Goal: Task Accomplishment & Management: Manage account settings

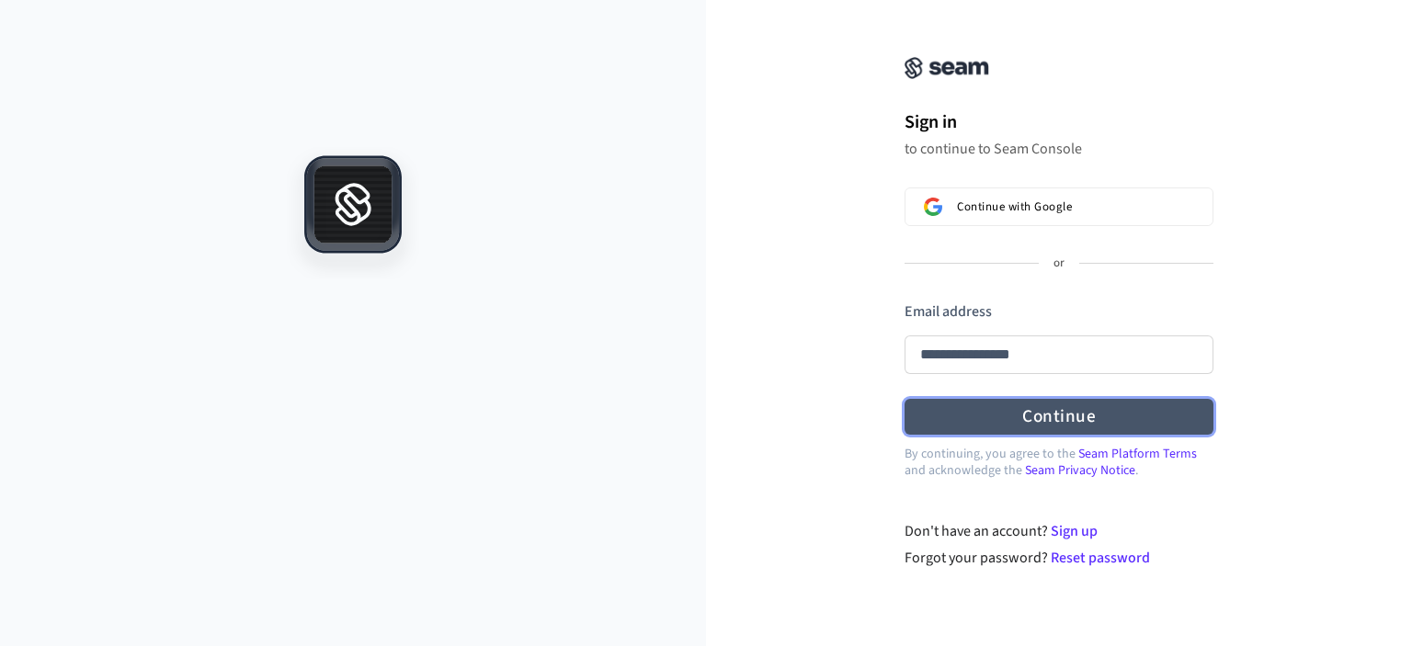
click at [1056, 415] on form "**********" at bounding box center [1059, 369] width 309 height 134
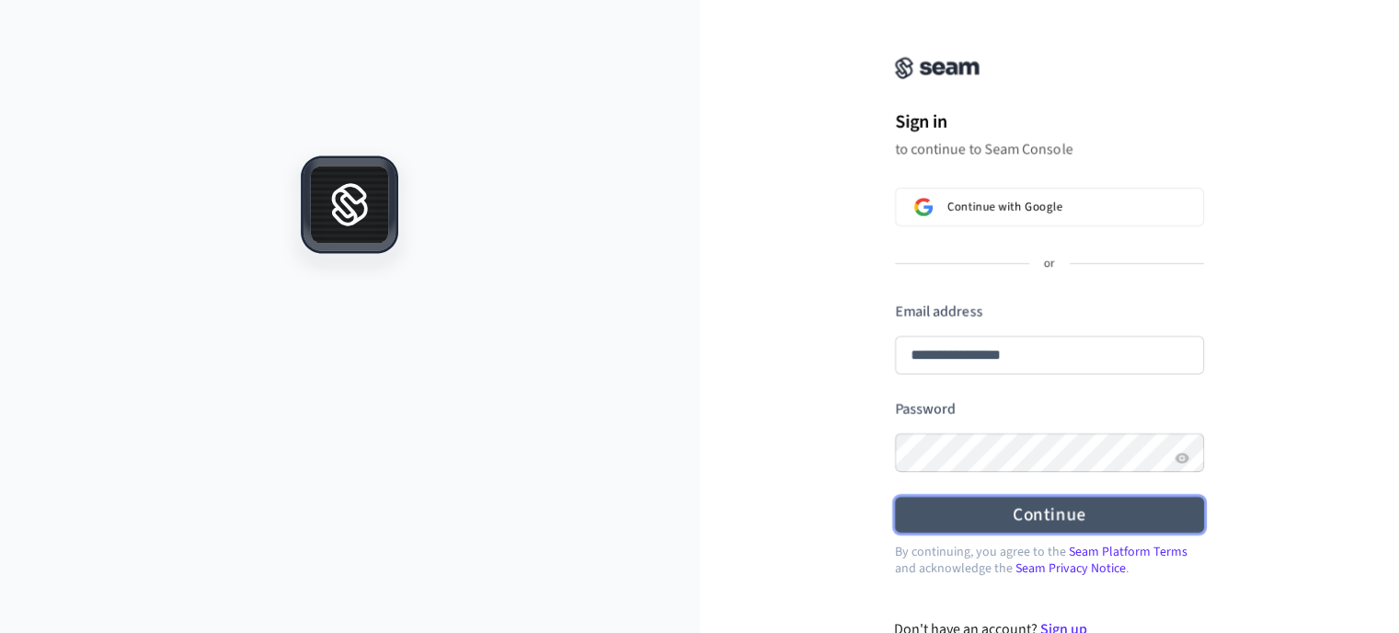
click at [1052, 511] on button "Continue" at bounding box center [1049, 515] width 309 height 36
type input "**********"
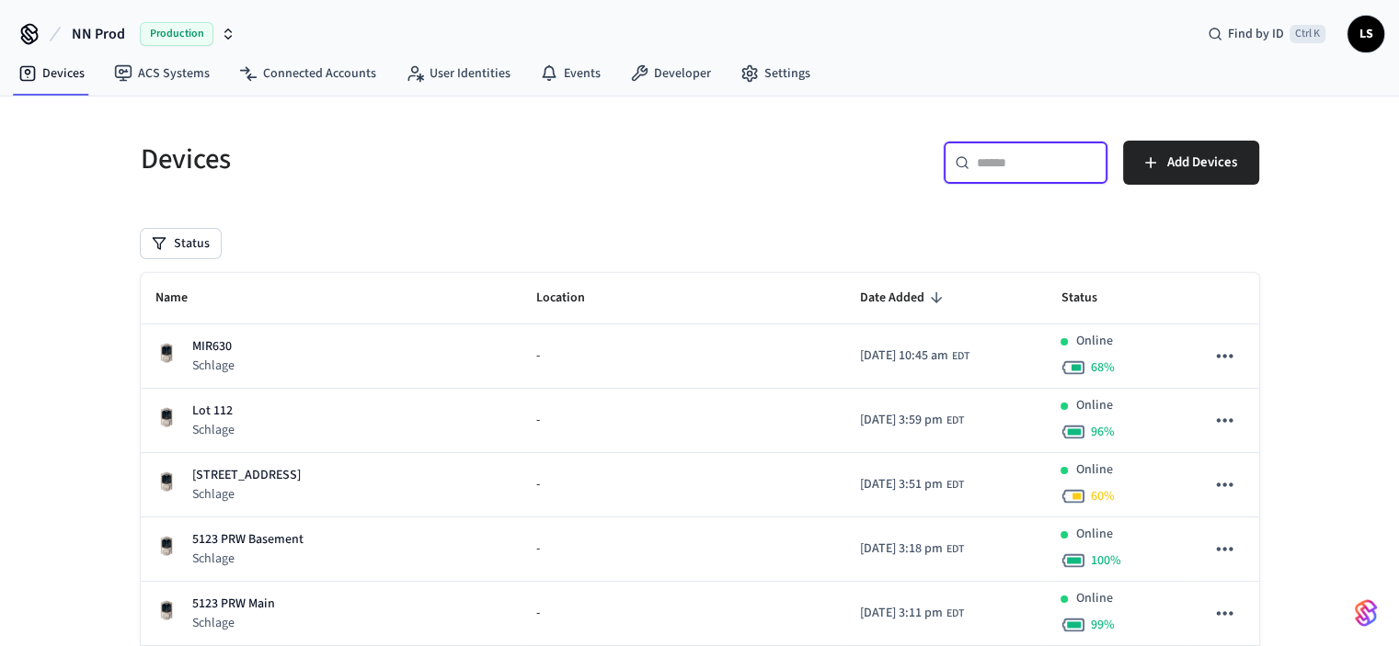
click at [1008, 168] on input "text" at bounding box center [1037, 163] width 120 height 18
paste input "**********"
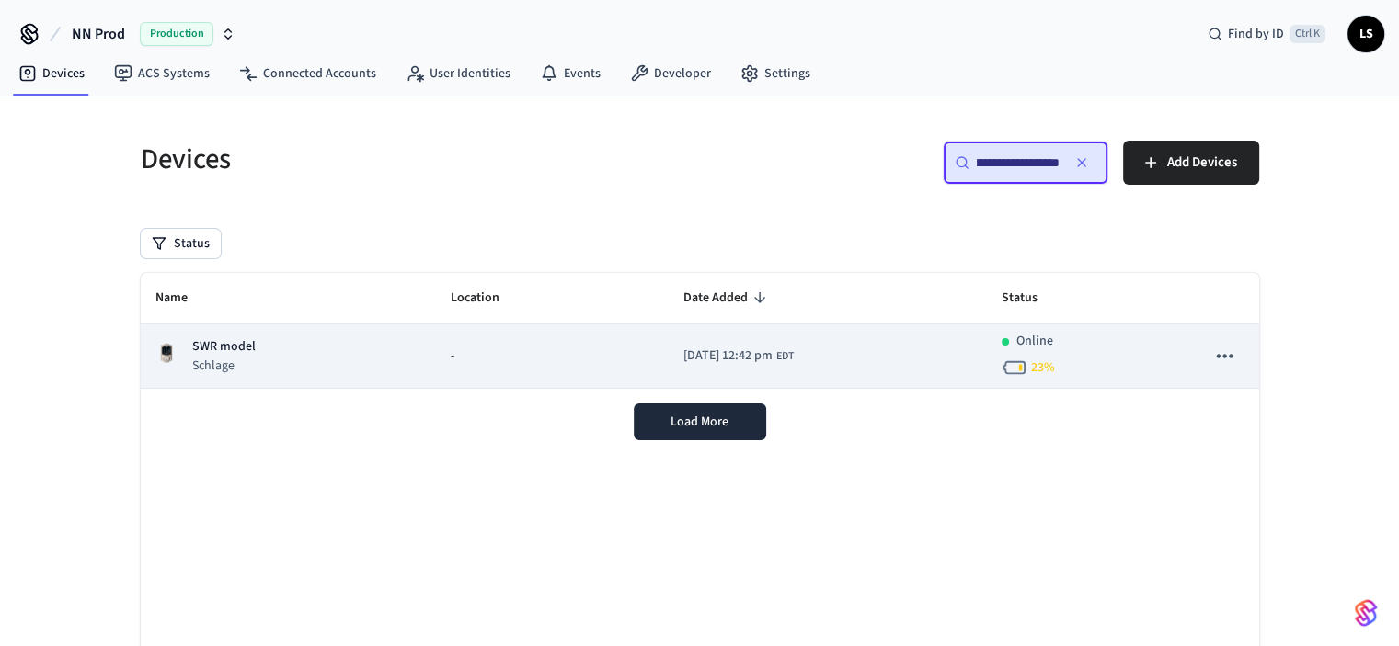
type input "**********"
click at [406, 352] on td "SWR model Schlage" at bounding box center [288, 357] width 295 height 64
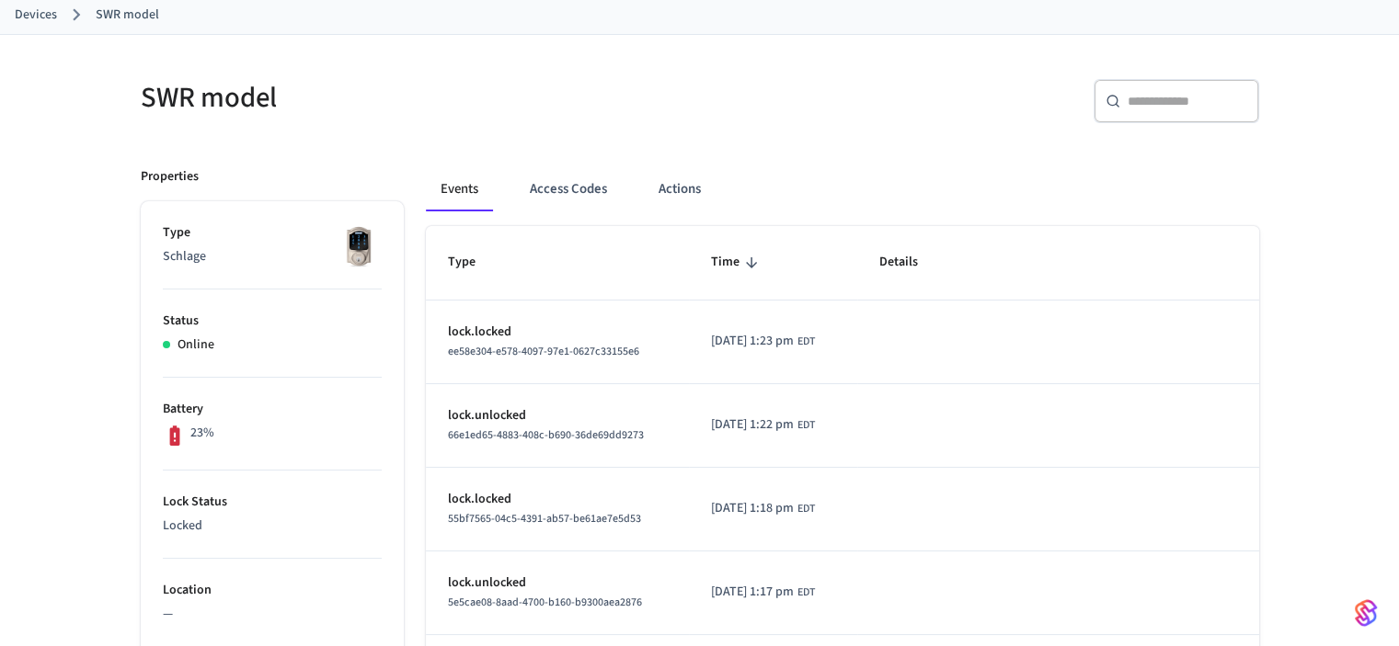
scroll to position [92, 0]
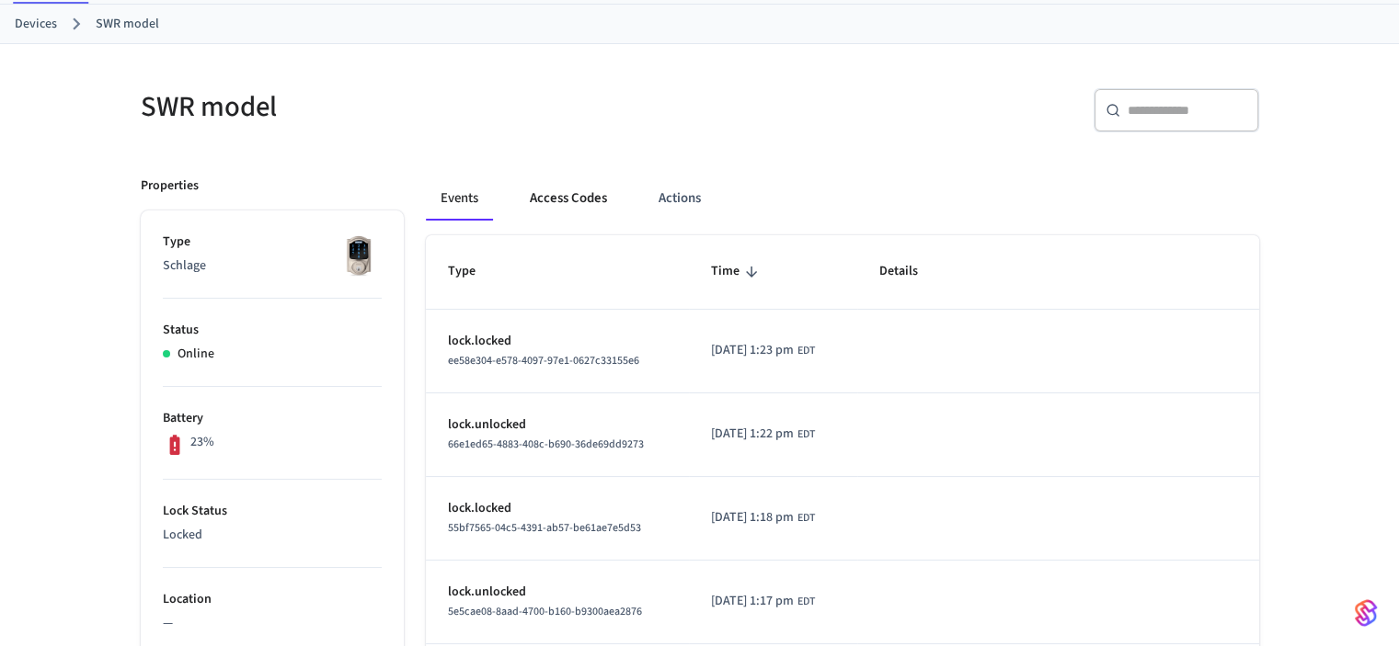
click at [588, 195] on button "Access Codes" at bounding box center [568, 199] width 107 height 44
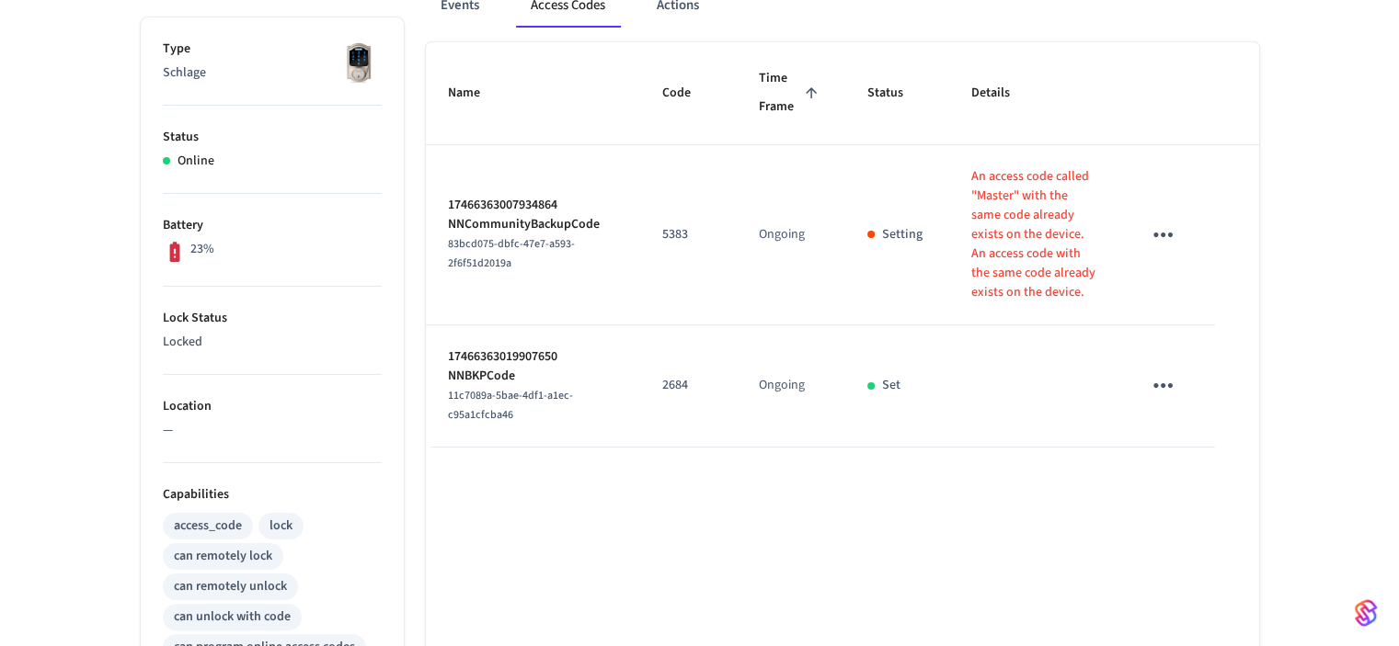
scroll to position [276, 0]
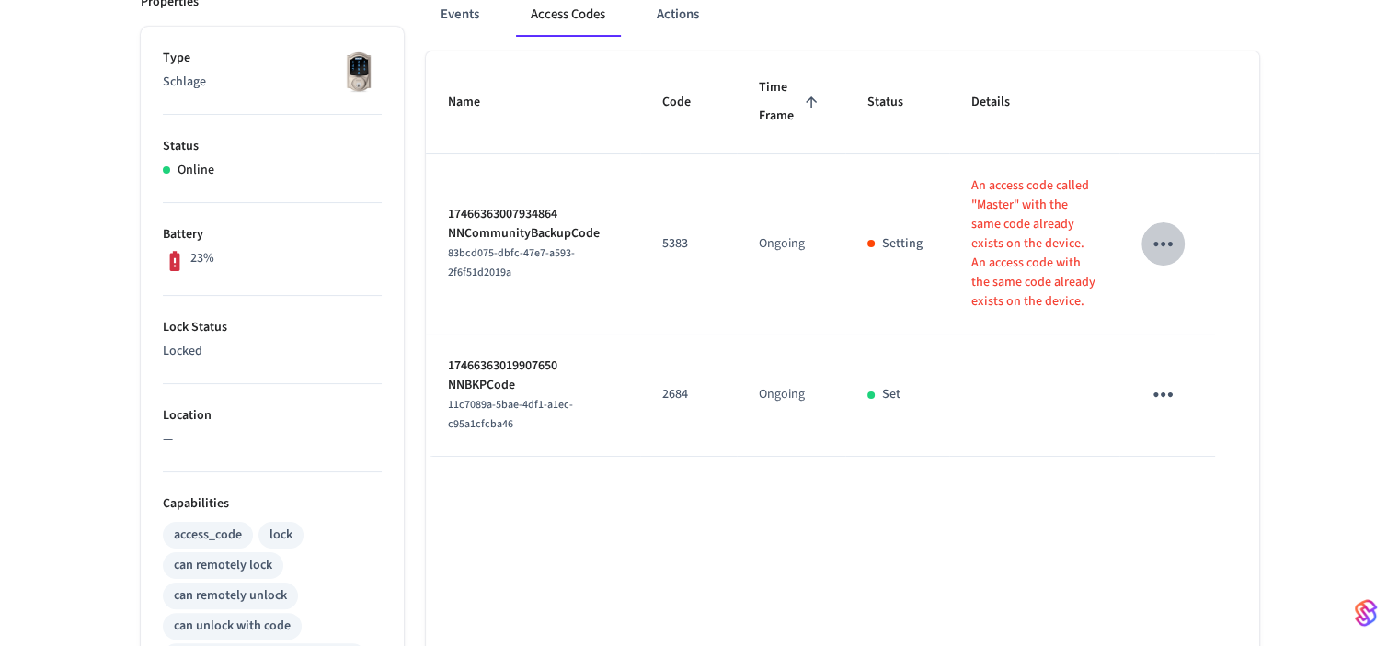
click at [1163, 244] on icon "sticky table" at bounding box center [1162, 244] width 19 height 5
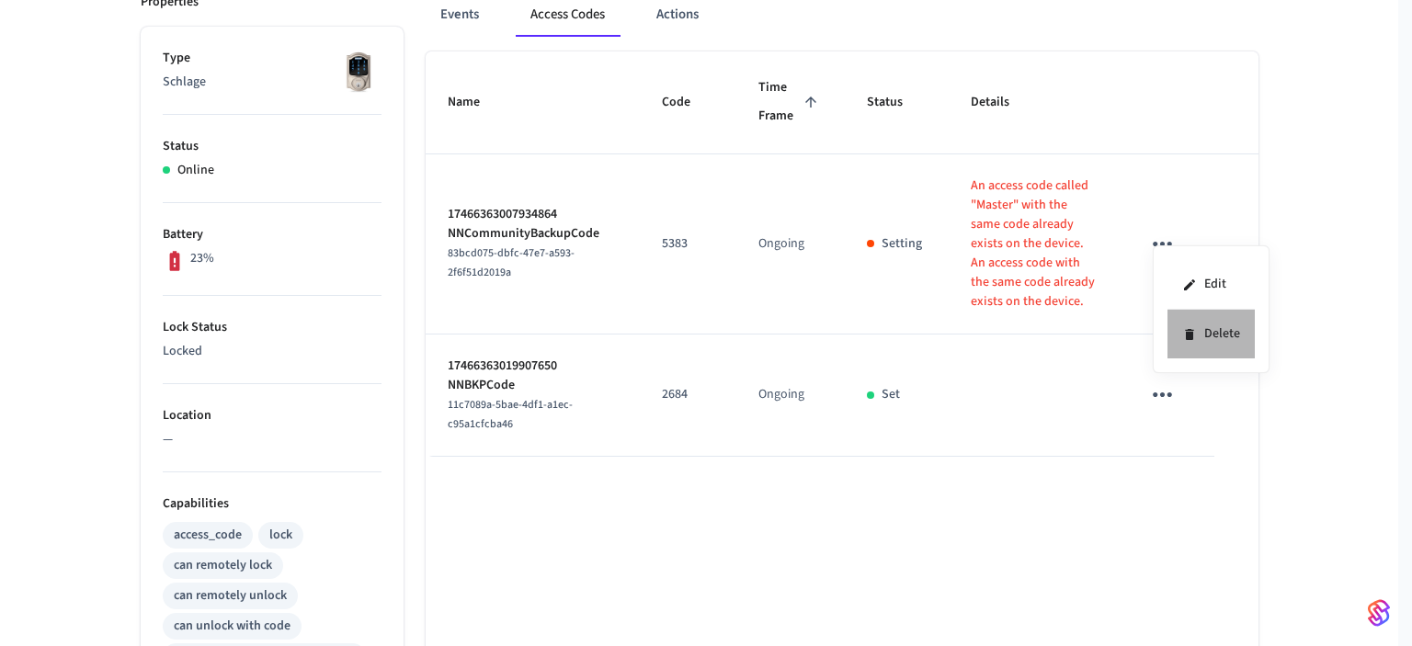
click at [1223, 334] on li "Delete" at bounding box center [1211, 334] width 87 height 49
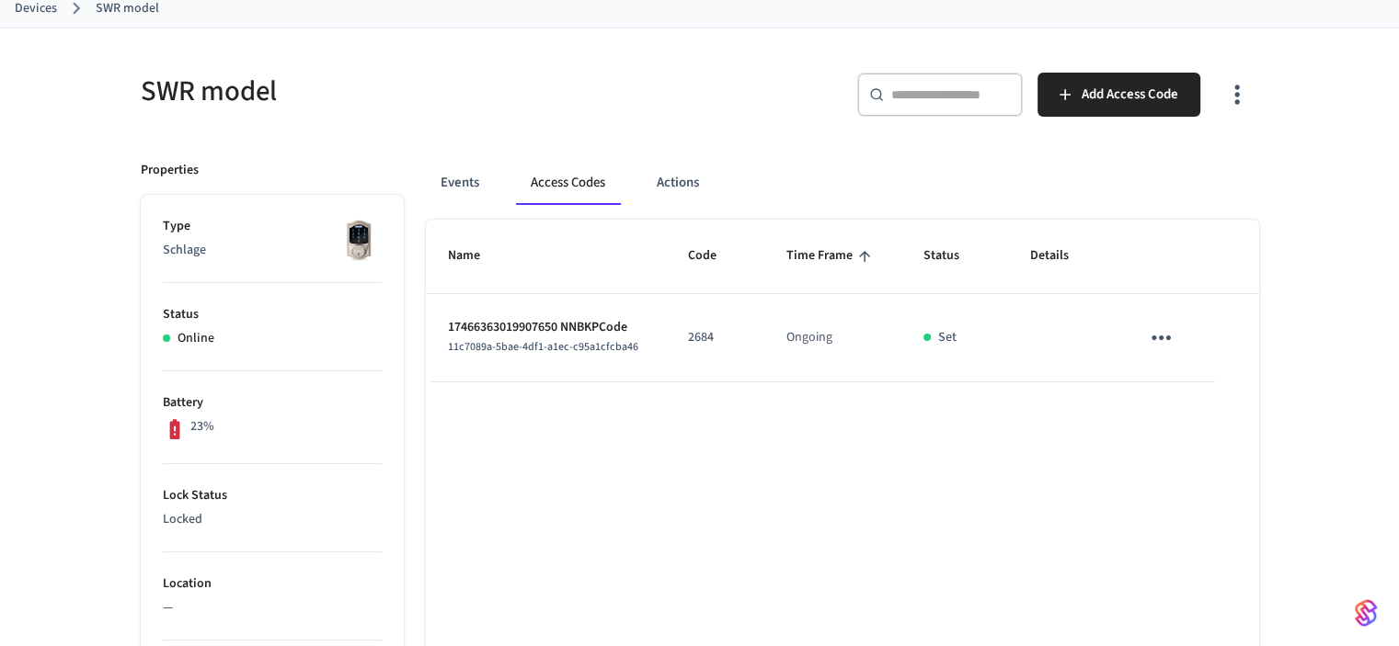
scroll to position [92, 0]
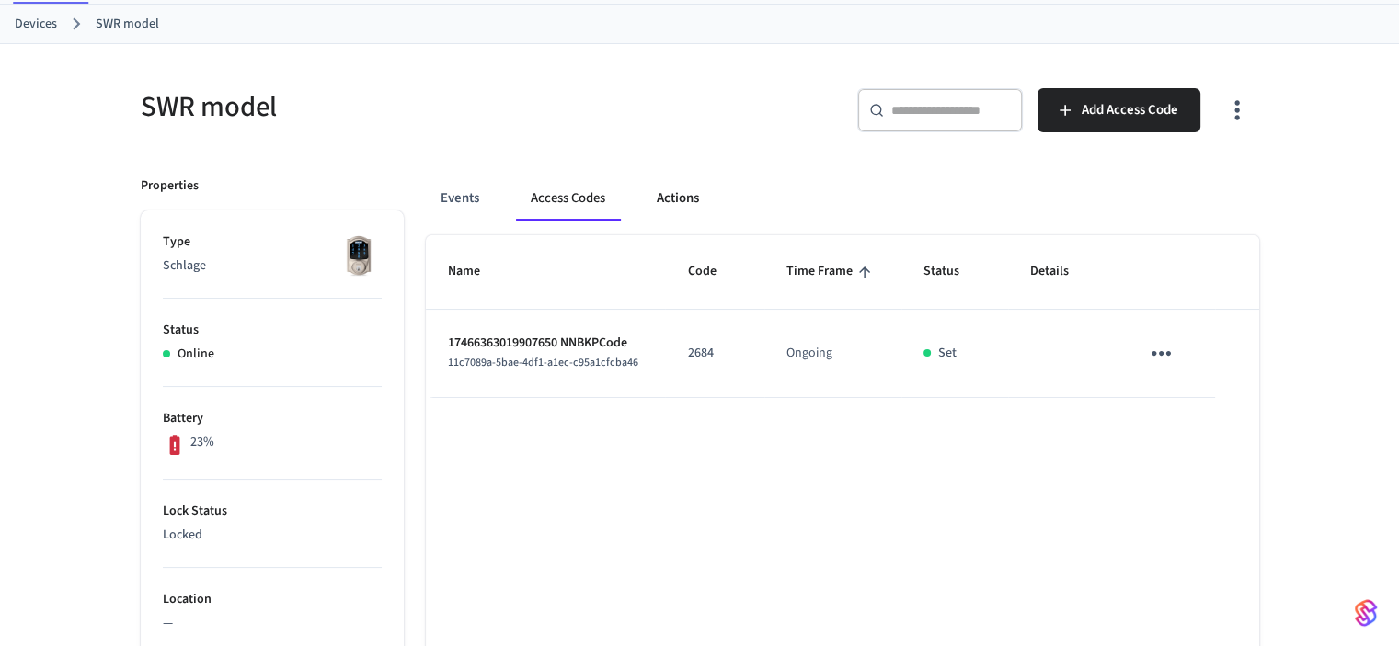
click at [680, 195] on button "Actions" at bounding box center [678, 199] width 72 height 44
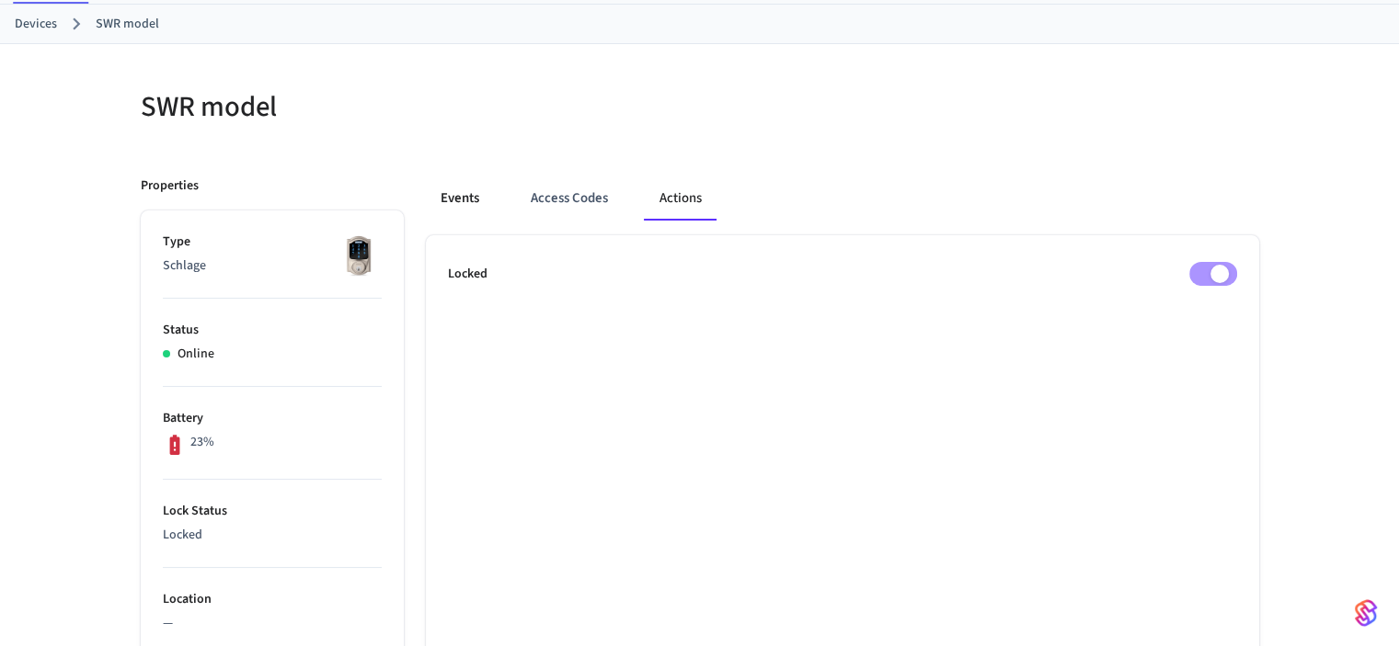
click at [461, 198] on button "Events" at bounding box center [460, 199] width 68 height 44
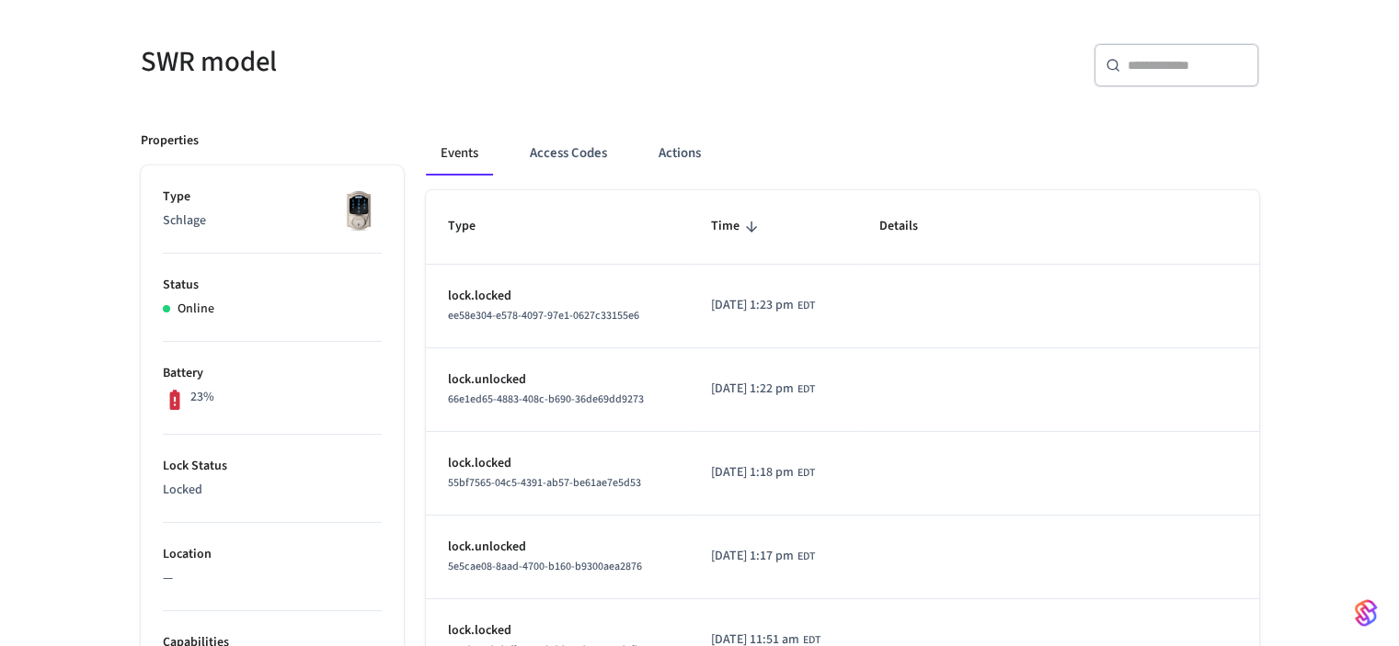
scroll to position [0, 0]
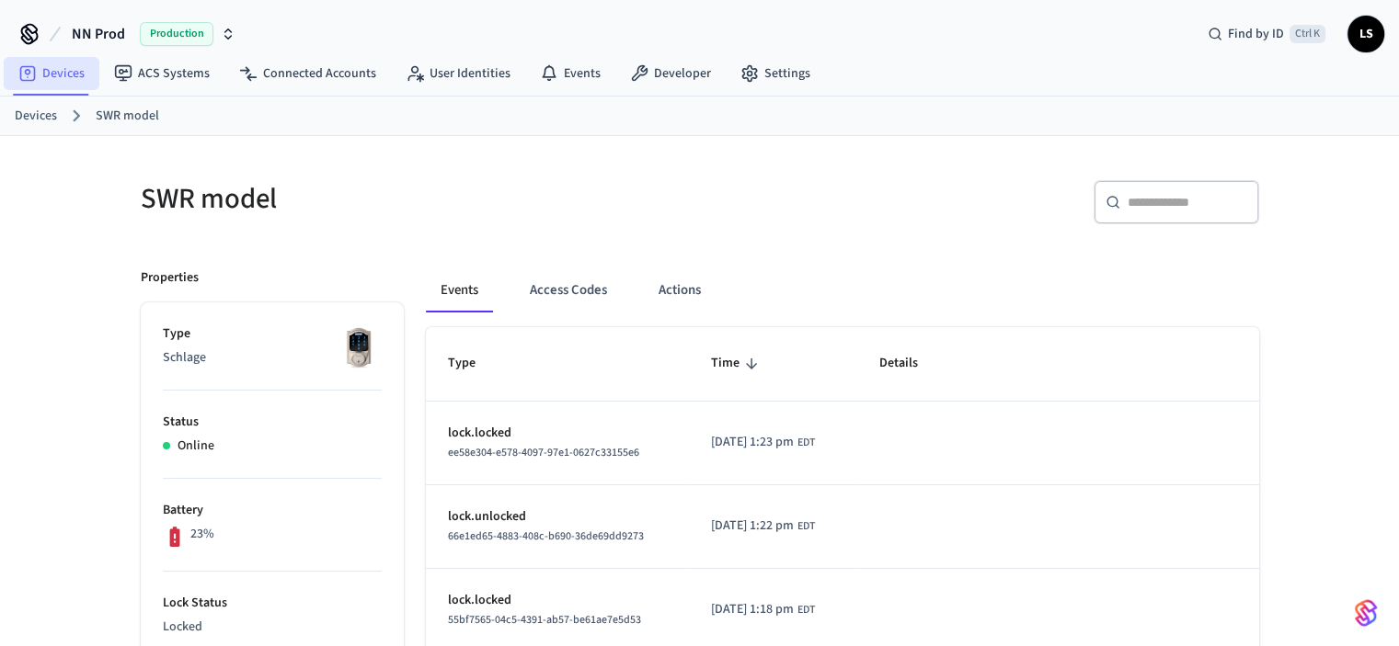
click at [52, 74] on link "Devices" at bounding box center [52, 73] width 96 height 33
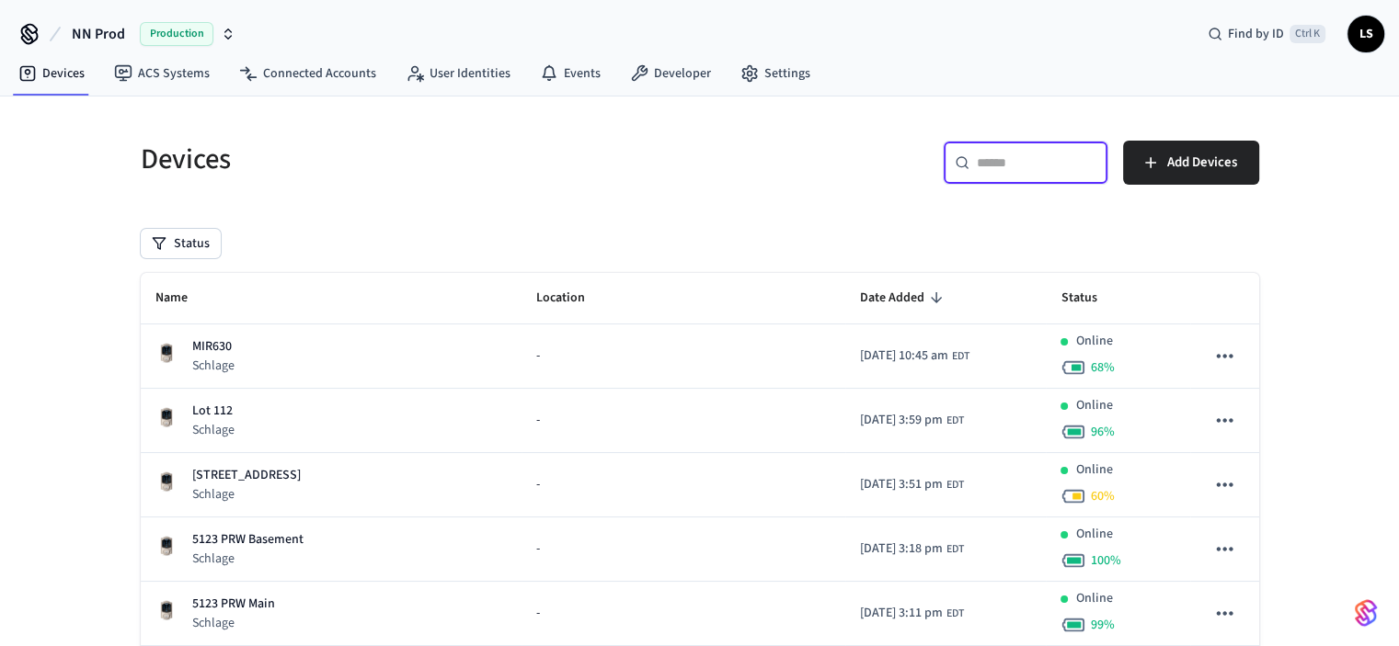
click at [1006, 170] on input "text" at bounding box center [1037, 163] width 120 height 18
paste input "**********"
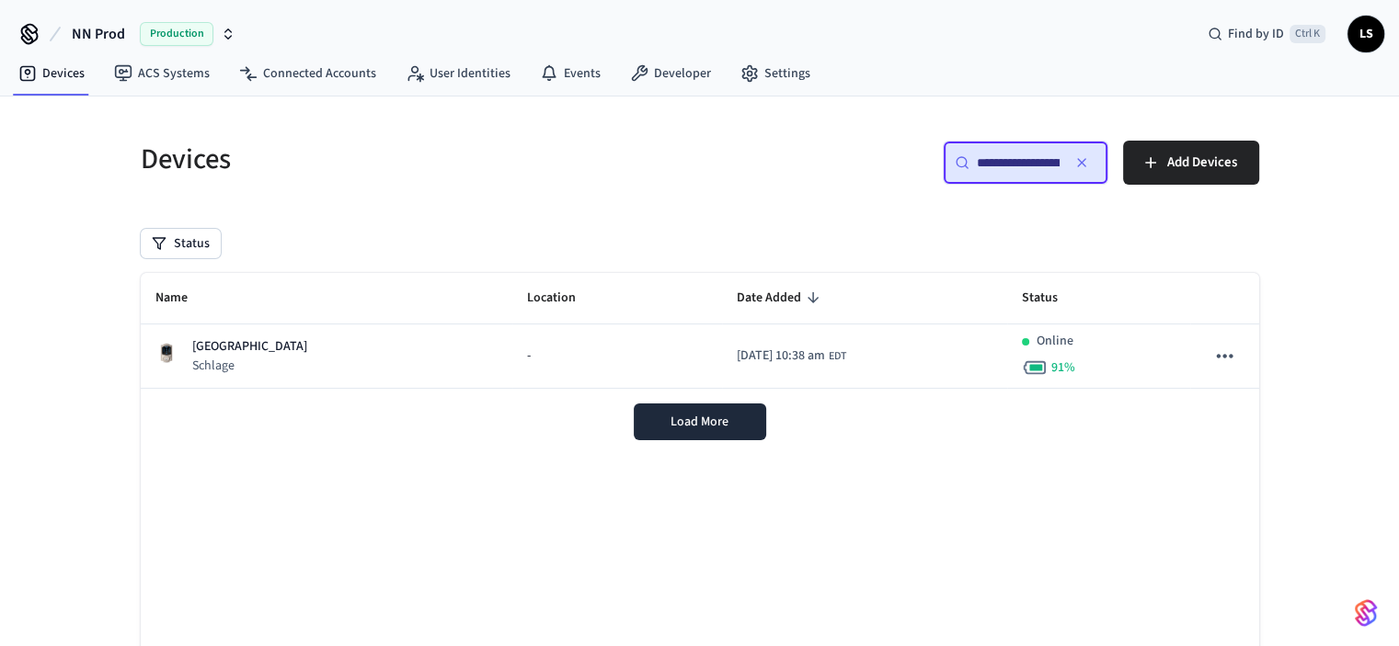
scroll to position [0, 141]
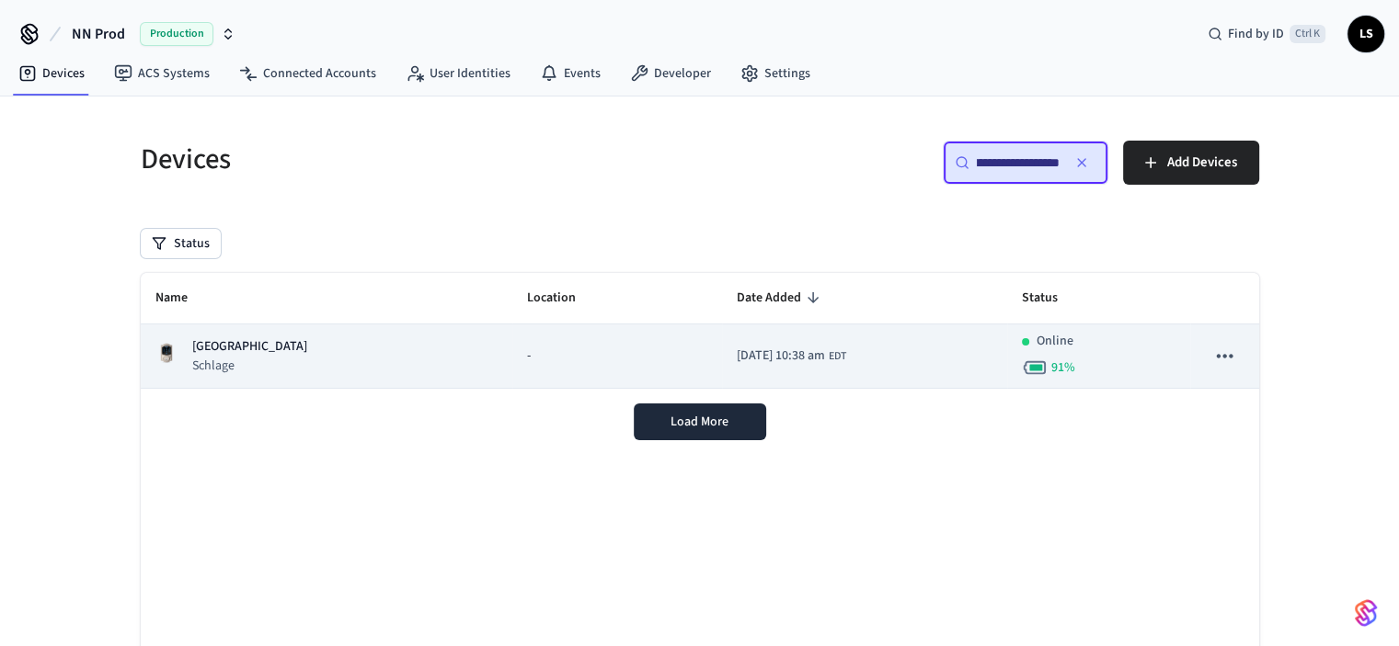
type input "**********"
click at [410, 363] on div "[GEOGRAPHIC_DATA]" at bounding box center [326, 356] width 343 height 38
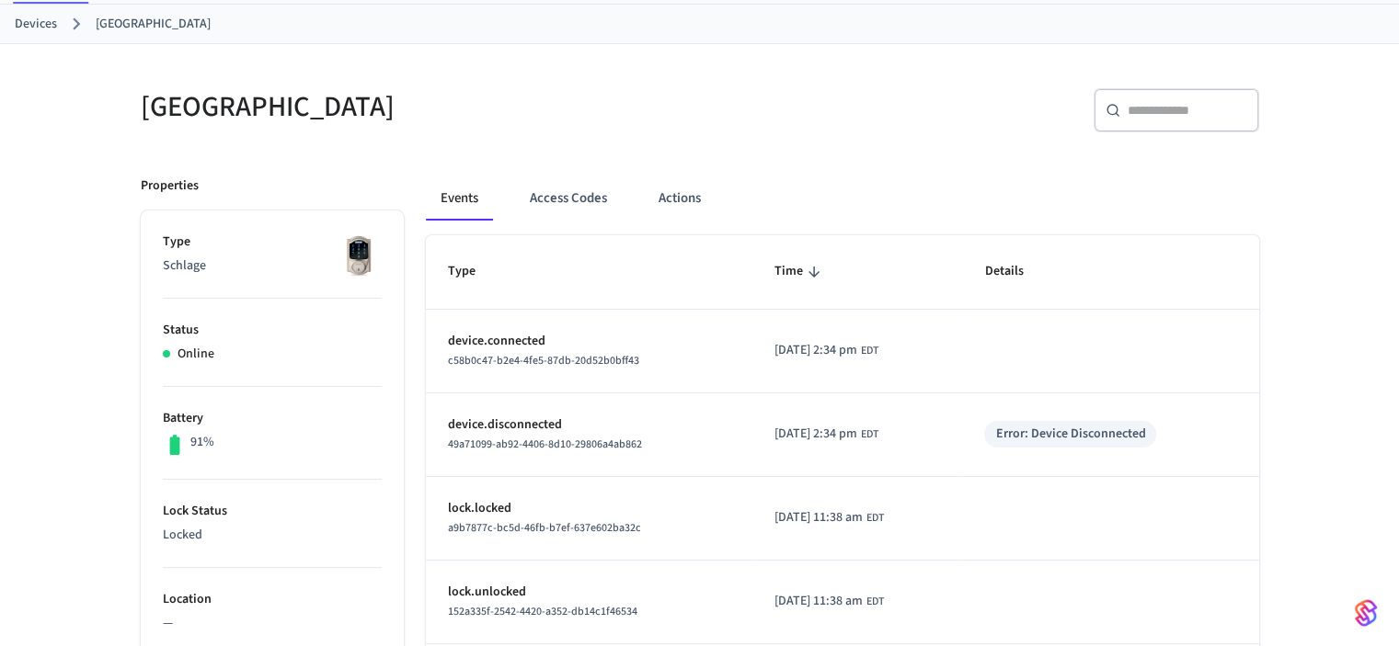
scroll to position [92, 0]
click at [669, 195] on button "Actions" at bounding box center [680, 199] width 72 height 44
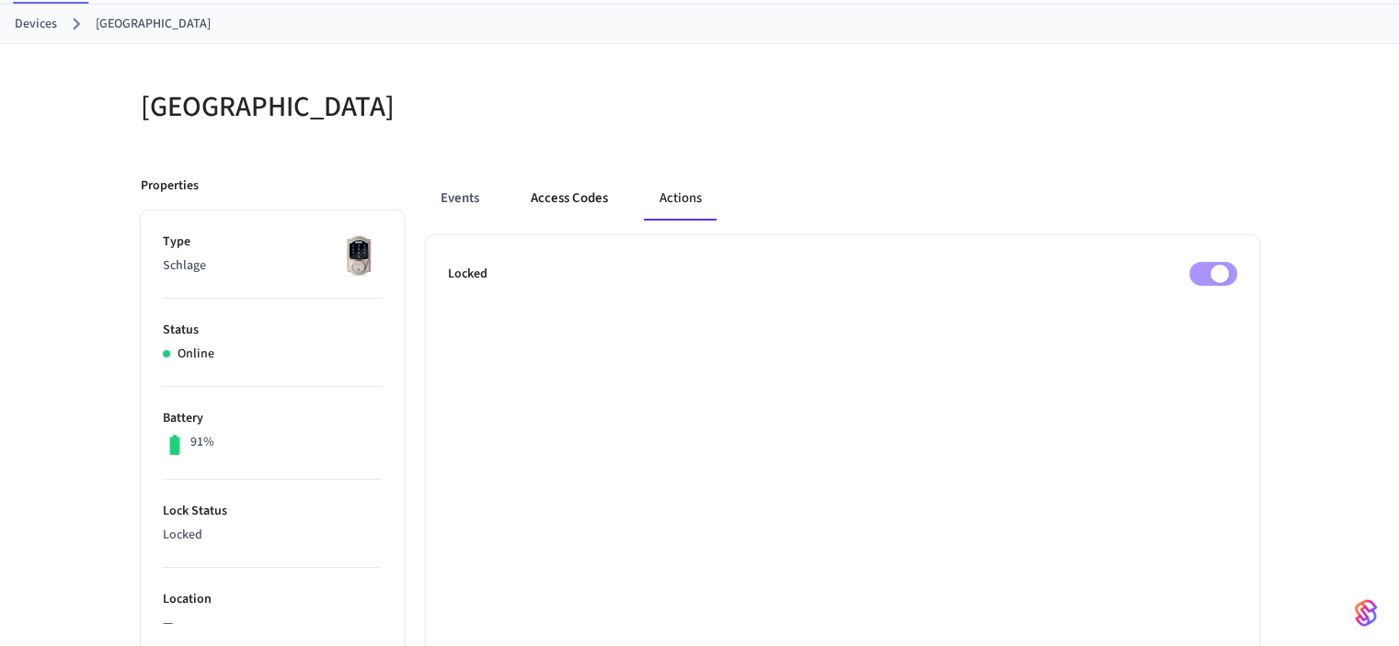
click at [566, 200] on button "Access Codes" at bounding box center [569, 199] width 107 height 44
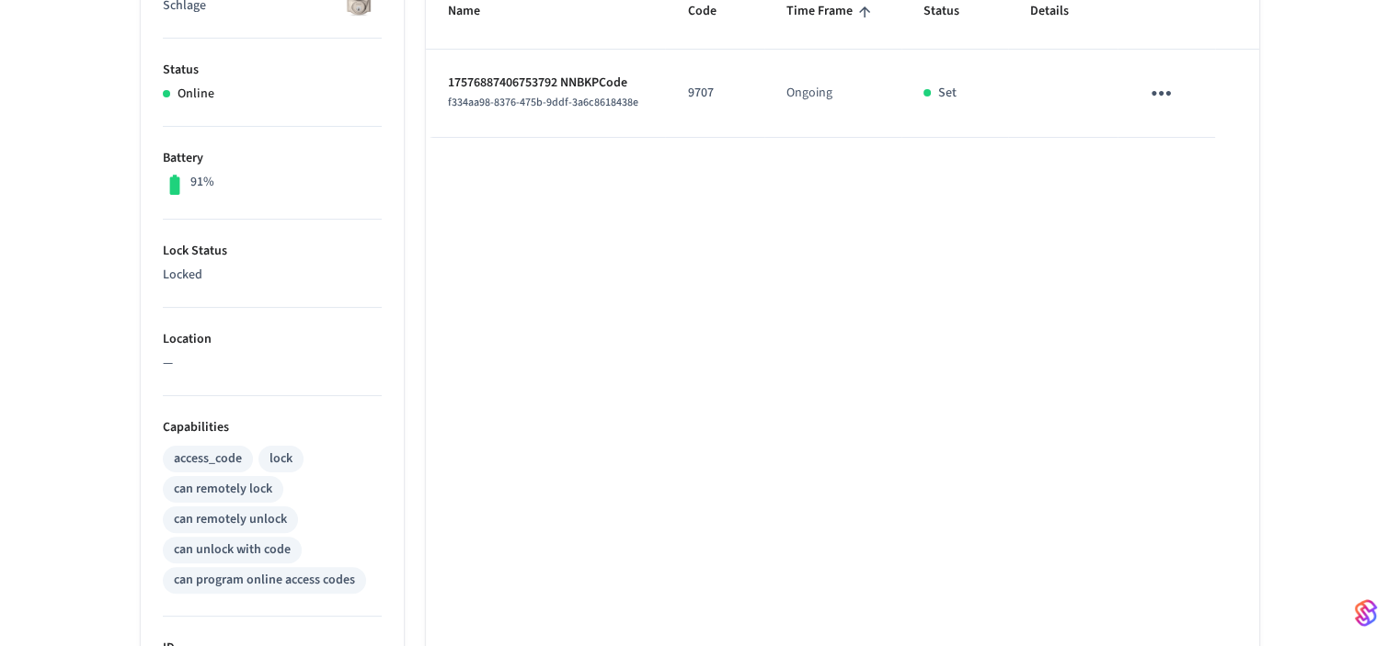
scroll to position [163, 0]
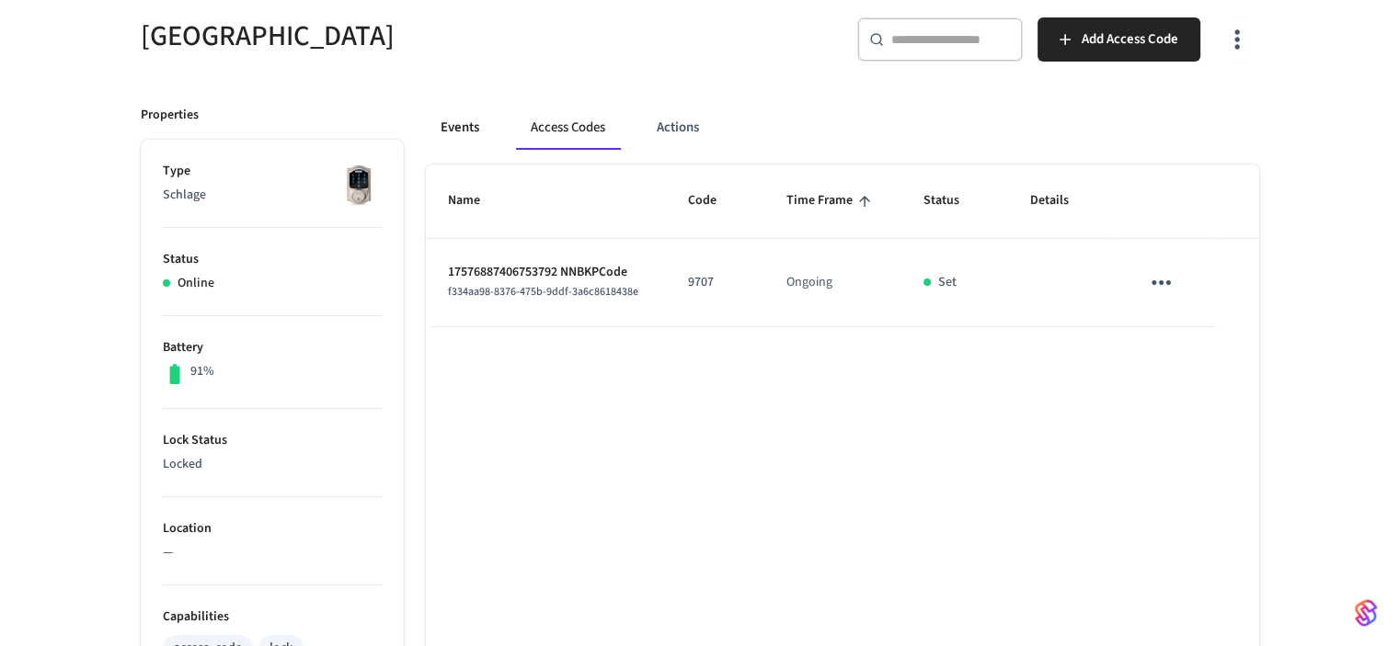
click at [461, 128] on button "Events" at bounding box center [460, 128] width 68 height 44
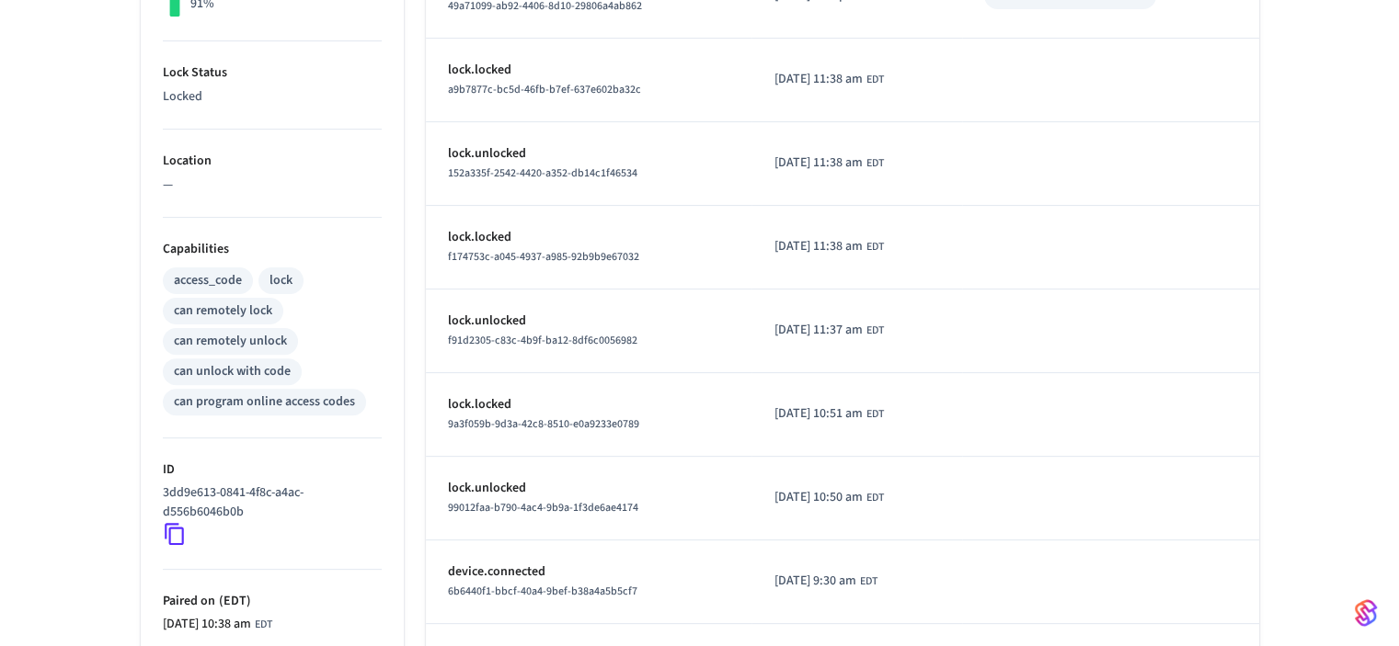
scroll to position [715, 0]
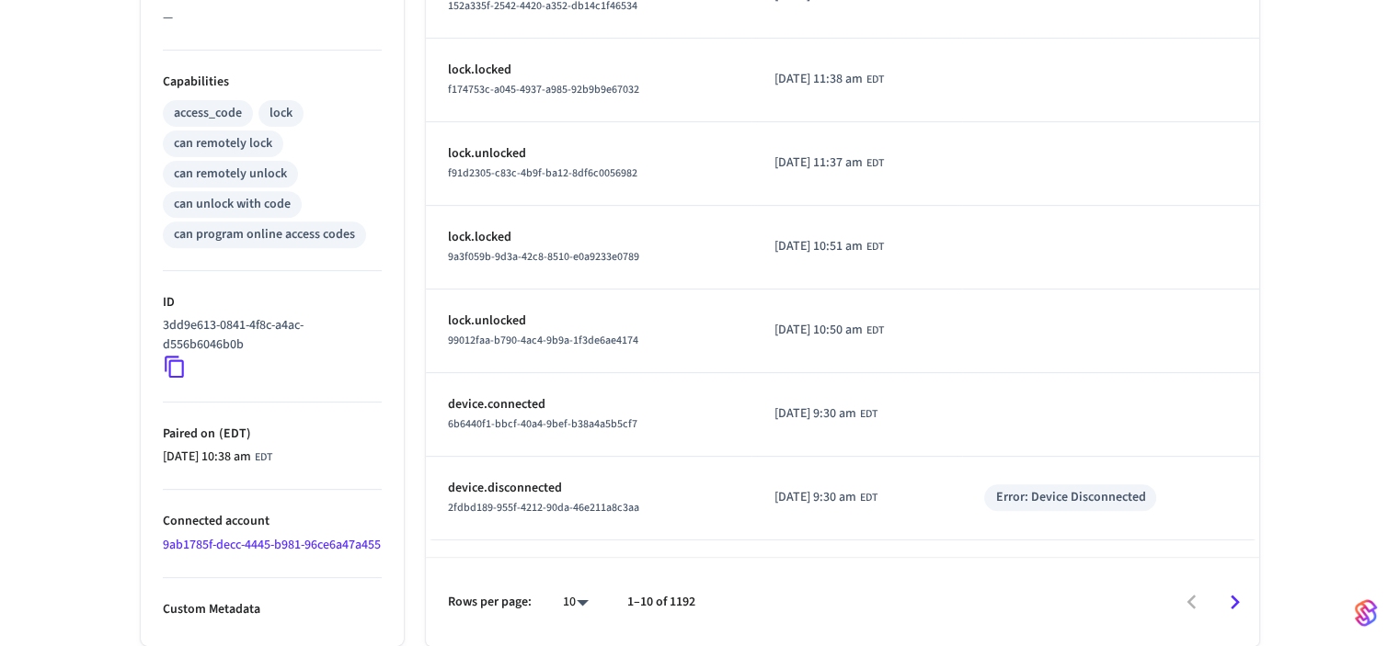
click at [1233, 599] on icon "Go to next page" at bounding box center [1234, 602] width 9 height 15
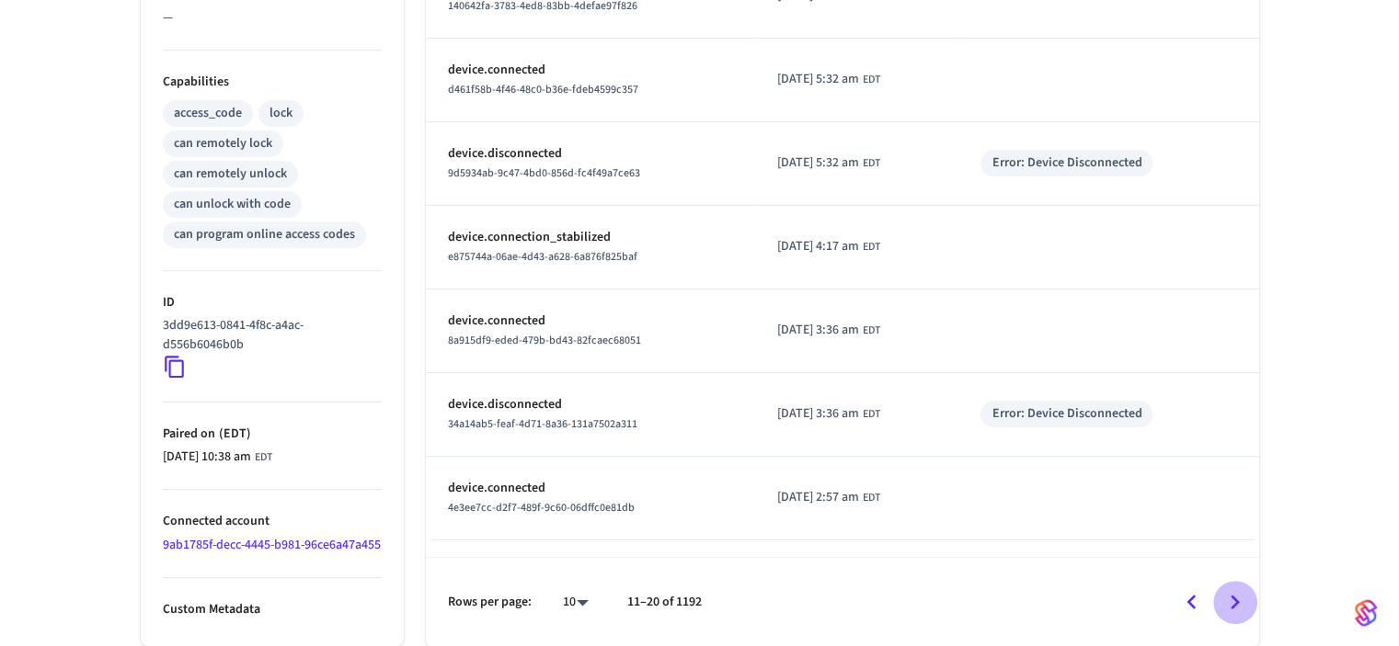
click at [1233, 599] on icon "Go to next page" at bounding box center [1234, 602] width 9 height 15
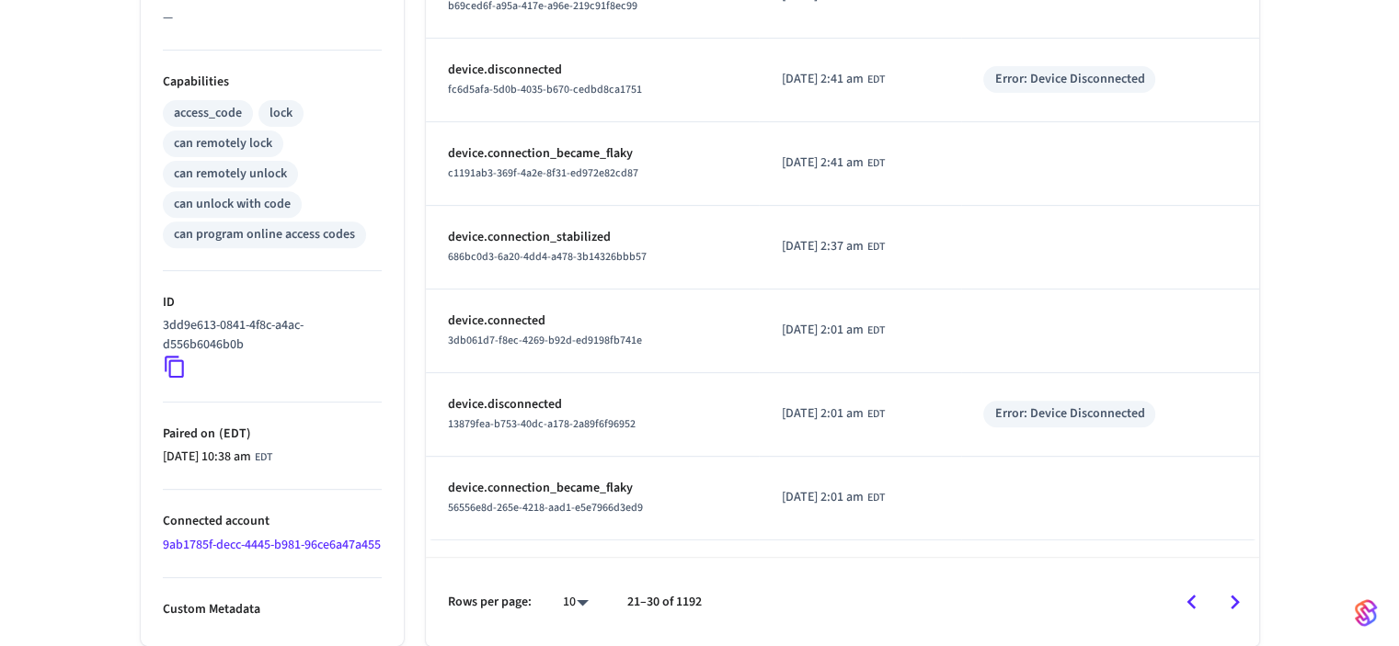
click at [1234, 605] on icon "Go to next page" at bounding box center [1234, 602] width 9 height 15
click at [1233, 605] on icon "Go to next page" at bounding box center [1234, 602] width 9 height 15
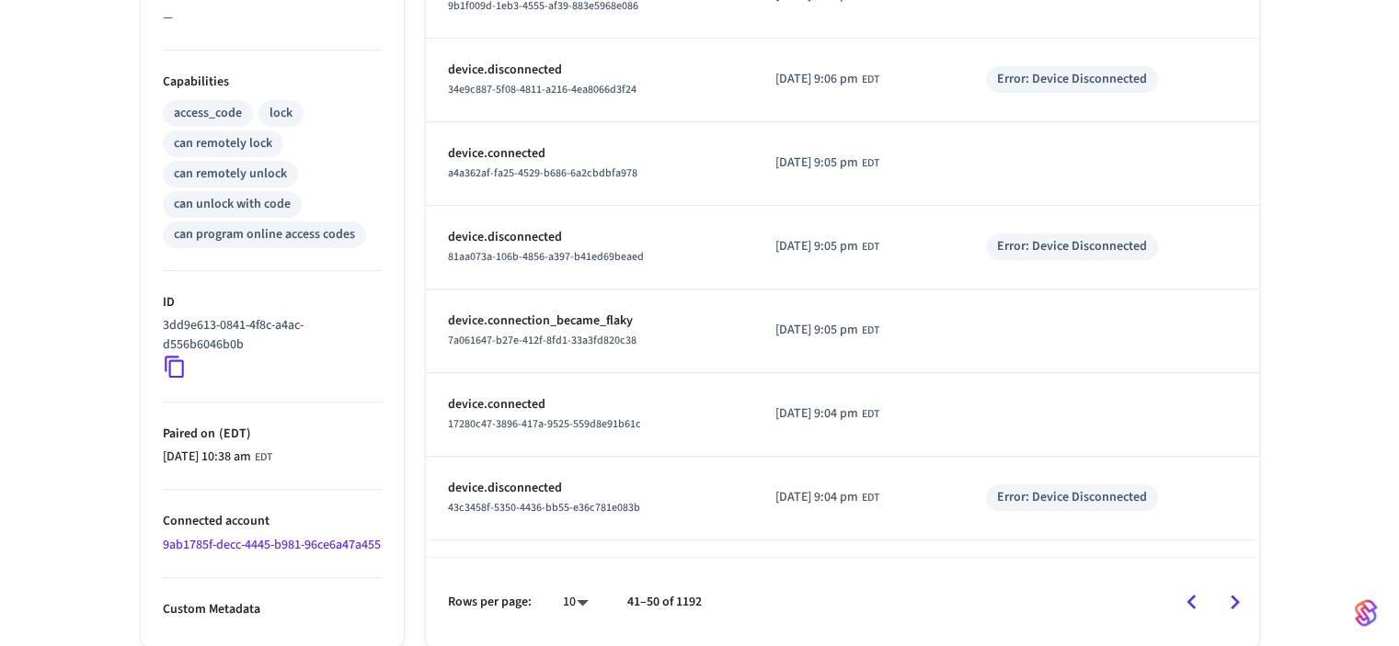
click at [1233, 605] on icon "Go to next page" at bounding box center [1234, 602] width 9 height 15
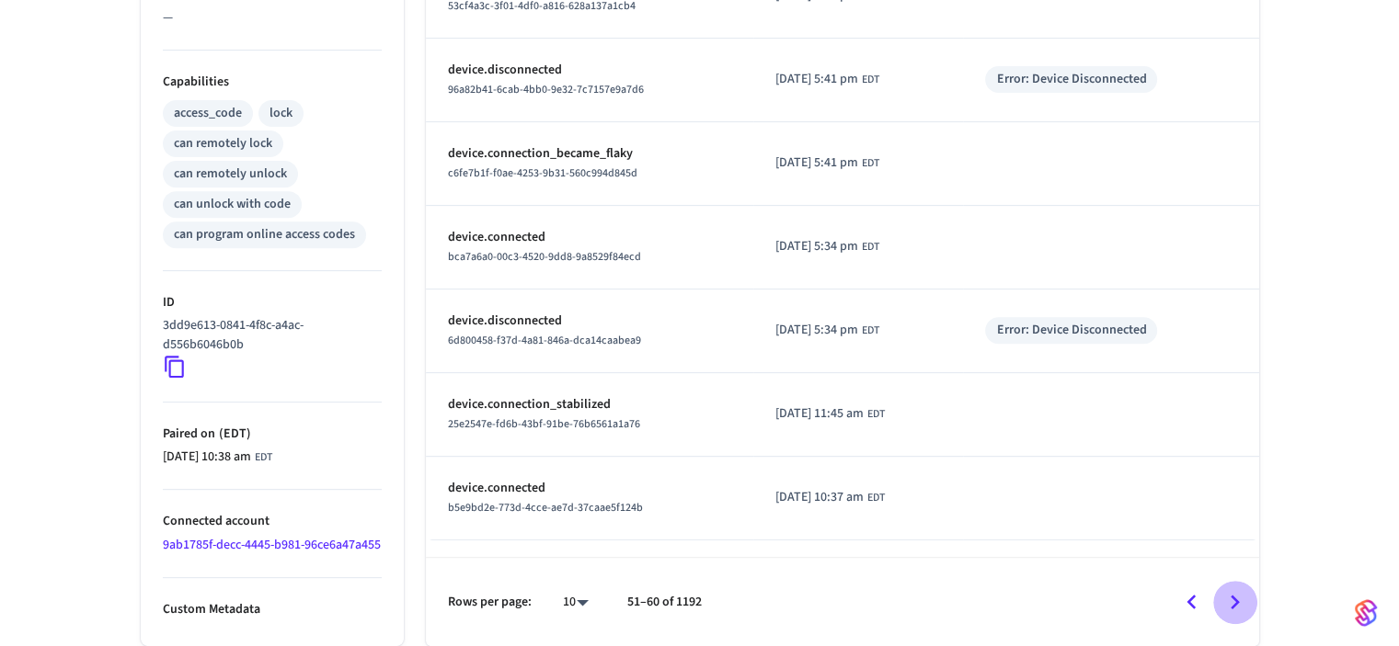
click at [1233, 605] on icon "Go to next page" at bounding box center [1234, 602] width 9 height 15
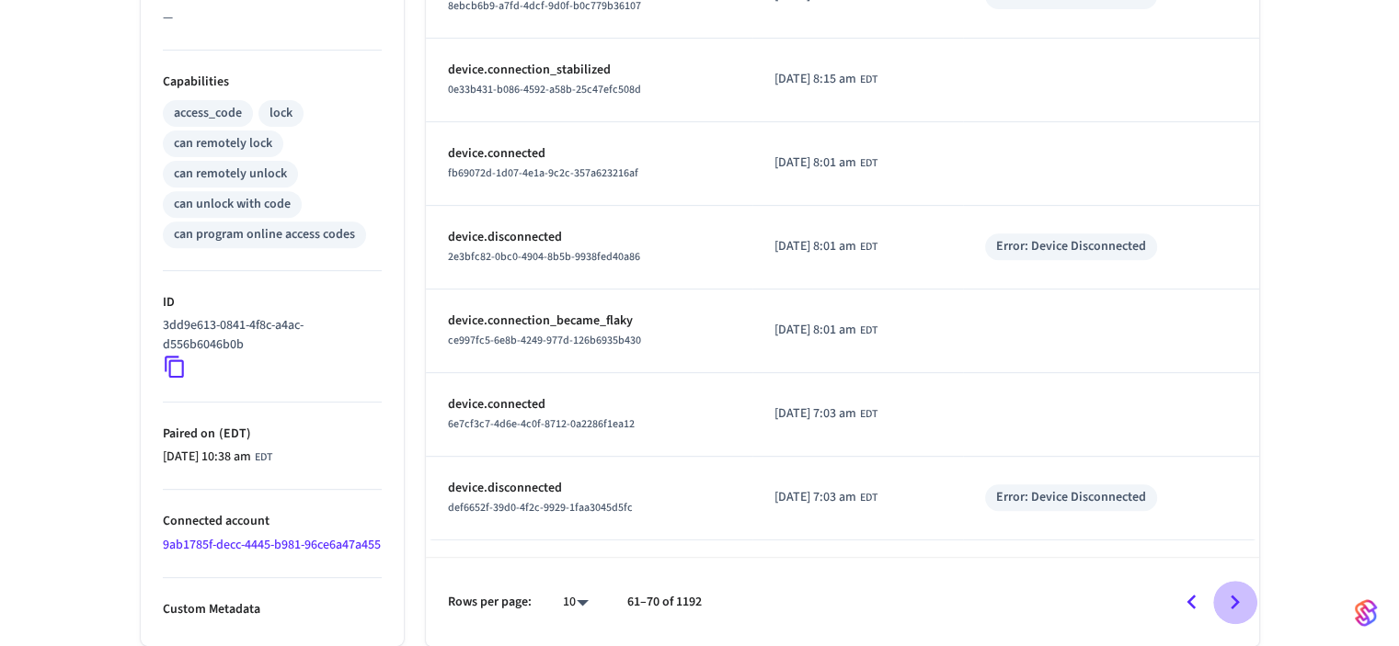
click at [1233, 605] on icon "Go to next page" at bounding box center [1234, 602] width 9 height 15
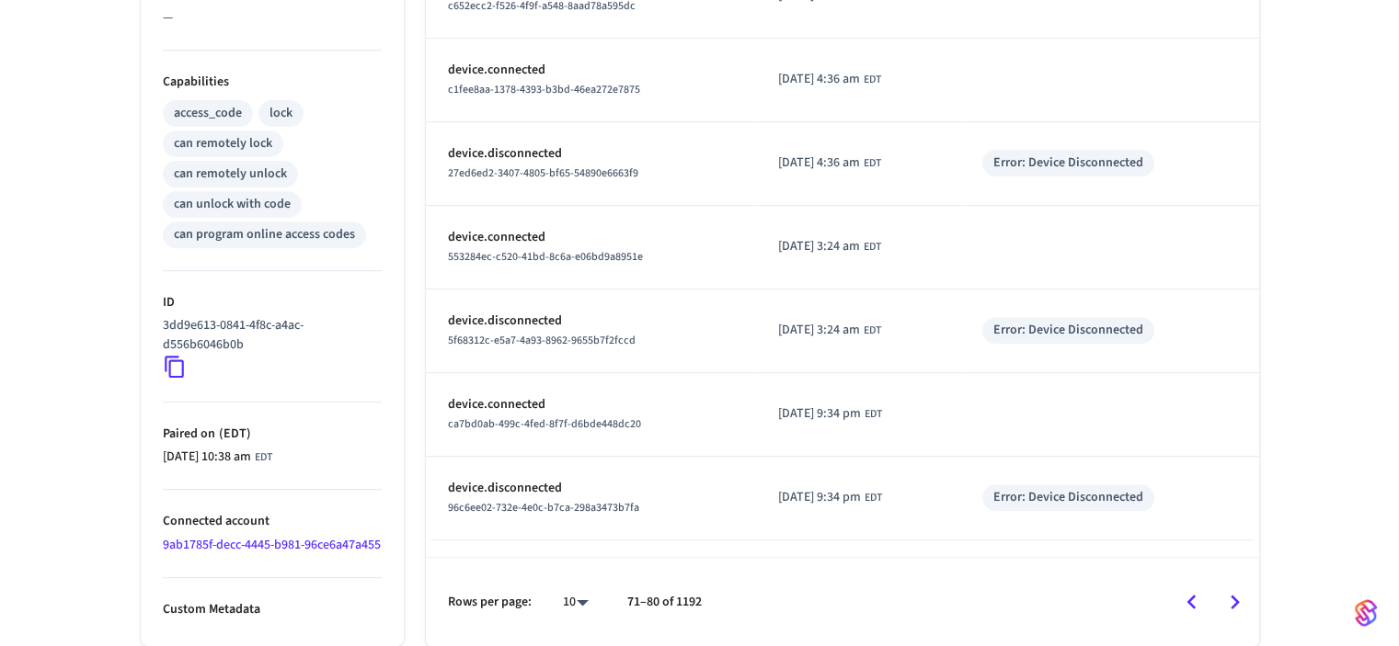
click at [1233, 605] on icon "Go to next page" at bounding box center [1234, 602] width 9 height 15
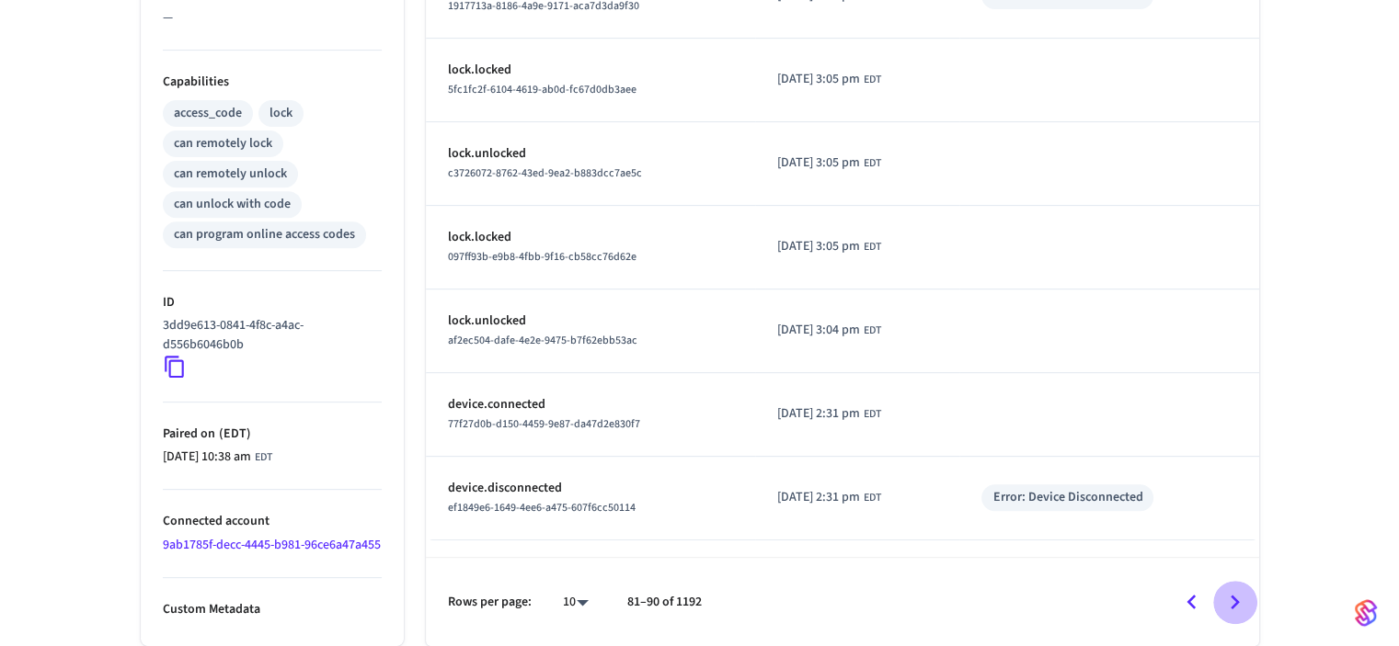
click at [1233, 602] on icon "Go to next page" at bounding box center [1234, 603] width 29 height 29
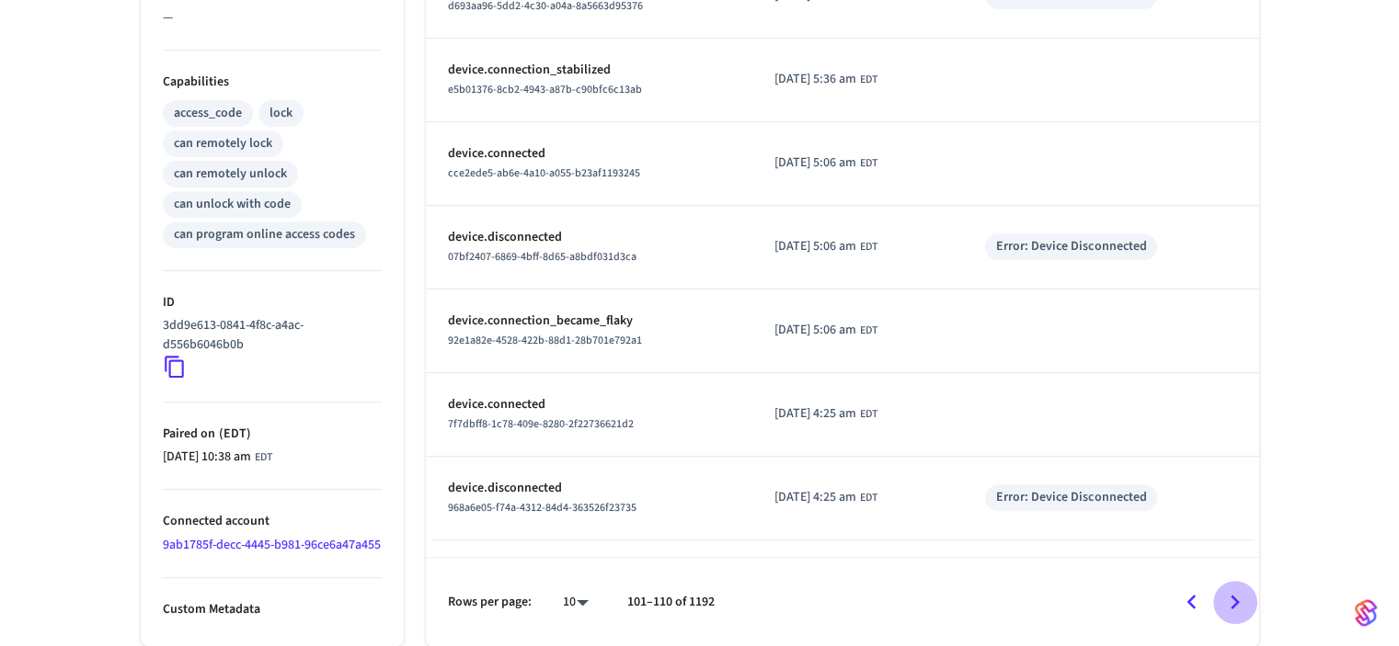
click at [1233, 602] on icon "Go to next page" at bounding box center [1234, 603] width 29 height 29
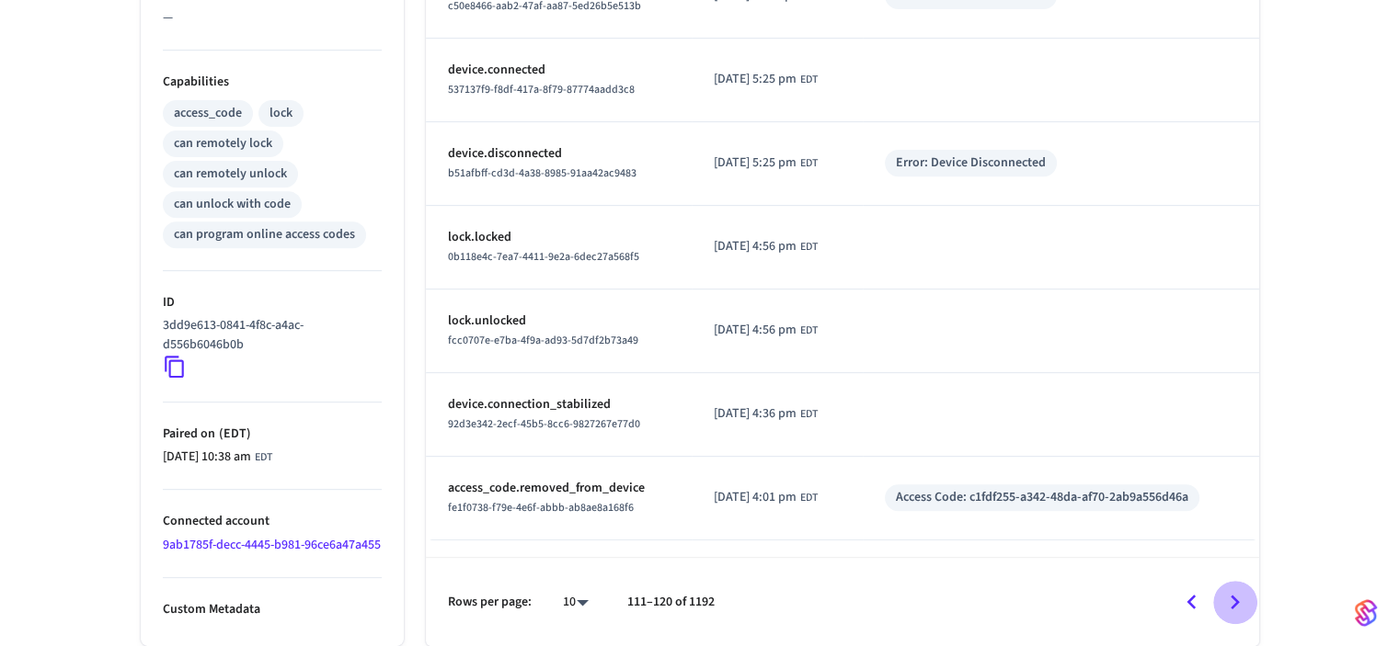
click at [1233, 602] on icon "Go to next page" at bounding box center [1234, 603] width 29 height 29
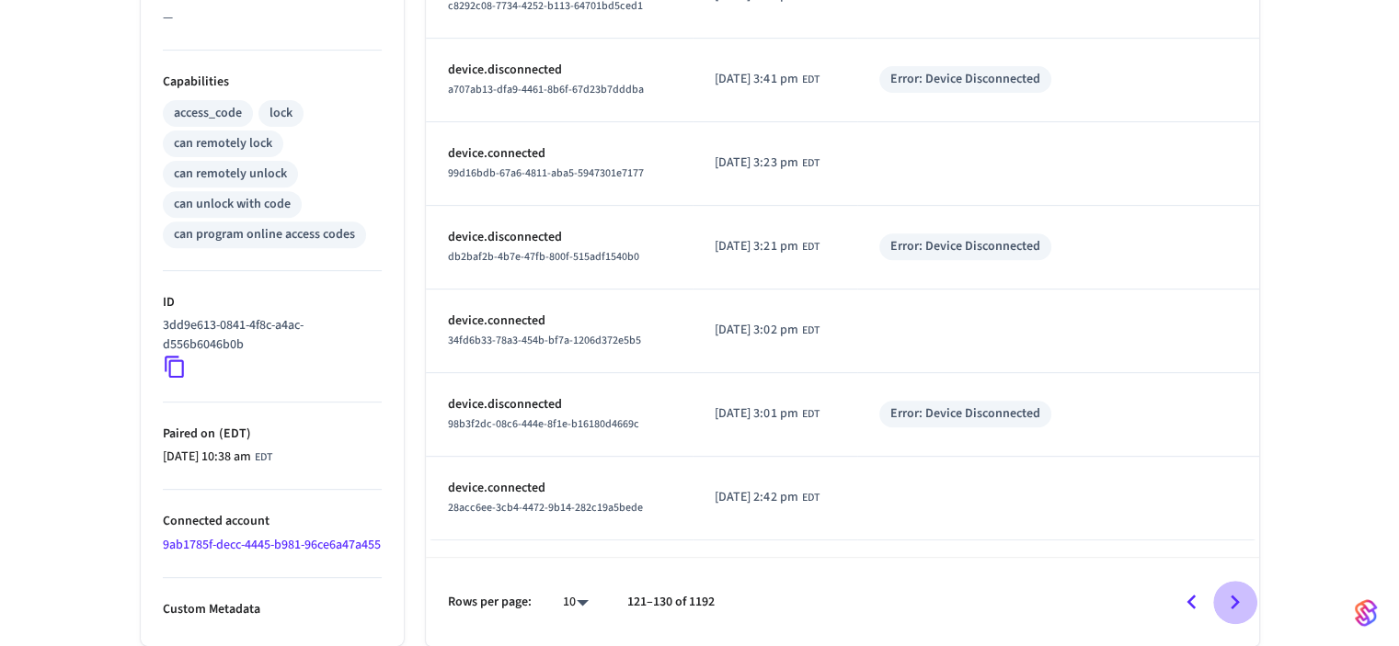
click at [1233, 602] on icon "Go to next page" at bounding box center [1234, 603] width 29 height 29
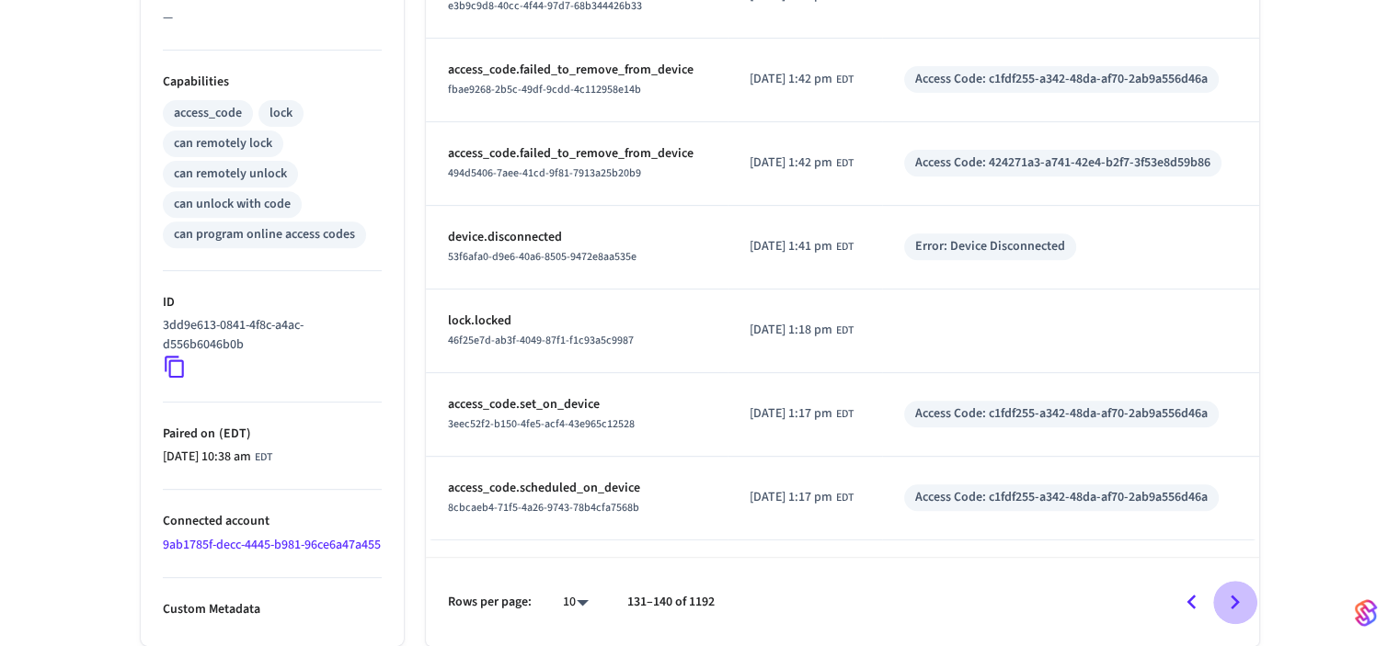
click at [1233, 602] on icon "Go to next page" at bounding box center [1234, 603] width 29 height 29
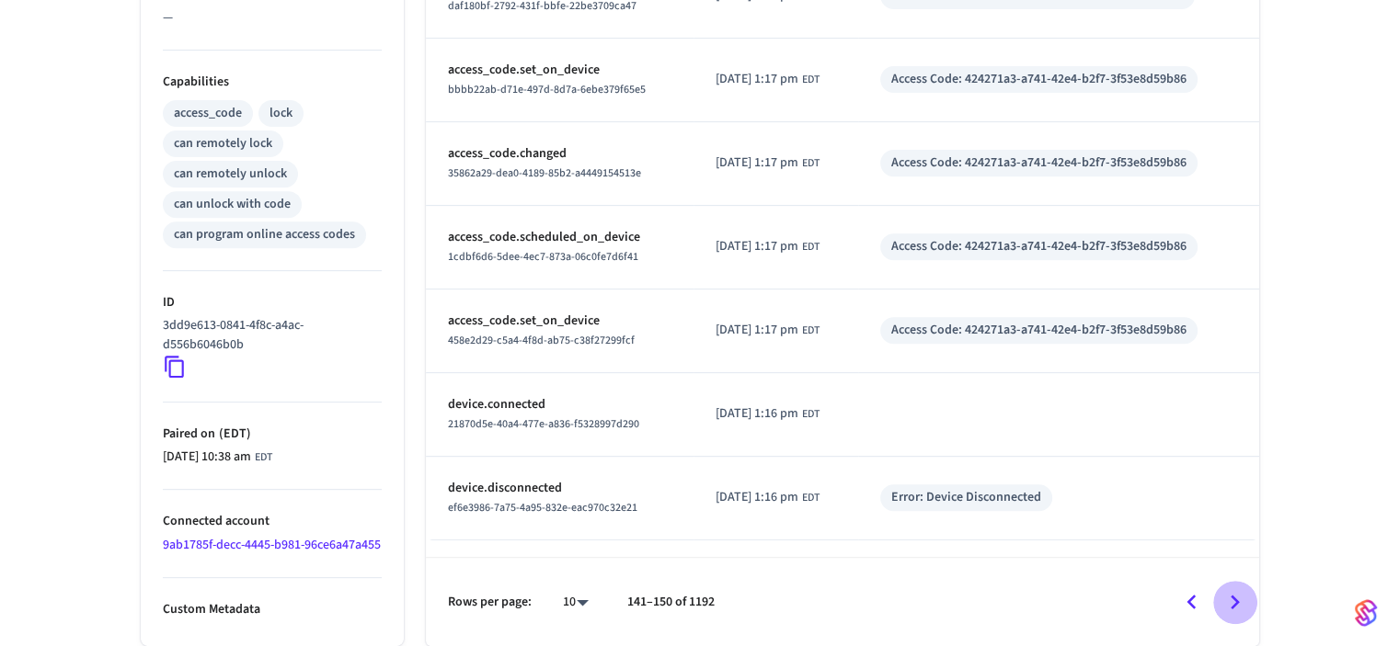
click at [1233, 602] on icon "Go to next page" at bounding box center [1234, 603] width 29 height 29
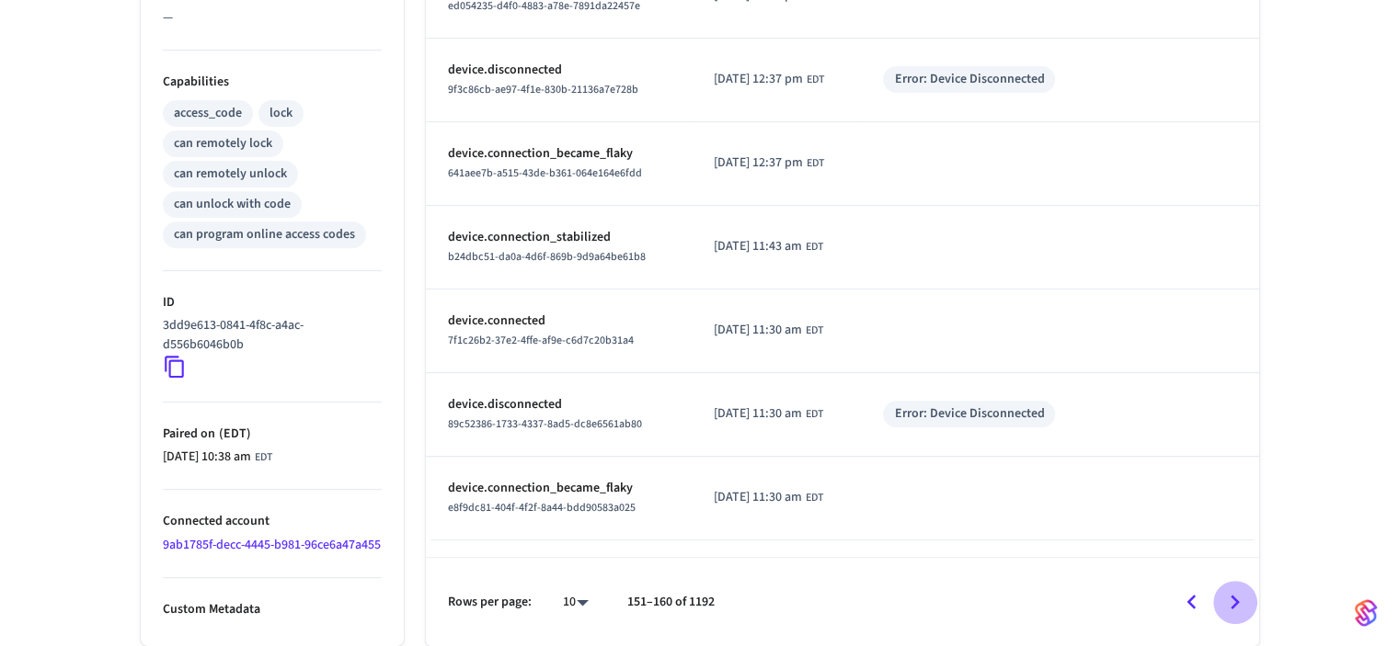
click at [1233, 602] on icon "Go to next page" at bounding box center [1234, 603] width 29 height 29
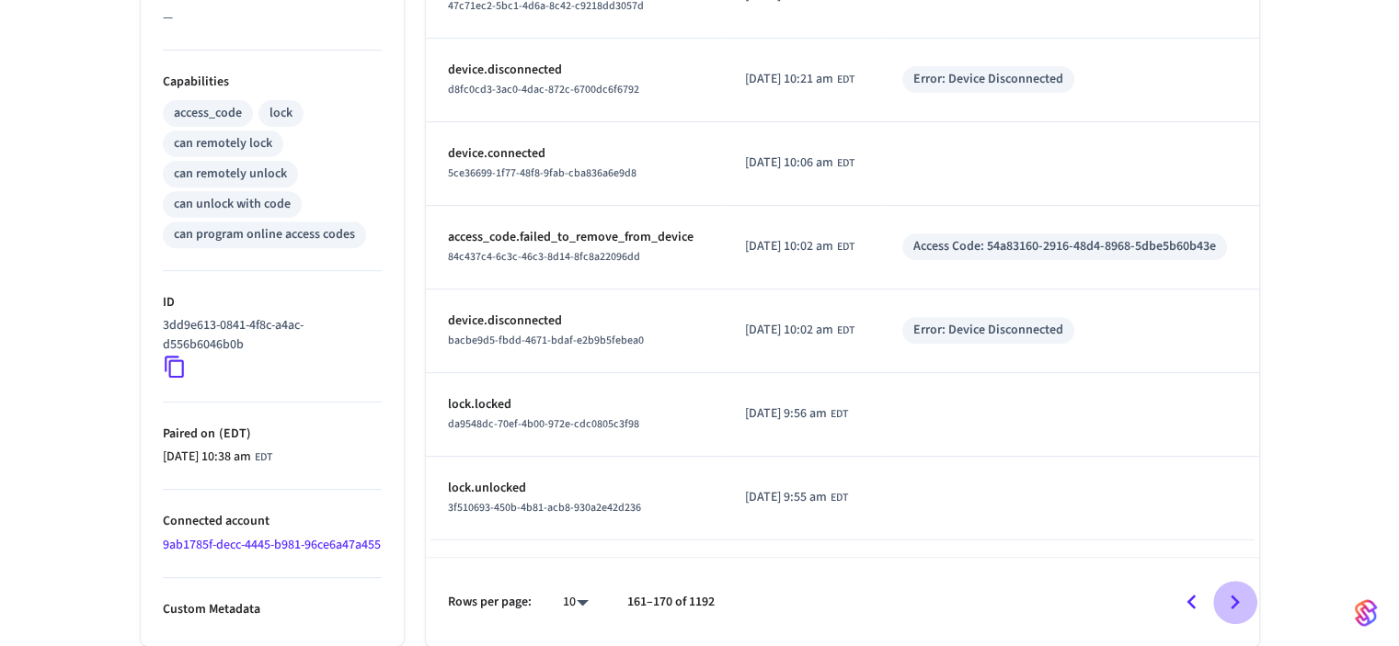
click at [1233, 602] on icon "Go to next page" at bounding box center [1234, 603] width 29 height 29
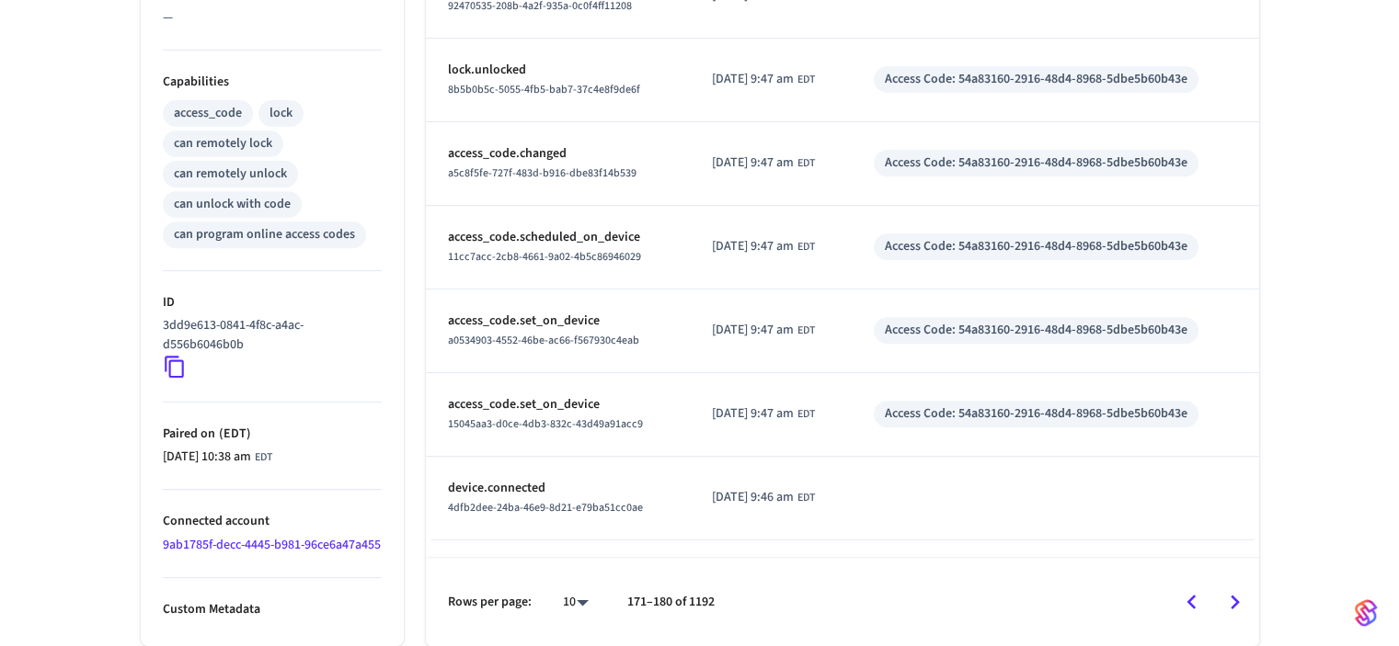
click at [1233, 602] on icon "Go to next page" at bounding box center [1234, 603] width 29 height 29
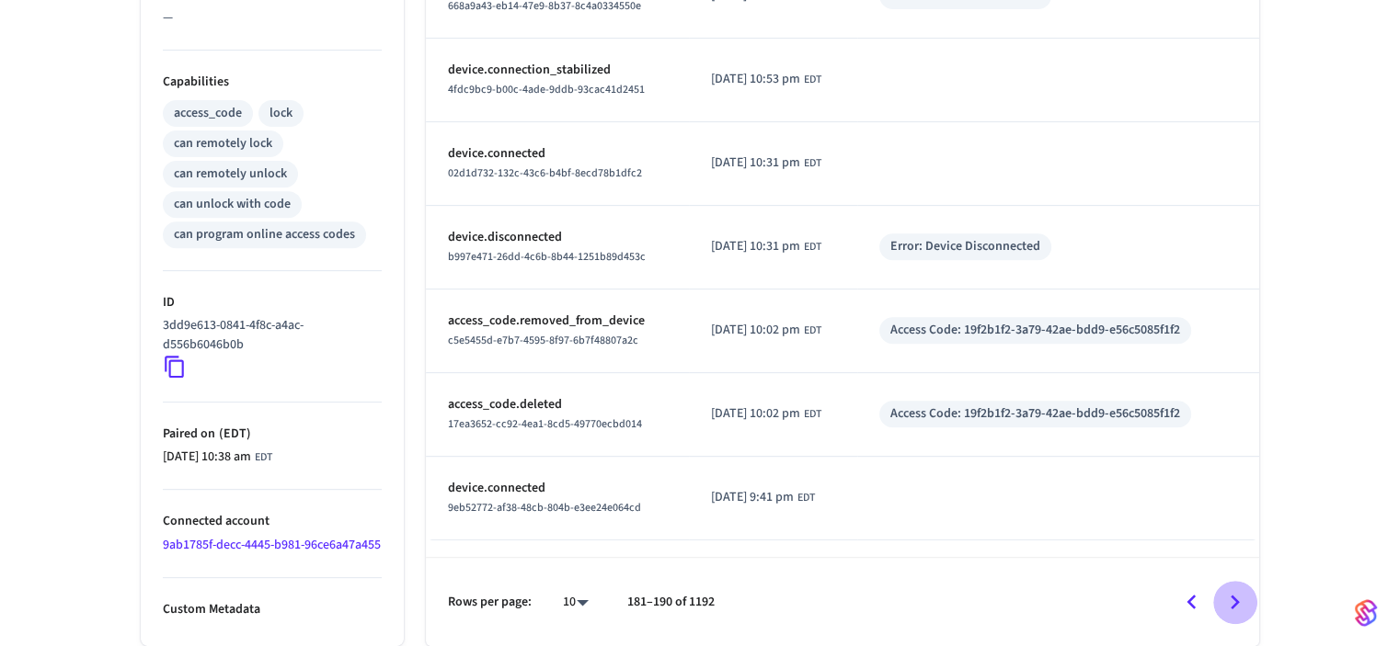
click at [1233, 602] on icon "Go to next page" at bounding box center [1234, 603] width 29 height 29
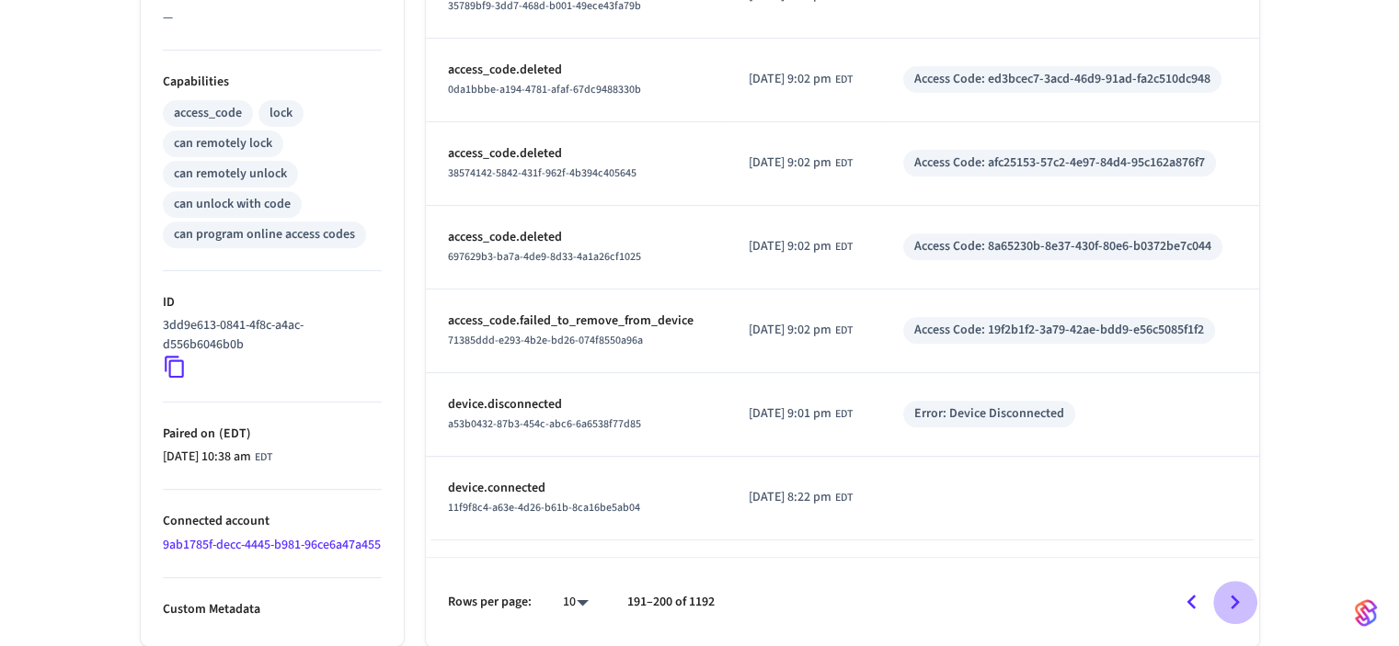
click at [1231, 599] on icon "Go to next page" at bounding box center [1234, 603] width 29 height 29
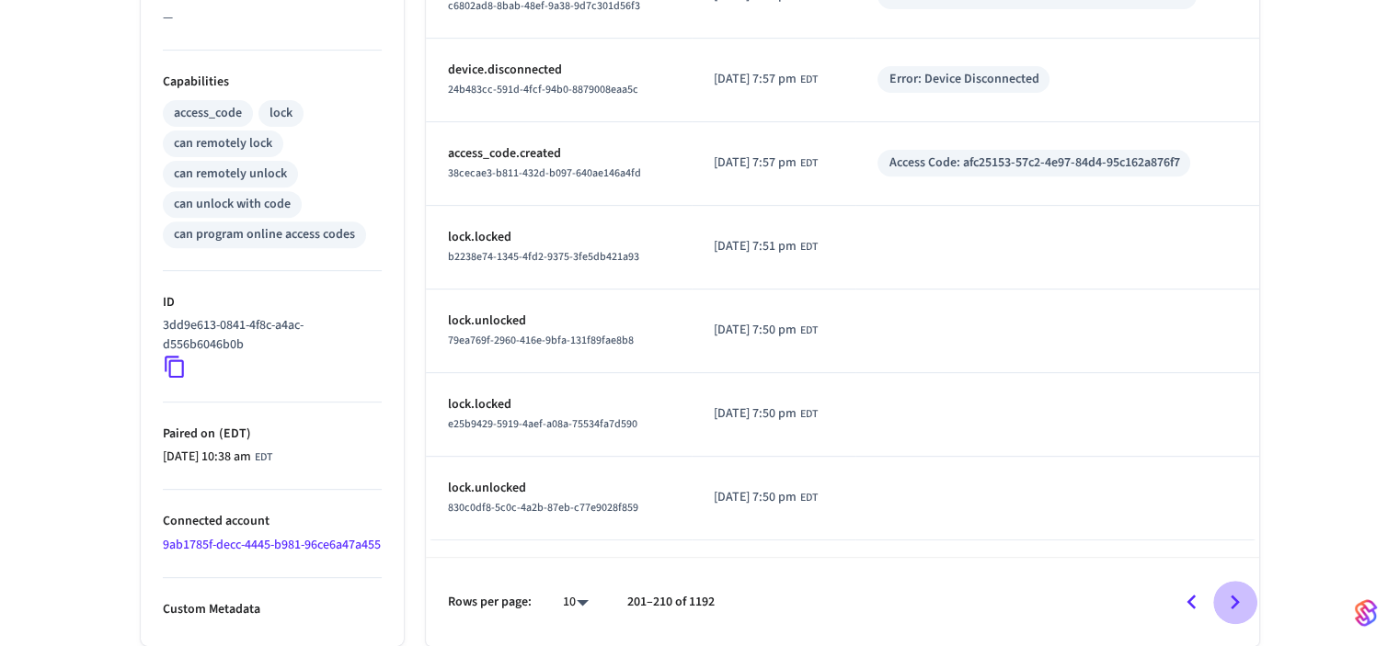
click at [1239, 599] on icon "Go to next page" at bounding box center [1234, 603] width 29 height 29
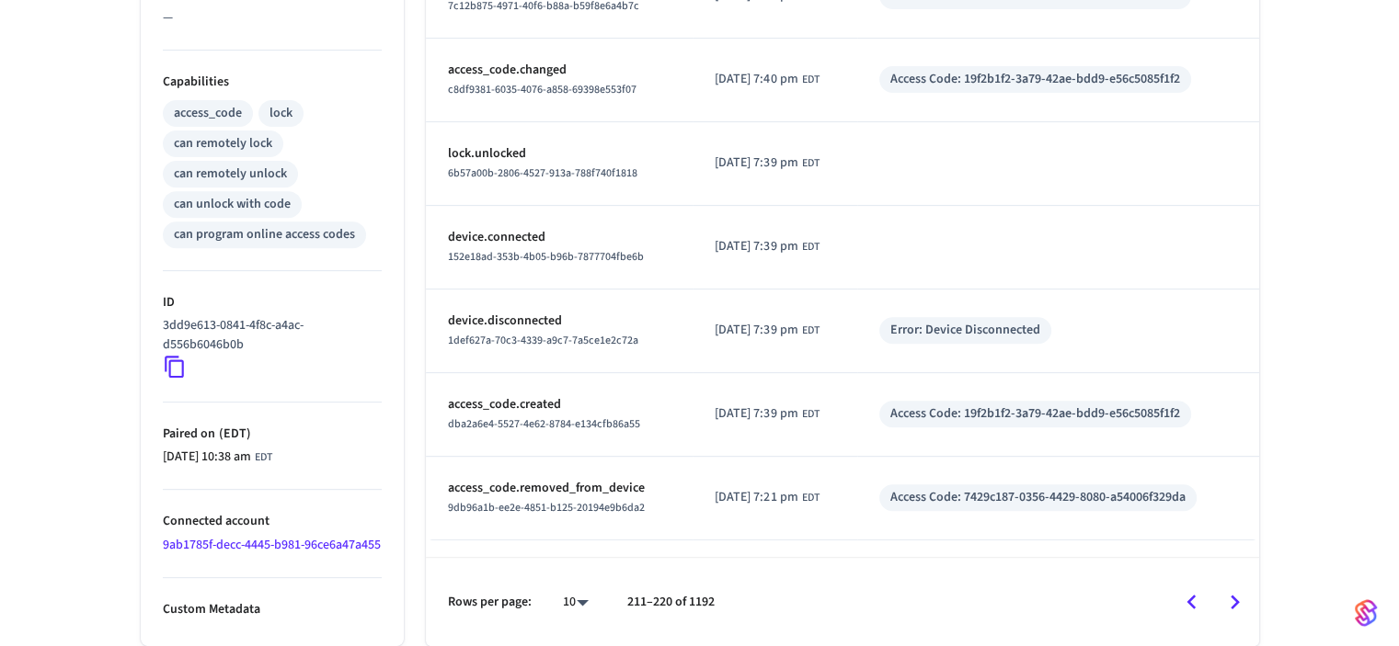
click at [1239, 599] on icon "Go to next page" at bounding box center [1234, 603] width 29 height 29
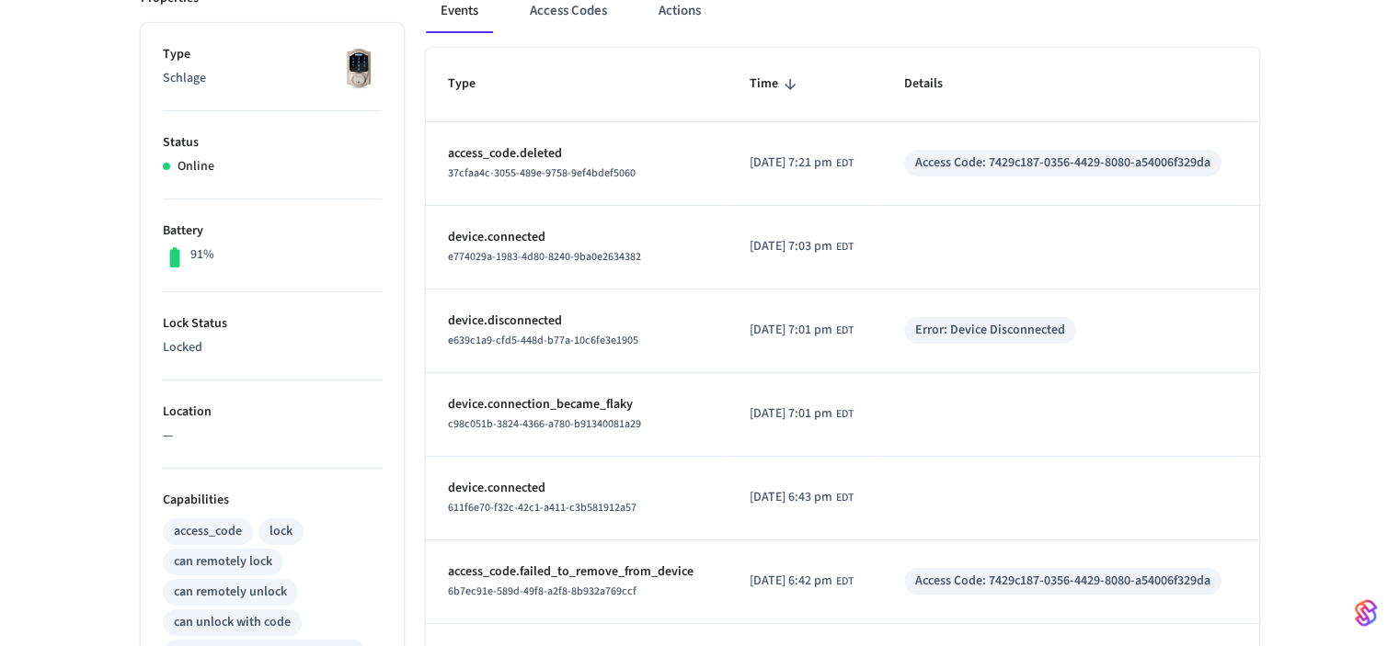
scroll to position [255, 0]
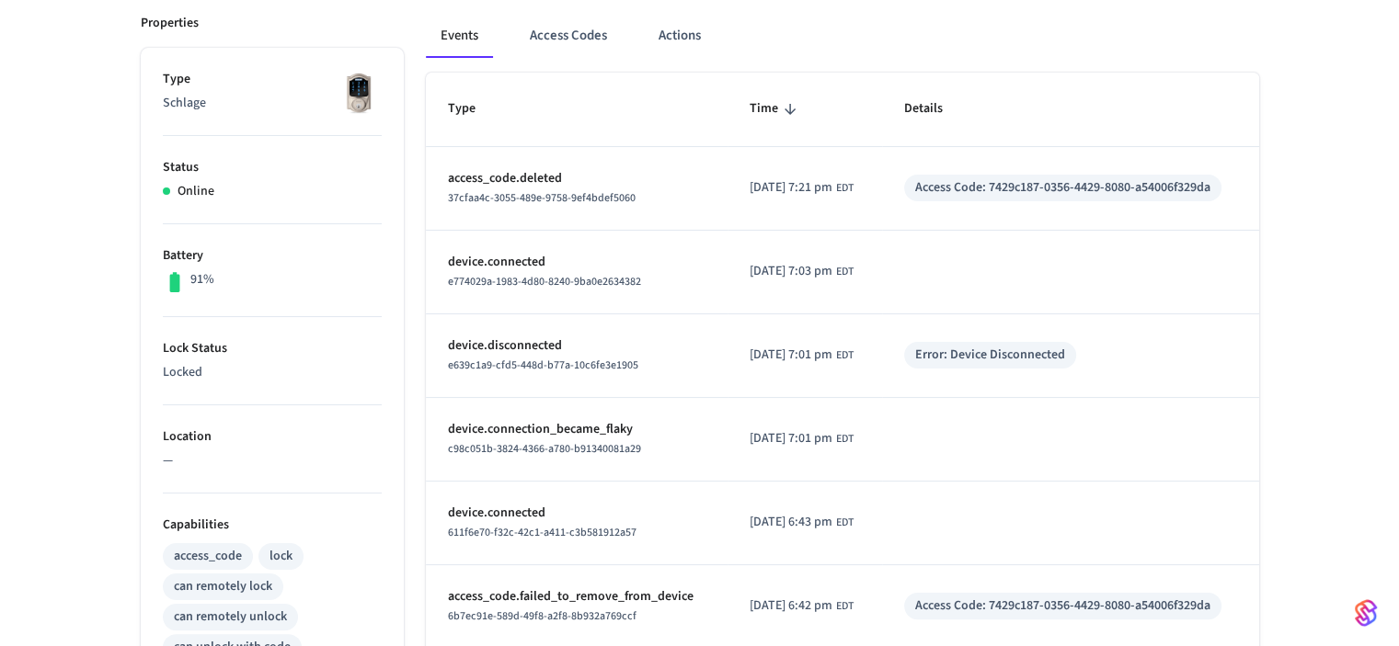
drag, startPoint x: 77, startPoint y: 127, endPoint x: 117, endPoint y: 139, distance: 41.3
click at [77, 127] on div "[GEOGRAPHIC_DATA] ​ ​ Properties Type Schlage Status Online Battery 91% Lock St…" at bounding box center [699, 485] width 1399 height 1208
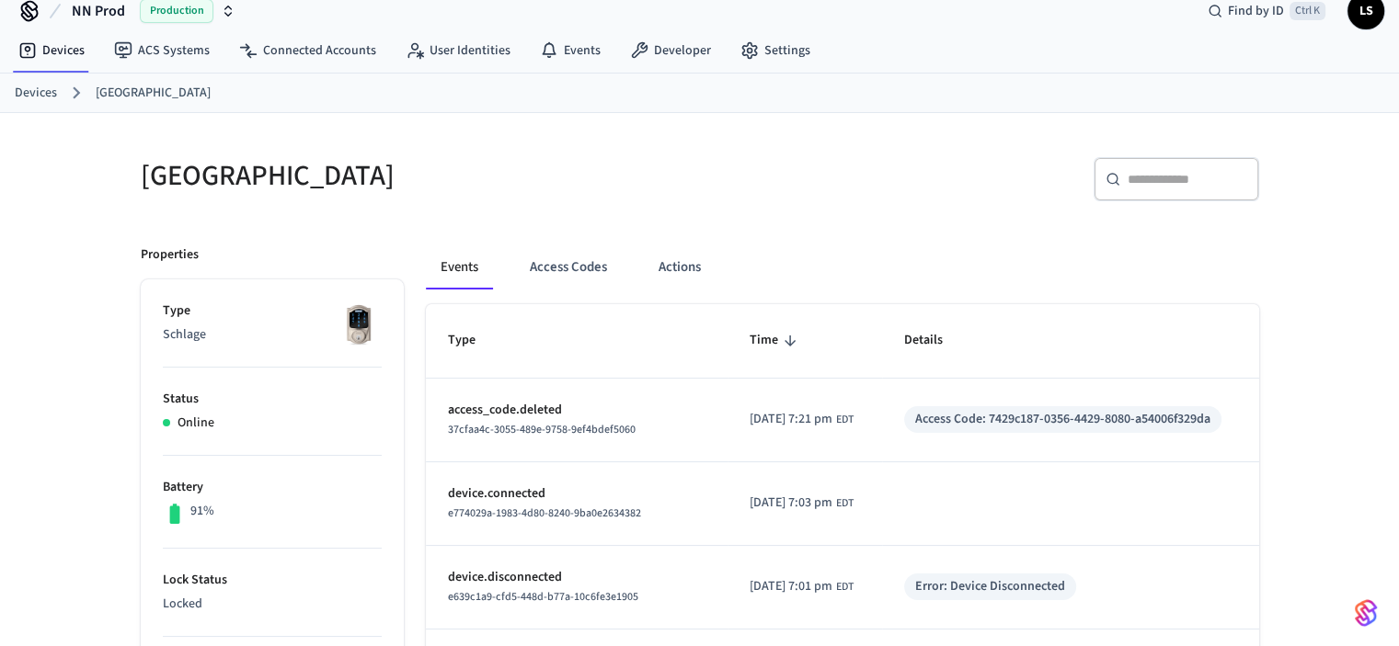
scroll to position [0, 0]
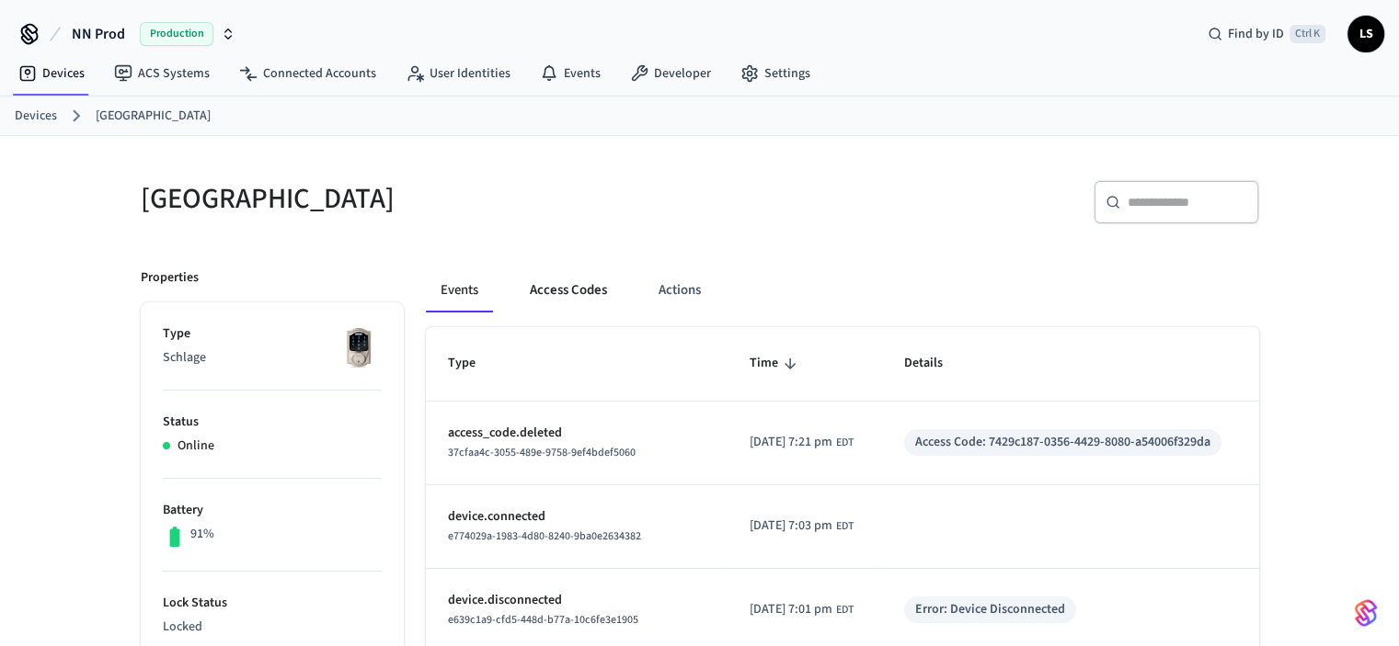
click at [560, 293] on button "Access Codes" at bounding box center [568, 291] width 107 height 44
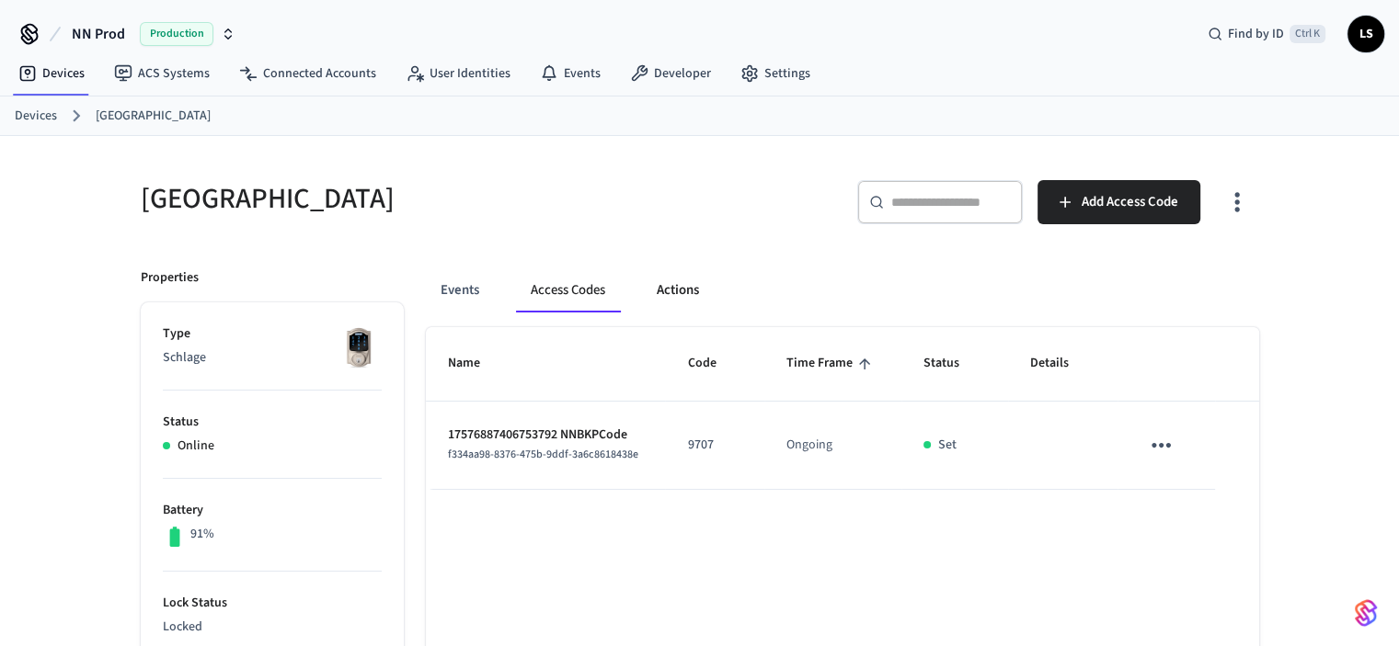
click at [681, 286] on button "Actions" at bounding box center [678, 291] width 72 height 44
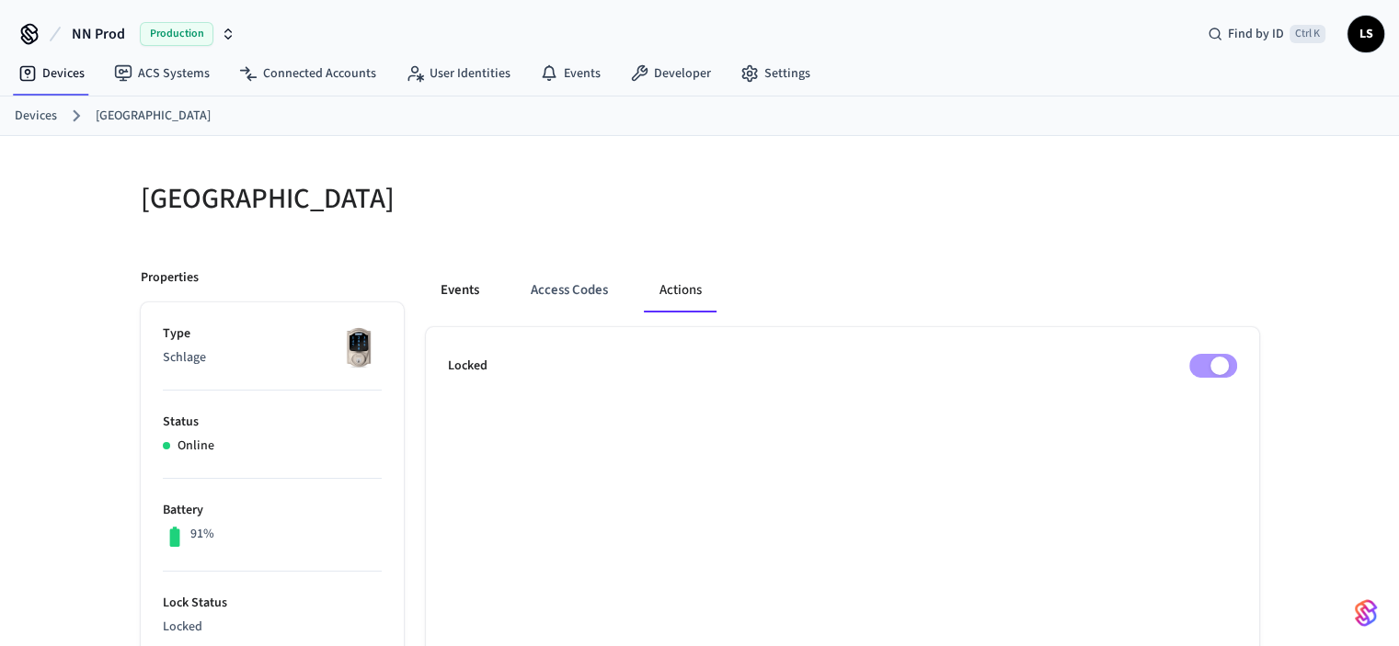
click at [460, 288] on button "Events" at bounding box center [460, 291] width 68 height 44
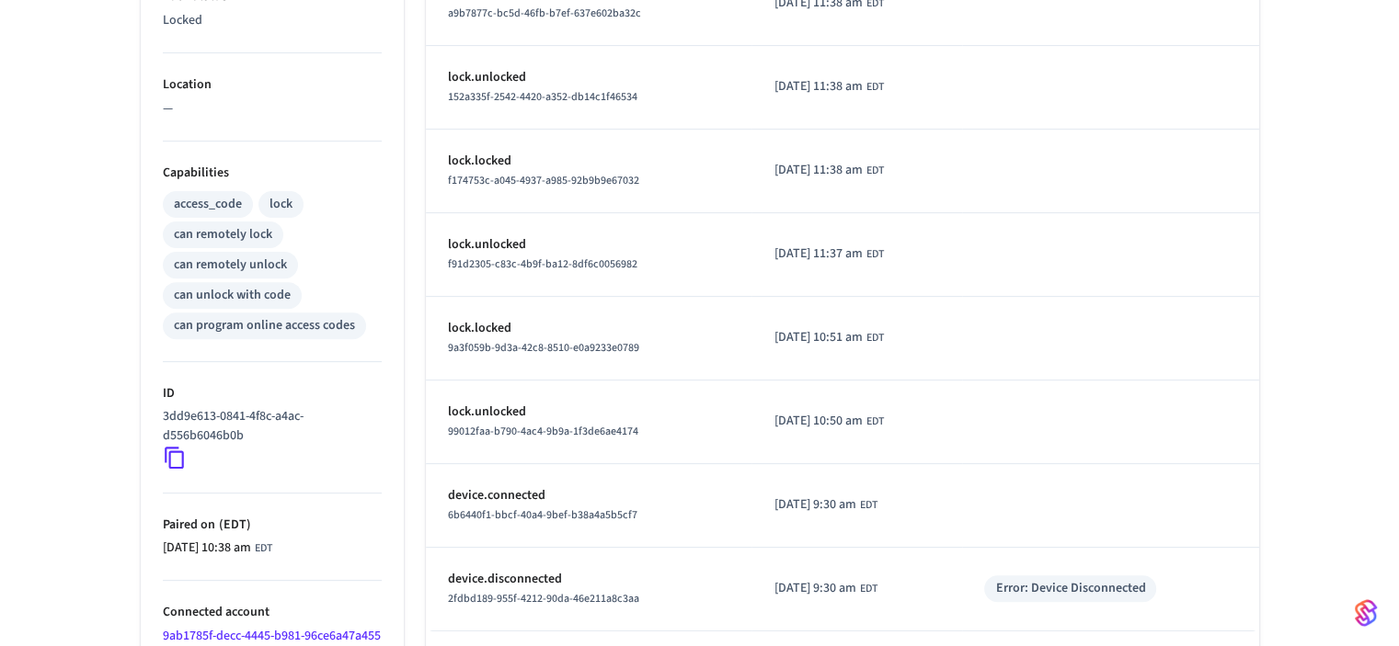
scroll to position [715, 0]
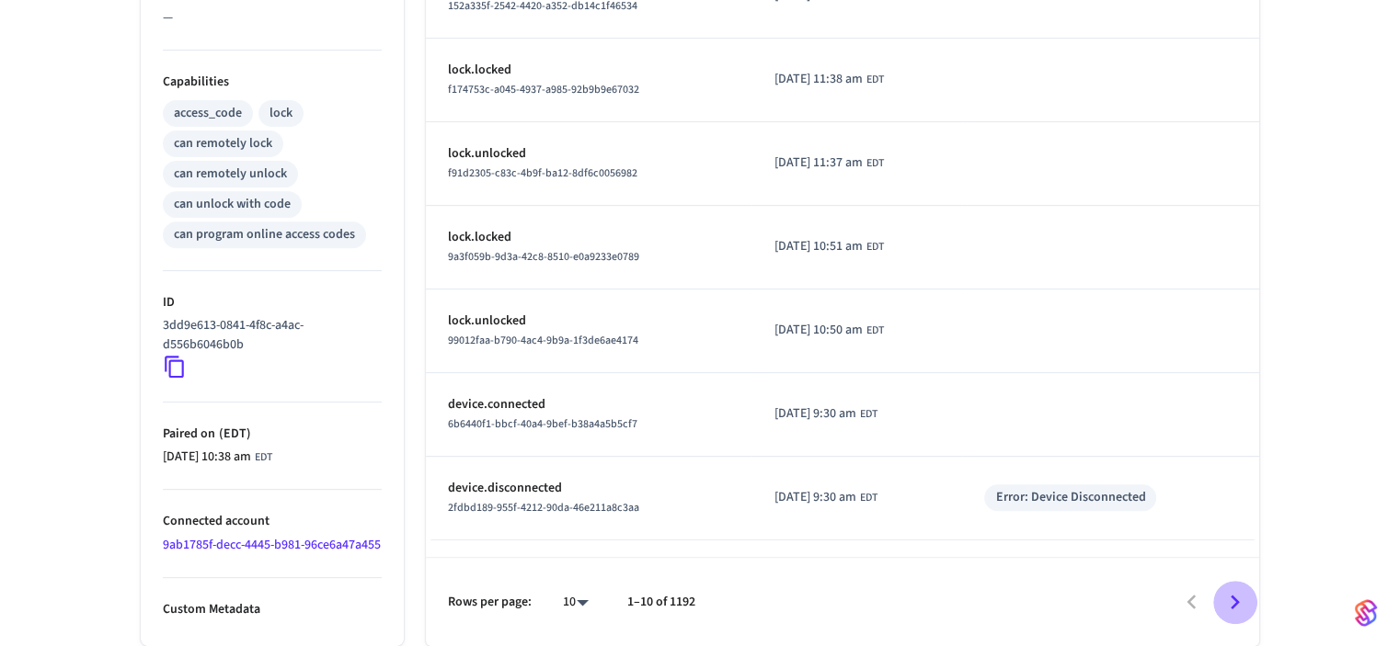
click at [1232, 602] on icon "Go to next page" at bounding box center [1234, 603] width 29 height 29
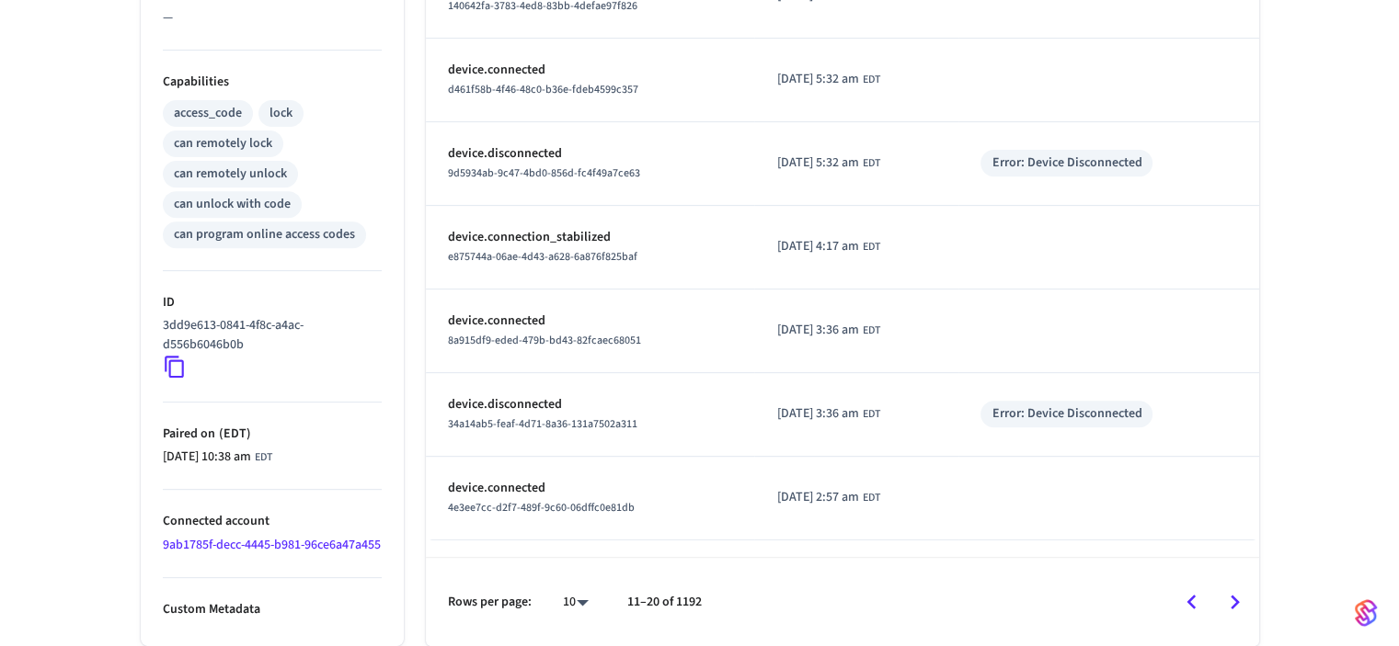
click at [1235, 600] on icon "Go to next page" at bounding box center [1234, 602] width 9 height 15
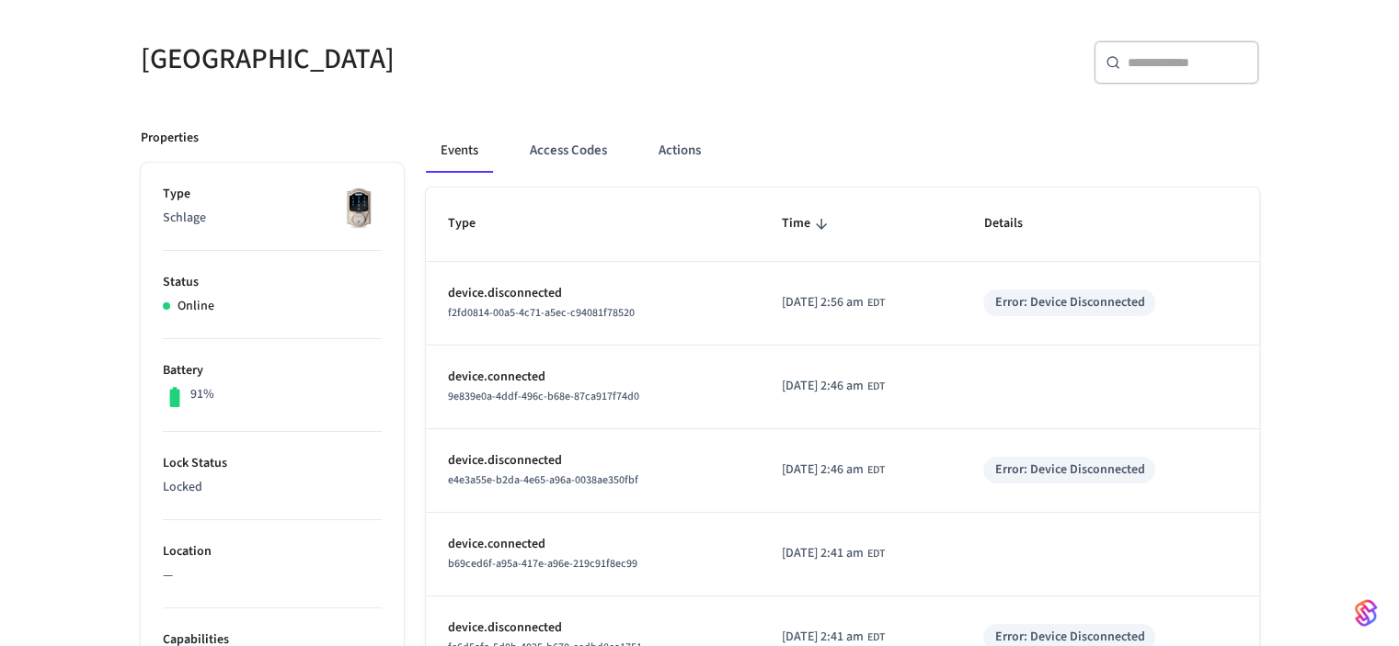
scroll to position [0, 0]
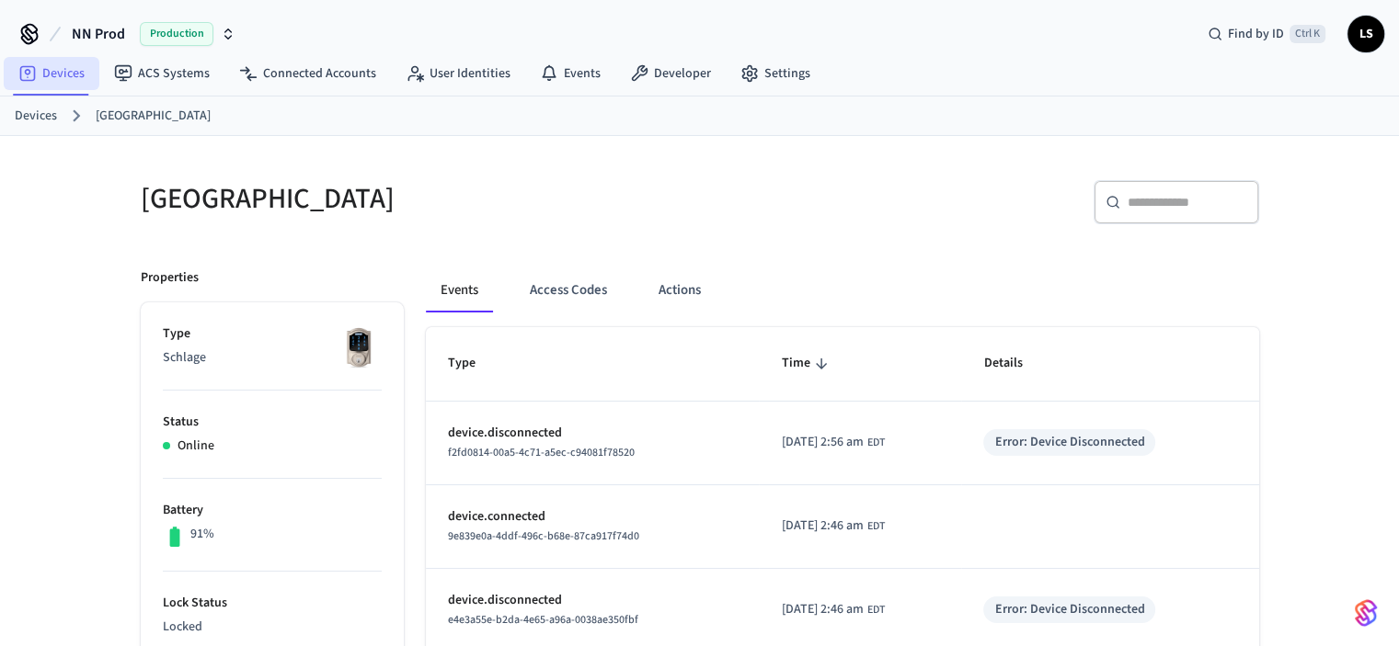
click at [55, 75] on link "Devices" at bounding box center [52, 73] width 96 height 33
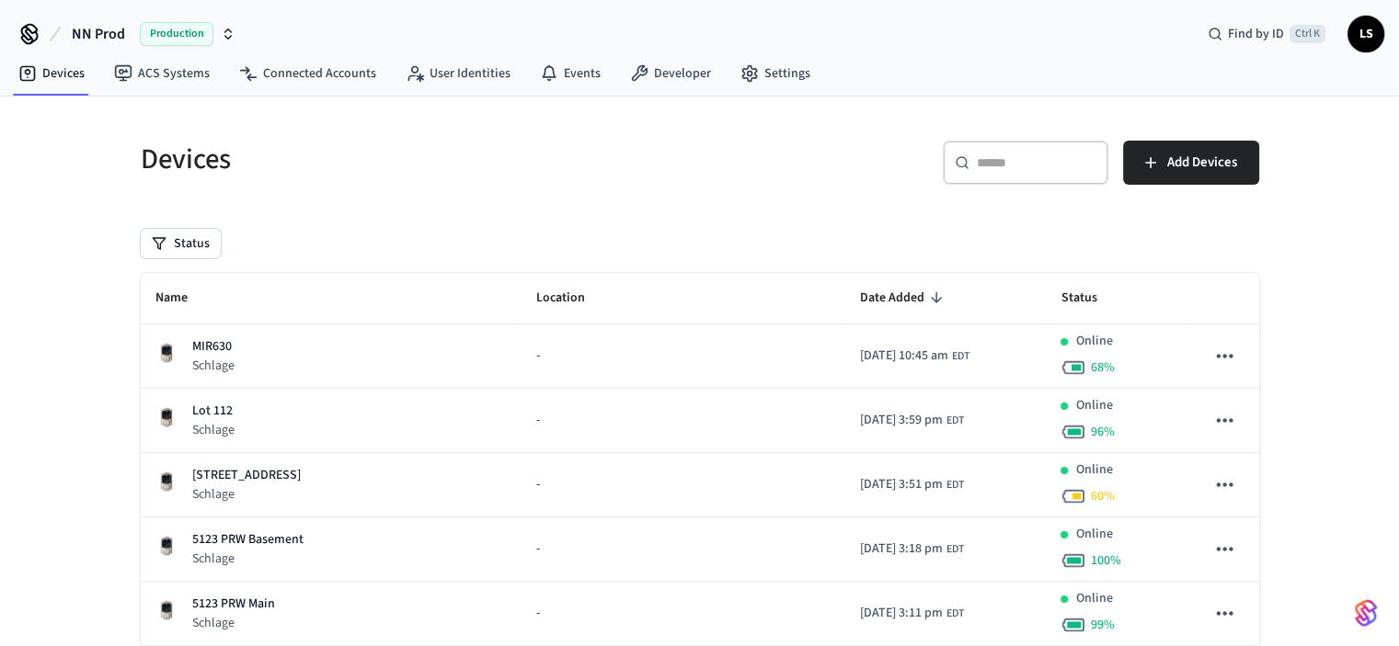
click at [1034, 162] on input "text" at bounding box center [1037, 163] width 120 height 18
paste input "**********"
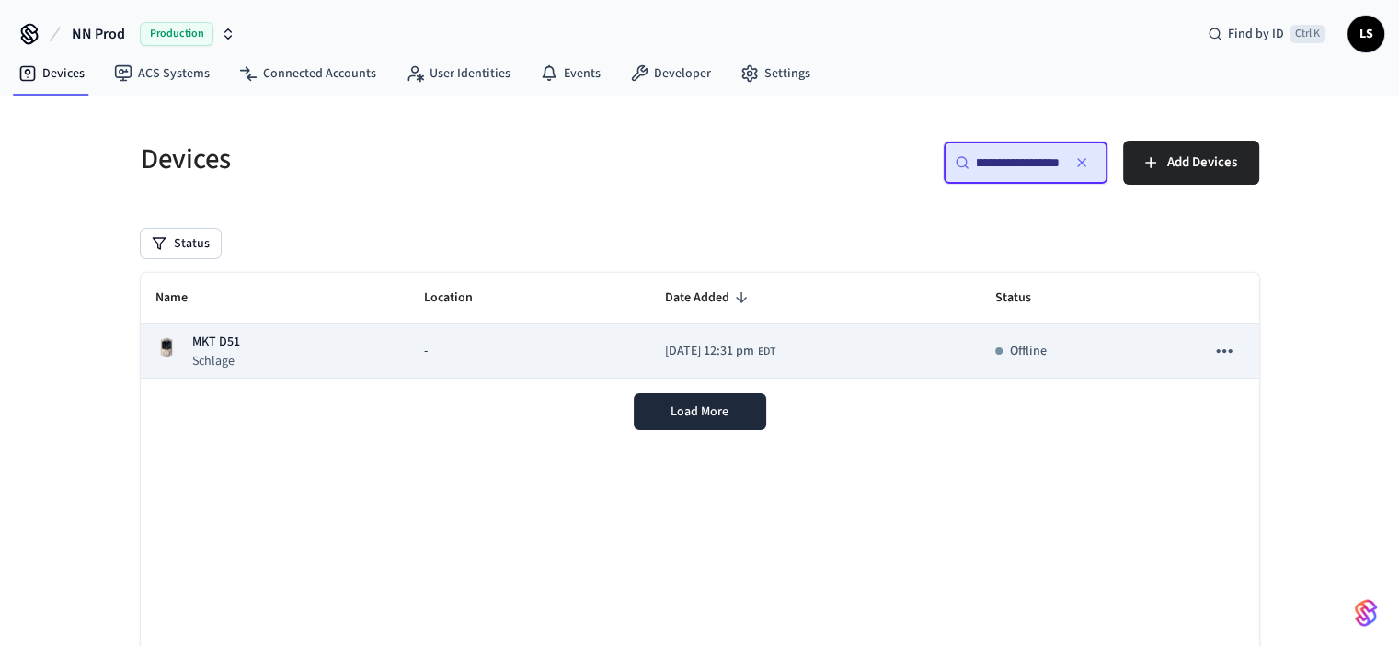
type input "**********"
click at [486, 356] on div "-" at bounding box center [529, 351] width 211 height 19
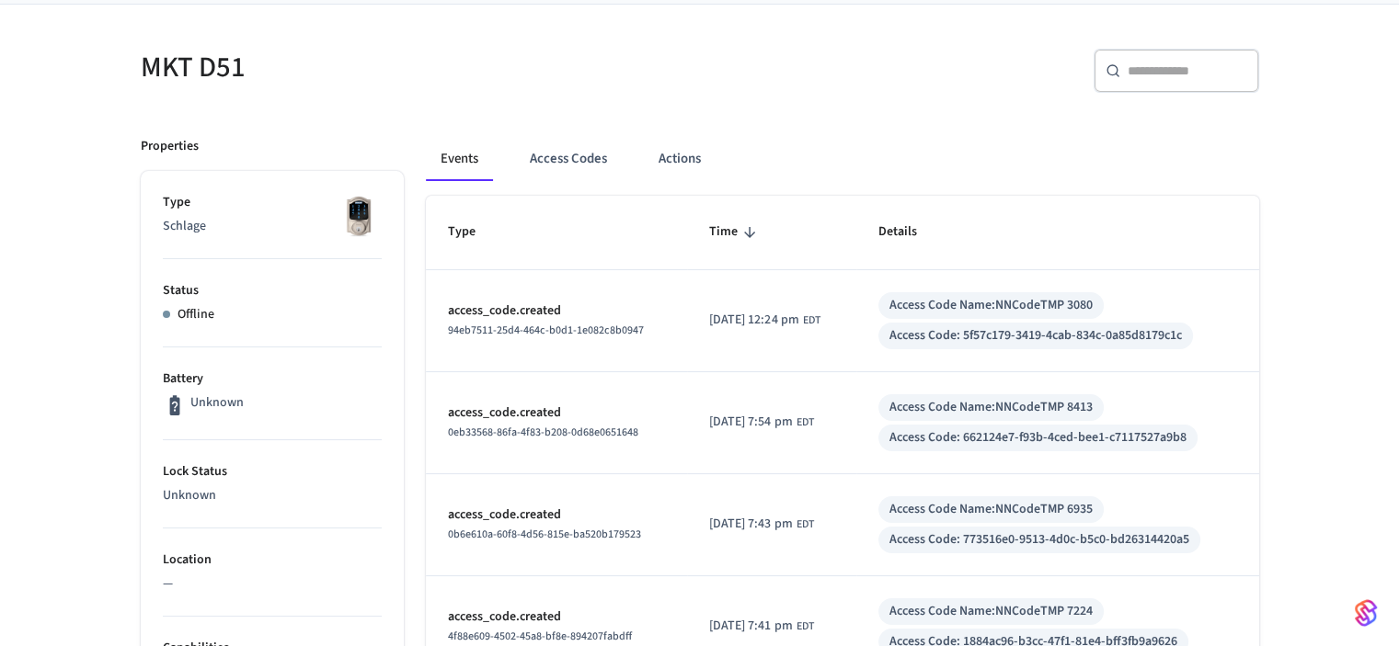
scroll to position [92, 0]
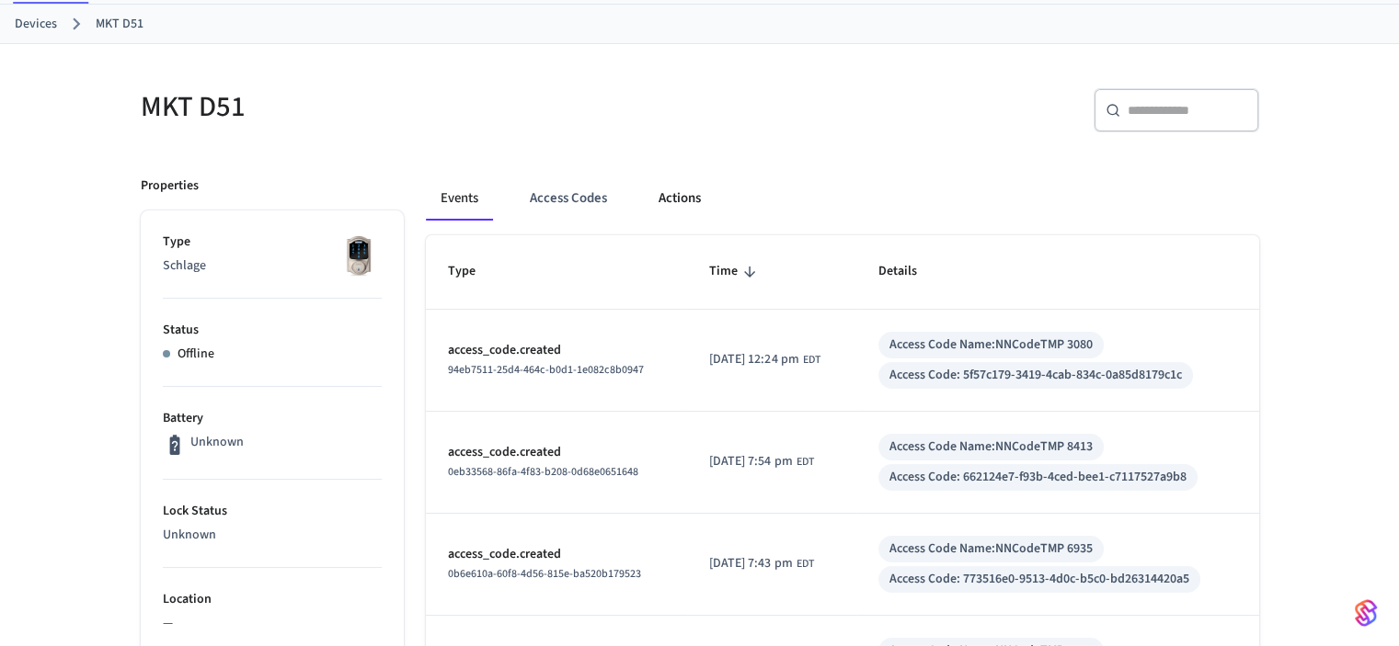
click at [681, 197] on button "Actions" at bounding box center [680, 199] width 72 height 44
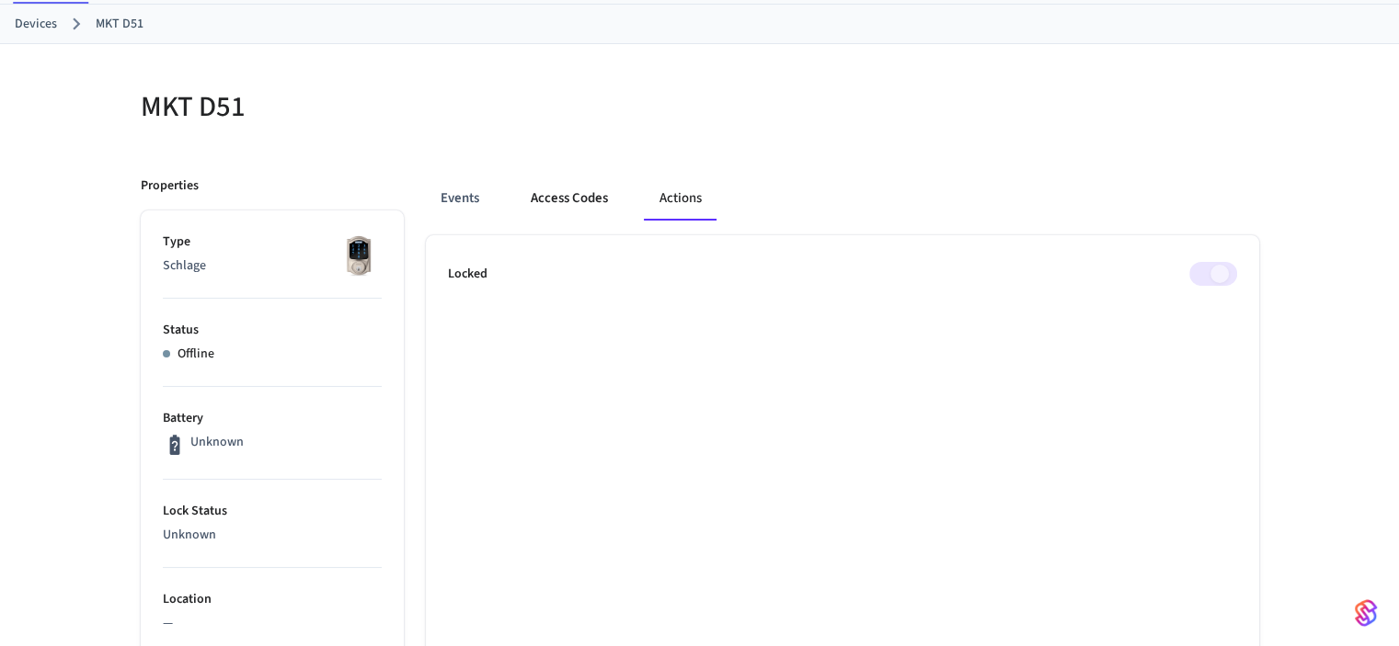
click at [571, 197] on button "Access Codes" at bounding box center [569, 199] width 107 height 44
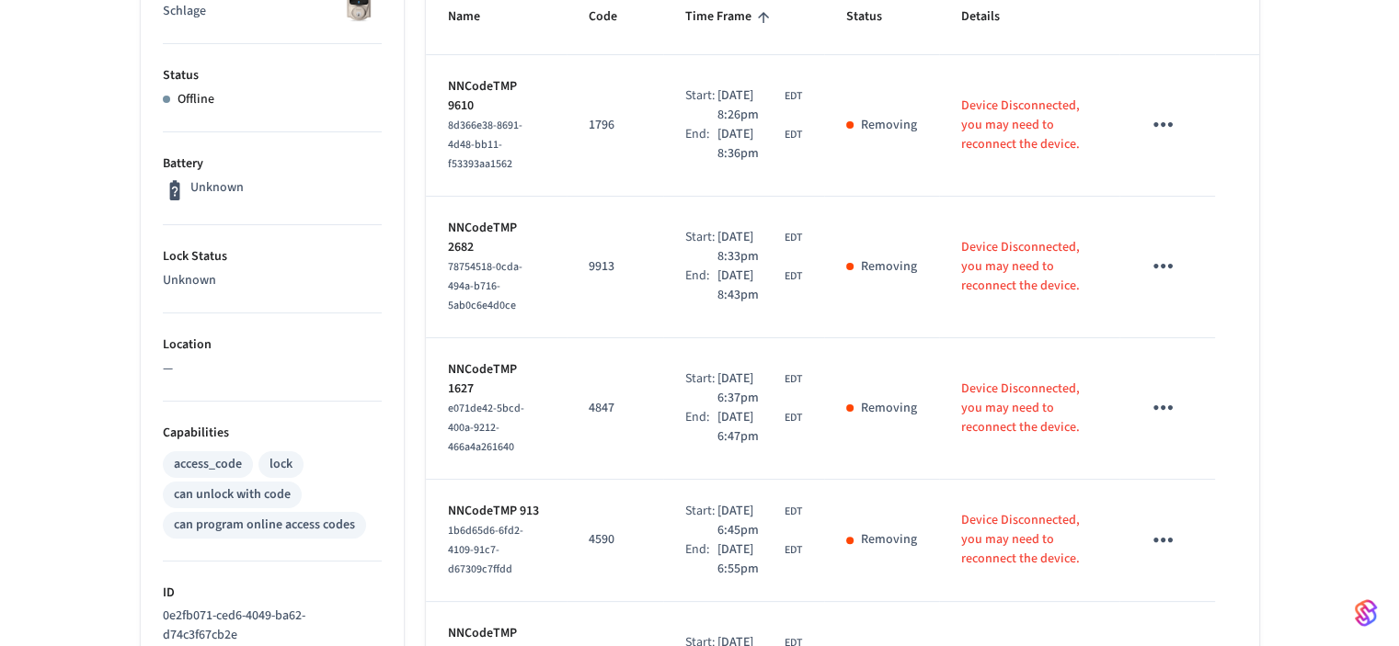
scroll to position [368, 0]
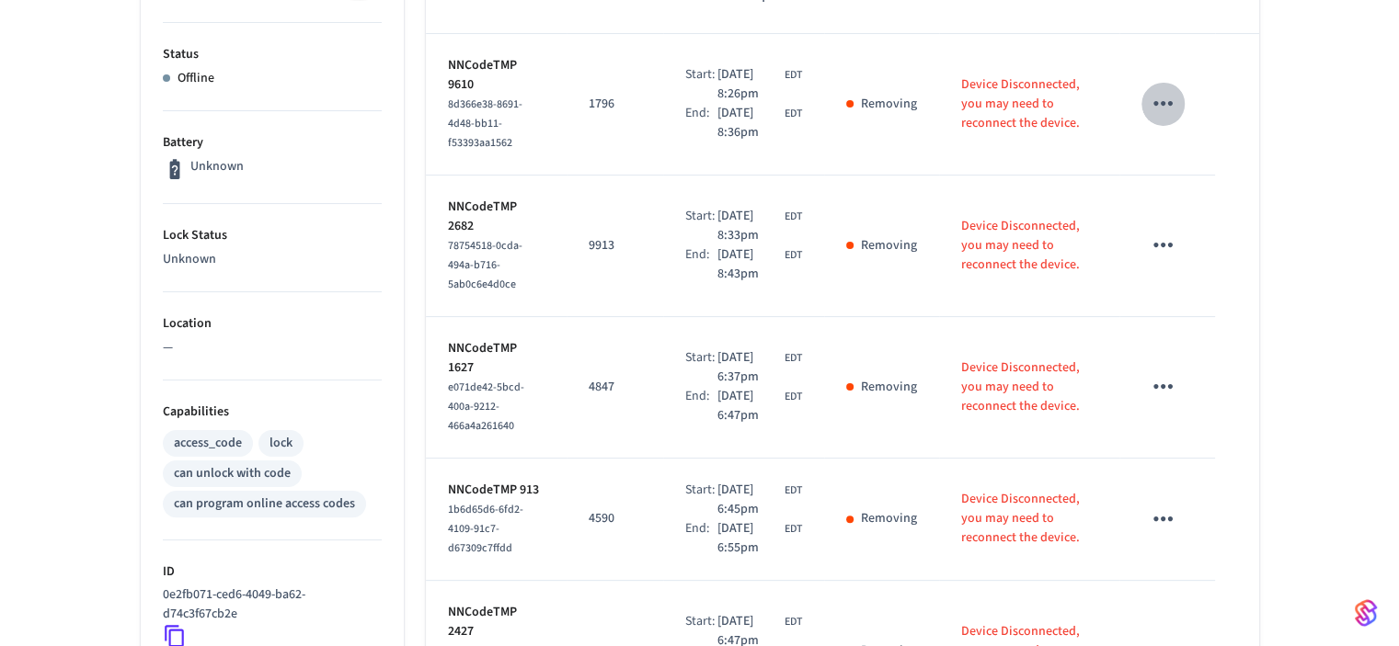
click at [1168, 101] on icon "sticky table" at bounding box center [1163, 103] width 29 height 29
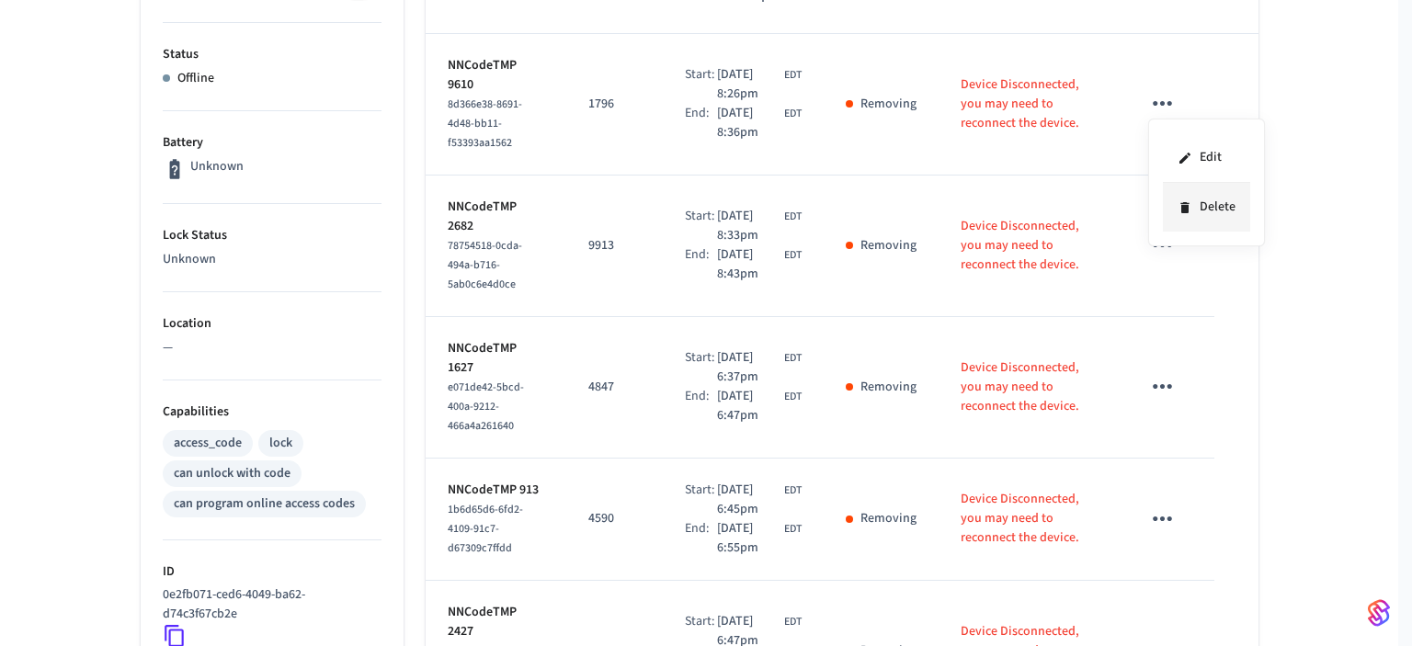
click at [1199, 204] on li "Delete" at bounding box center [1206, 207] width 87 height 49
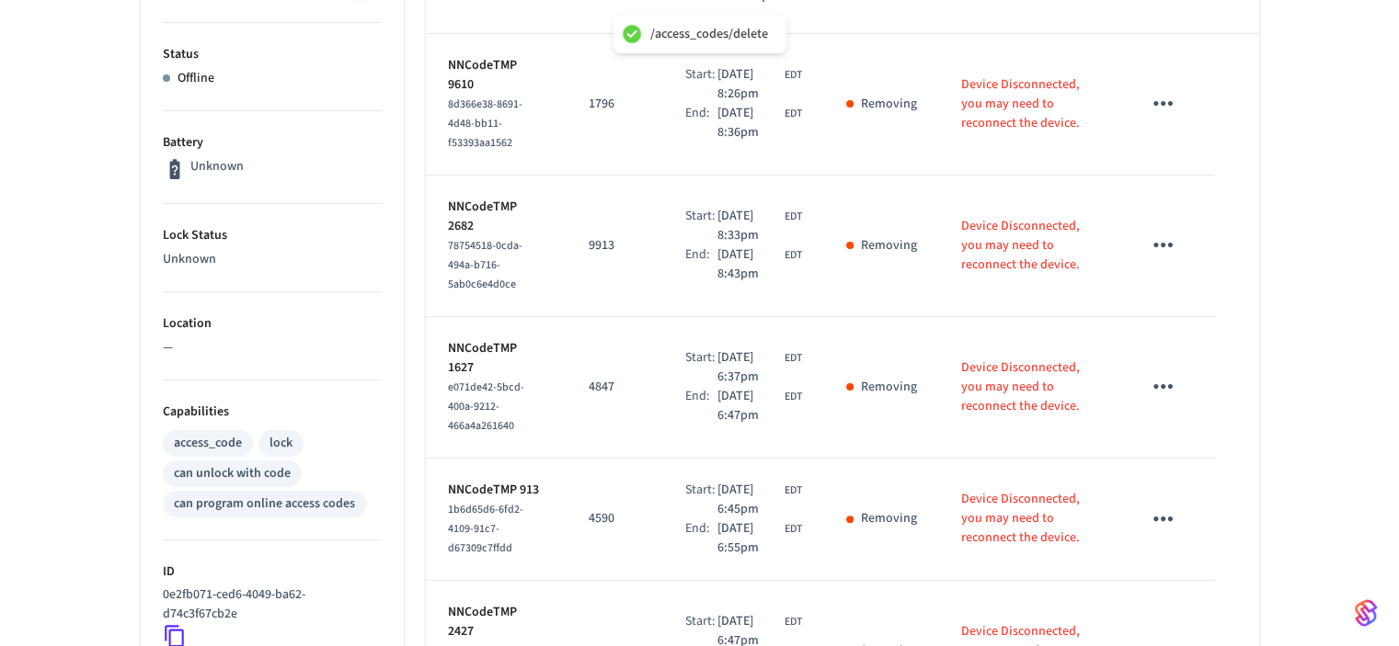
click at [1162, 244] on icon "sticky table" at bounding box center [1162, 245] width 19 height 5
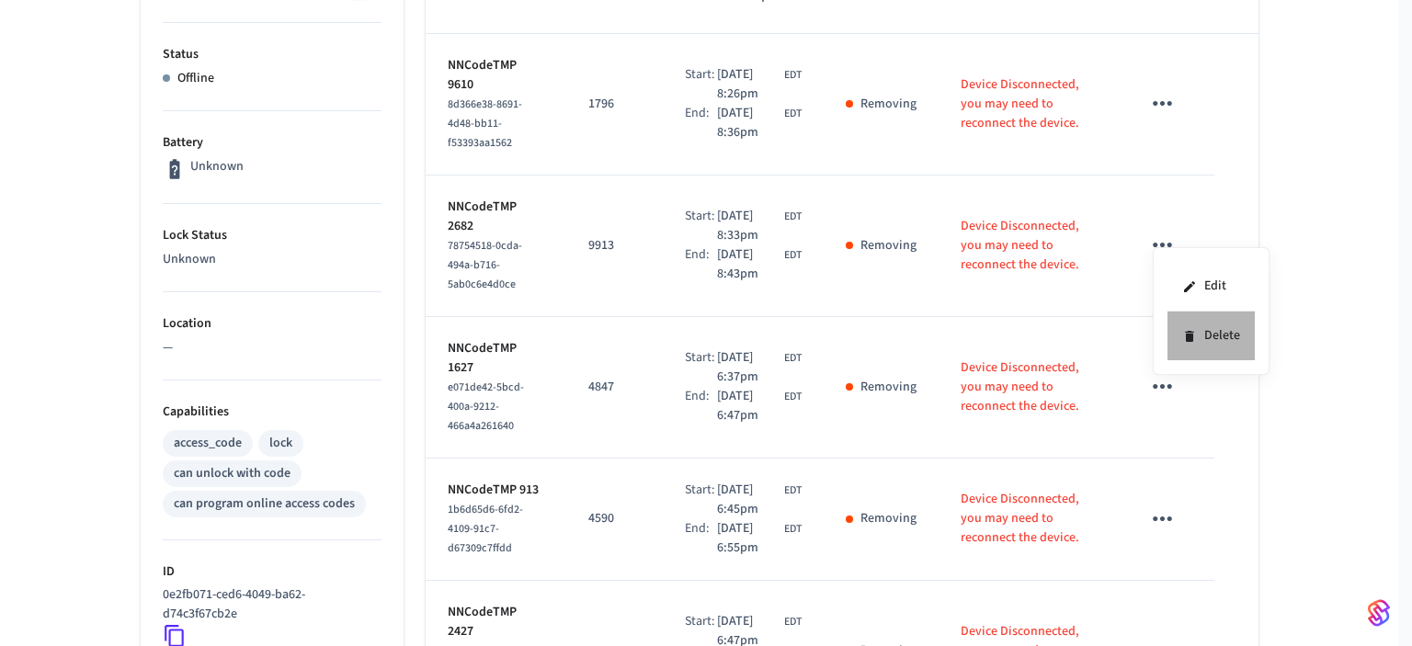
click at [1187, 334] on icon at bounding box center [1189, 336] width 8 height 11
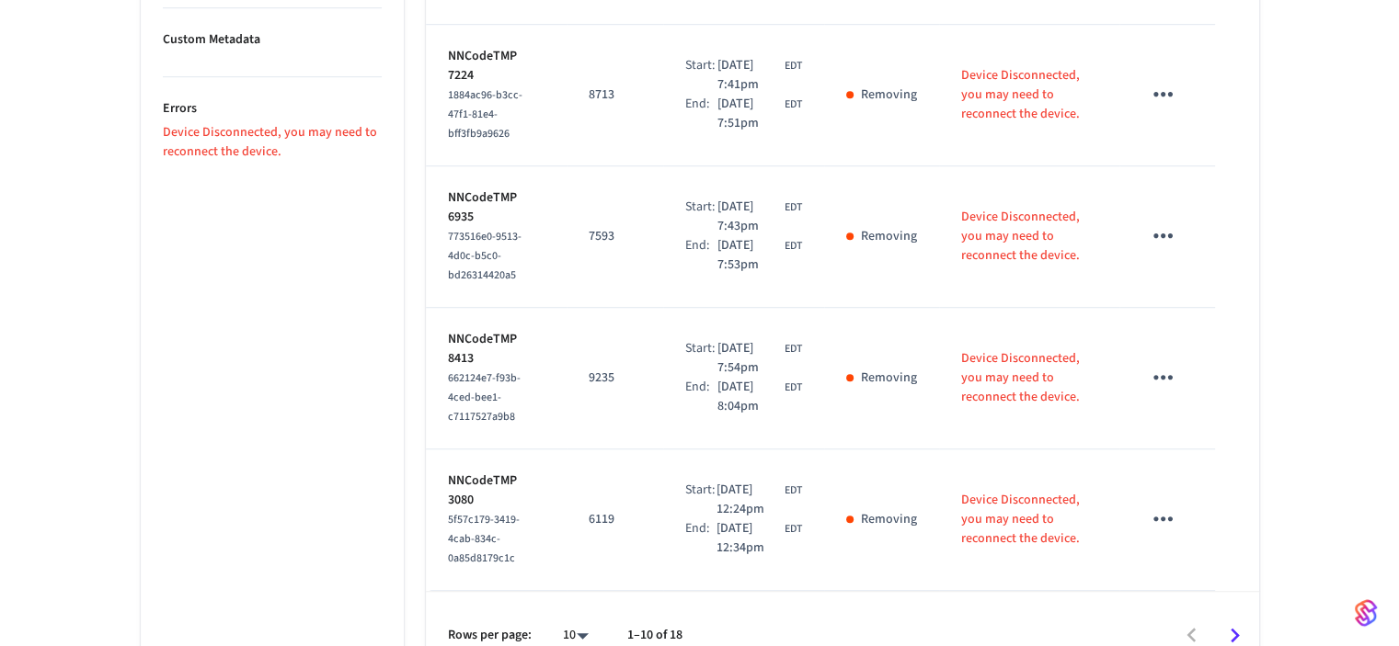
scroll to position [1218, 0]
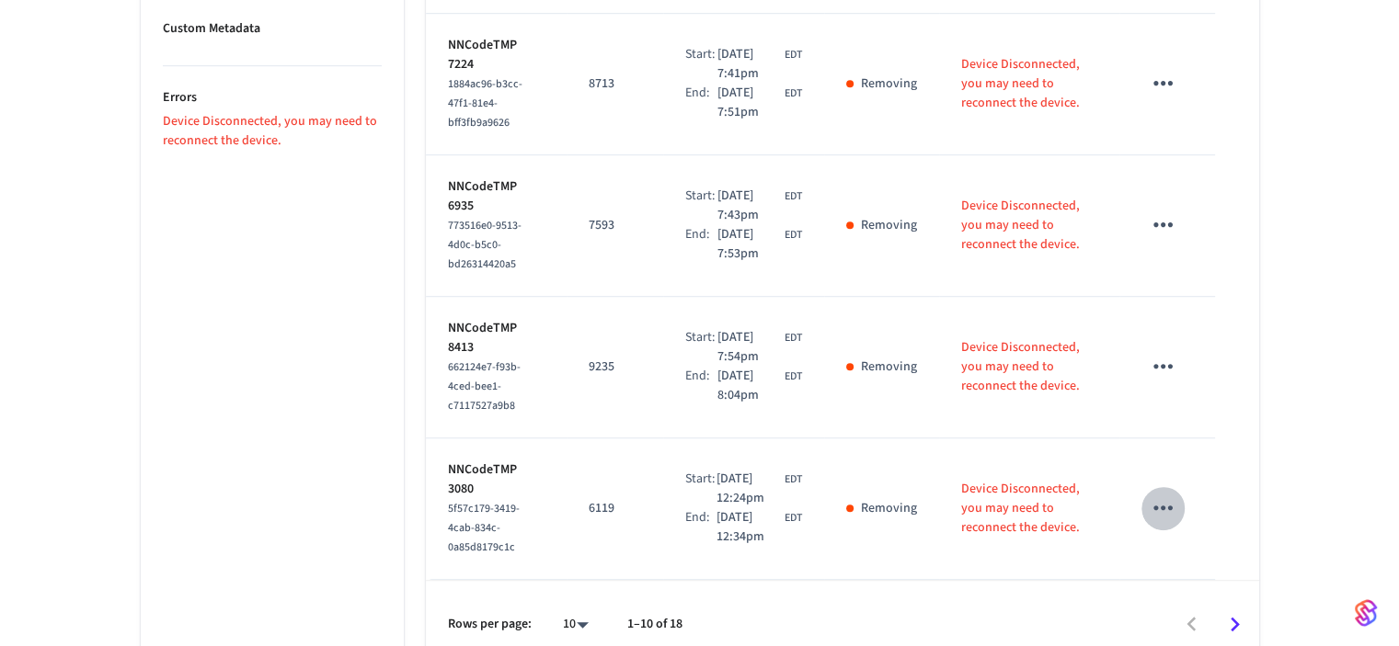
click at [1153, 494] on icon "sticky table" at bounding box center [1163, 508] width 29 height 29
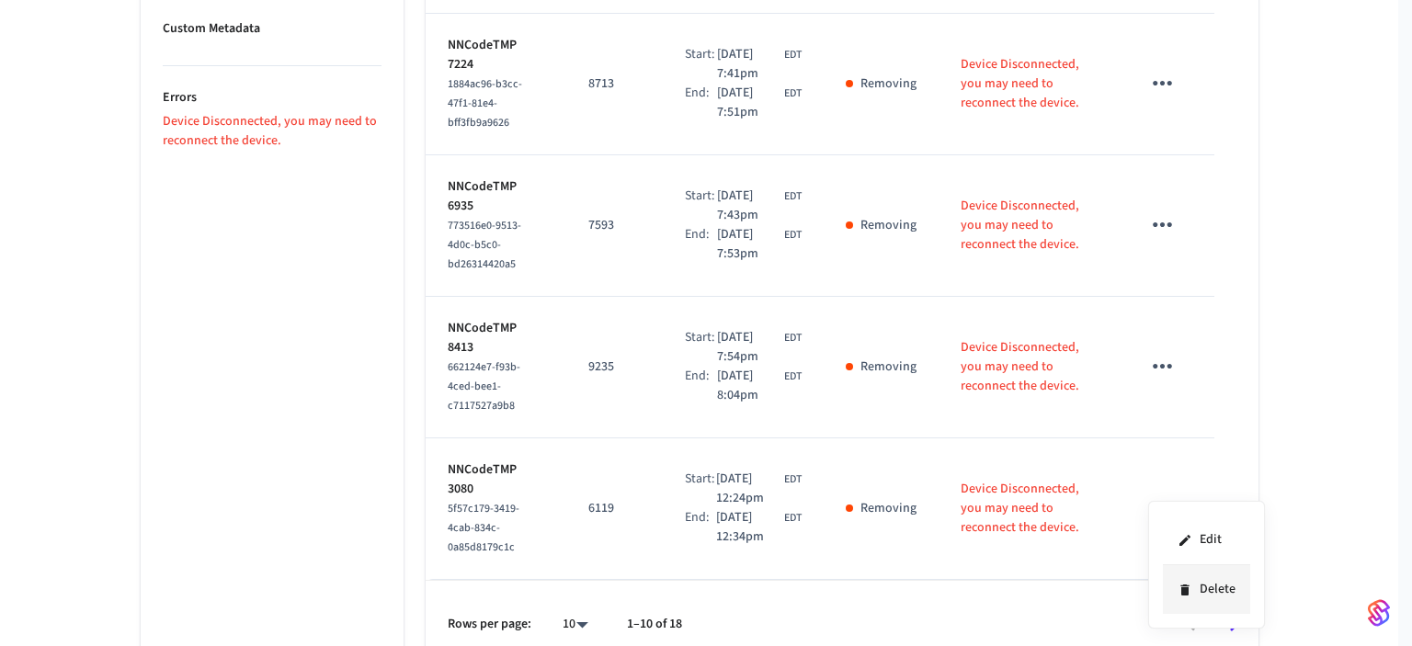
click at [1206, 587] on li "Delete" at bounding box center [1206, 590] width 87 height 49
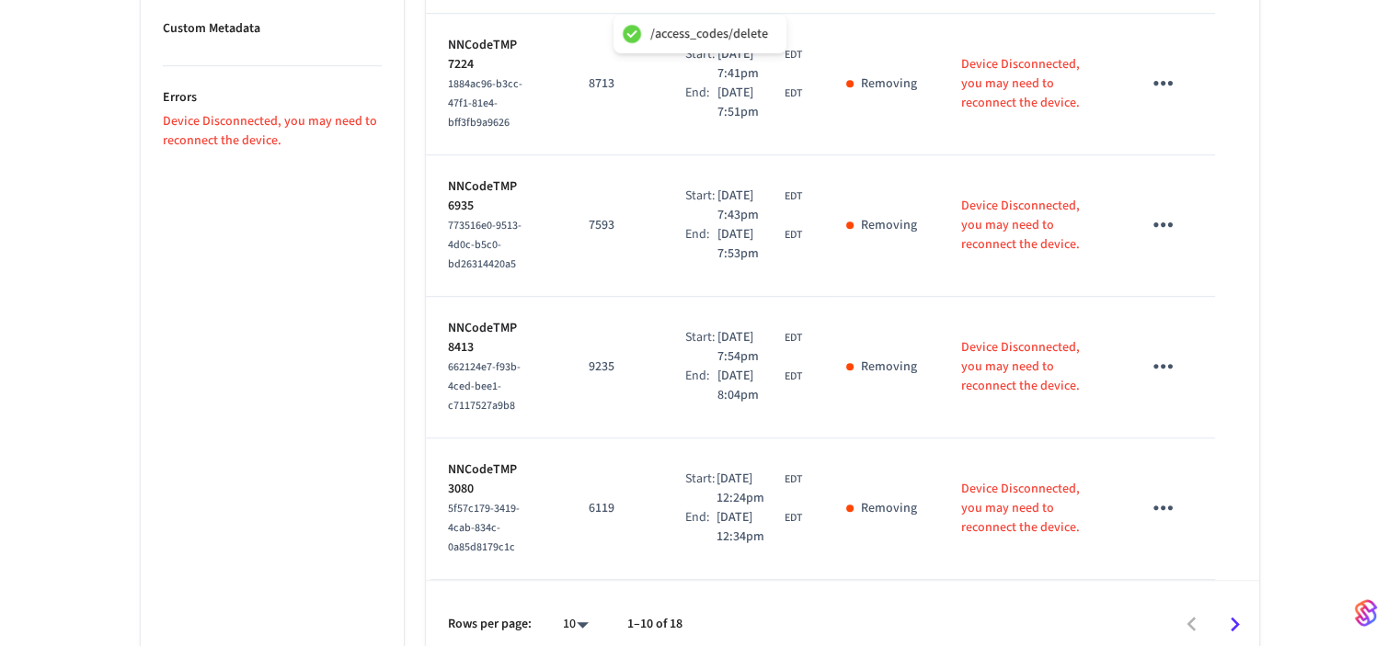
click at [1160, 352] on icon "sticky table" at bounding box center [1163, 366] width 29 height 29
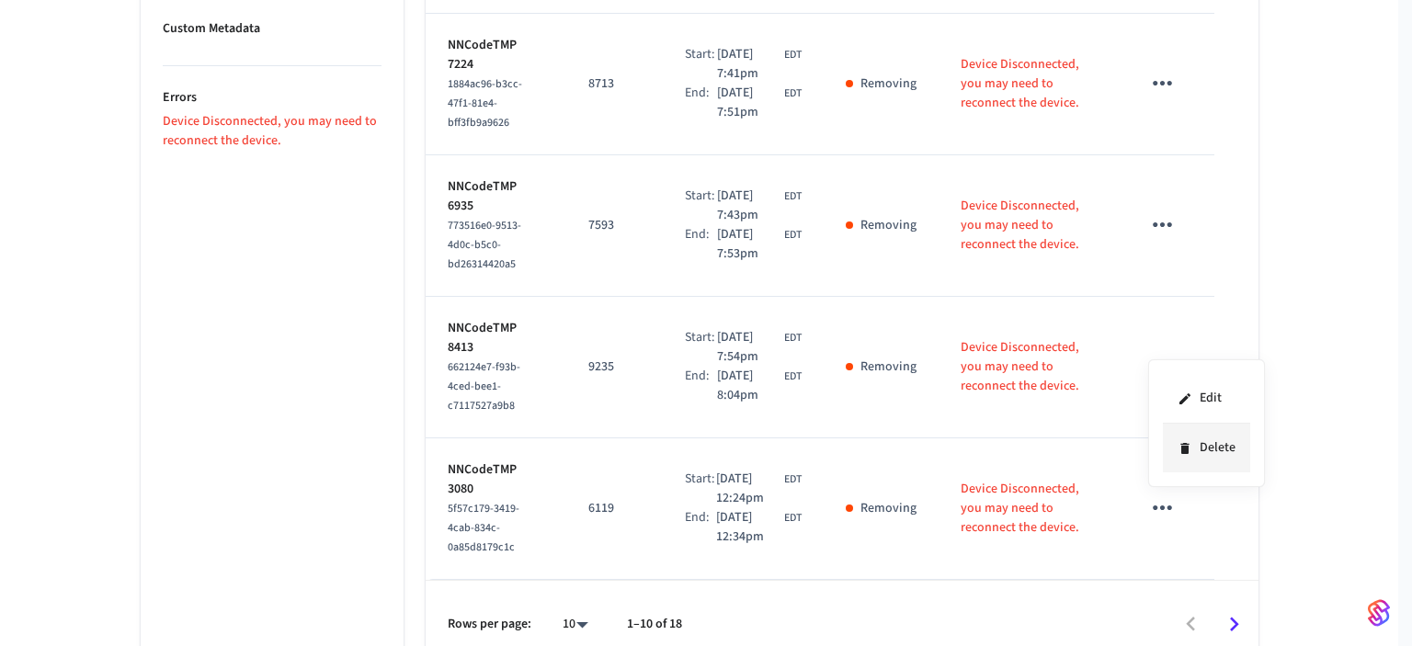
click at [1206, 445] on li "Delete" at bounding box center [1206, 448] width 87 height 49
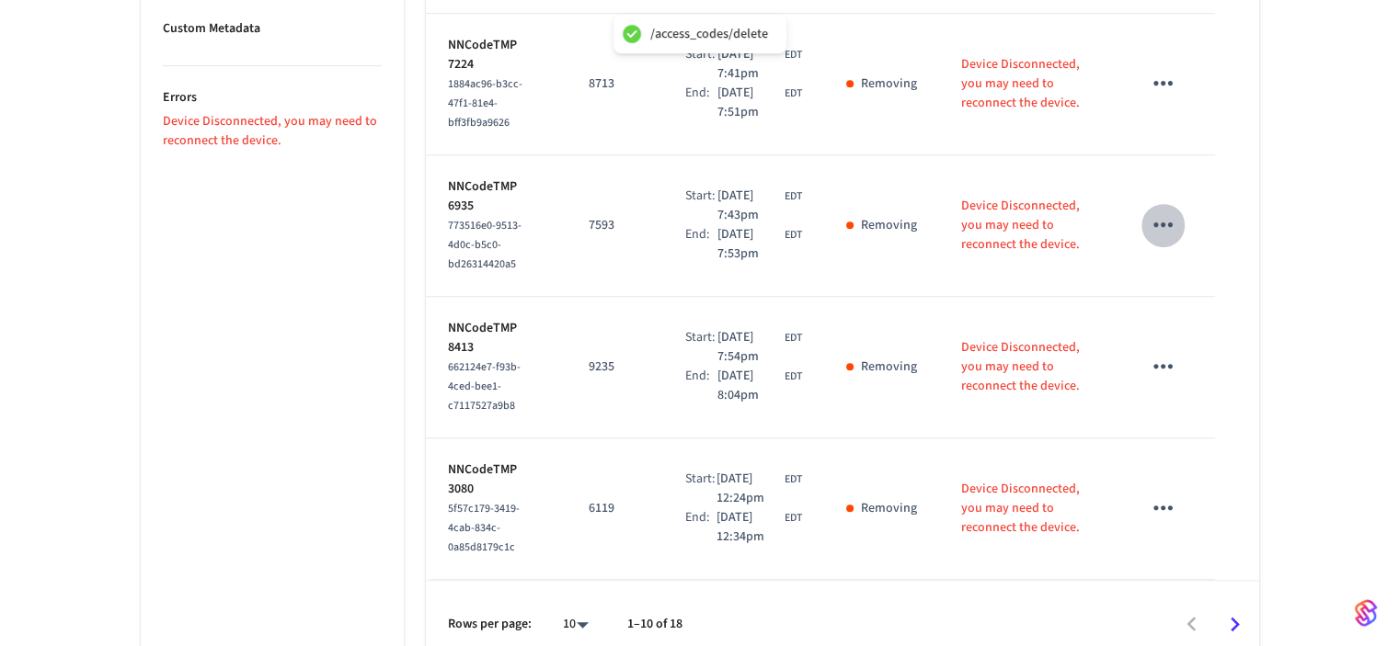
click at [1167, 211] on icon "sticky table" at bounding box center [1163, 225] width 29 height 29
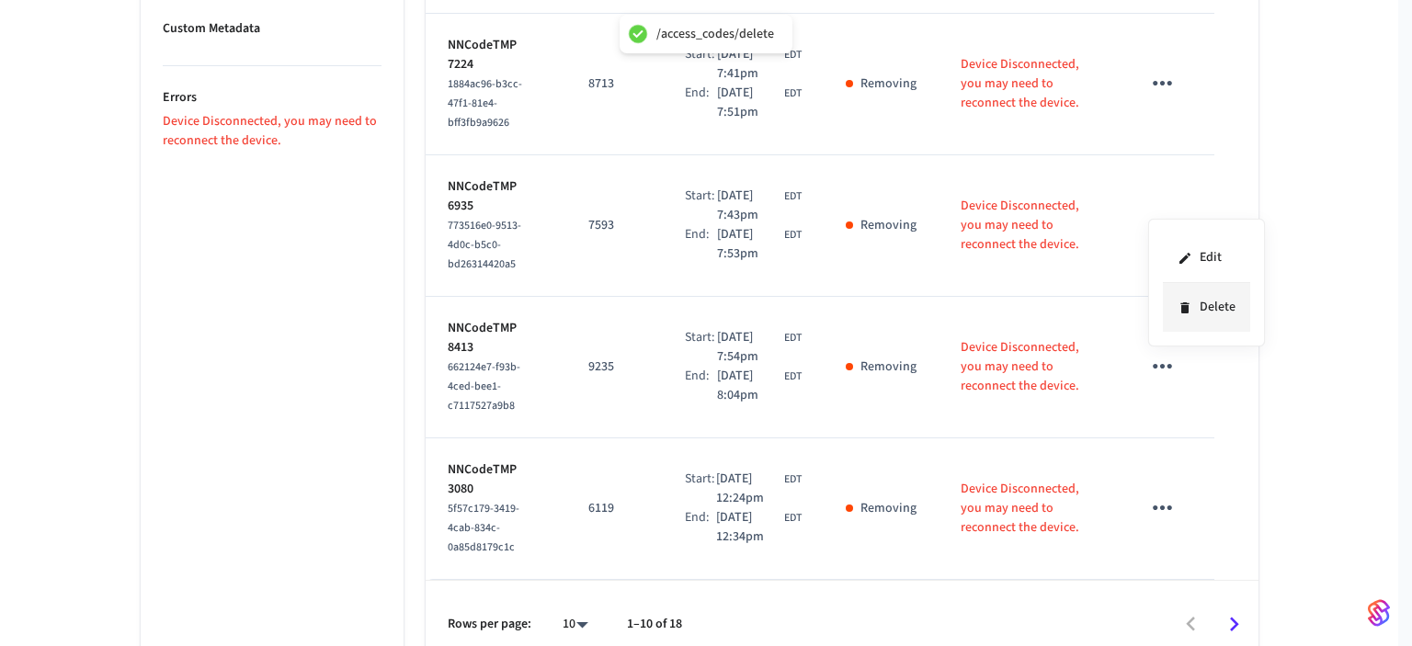
click at [1214, 307] on li "Delete" at bounding box center [1206, 307] width 87 height 49
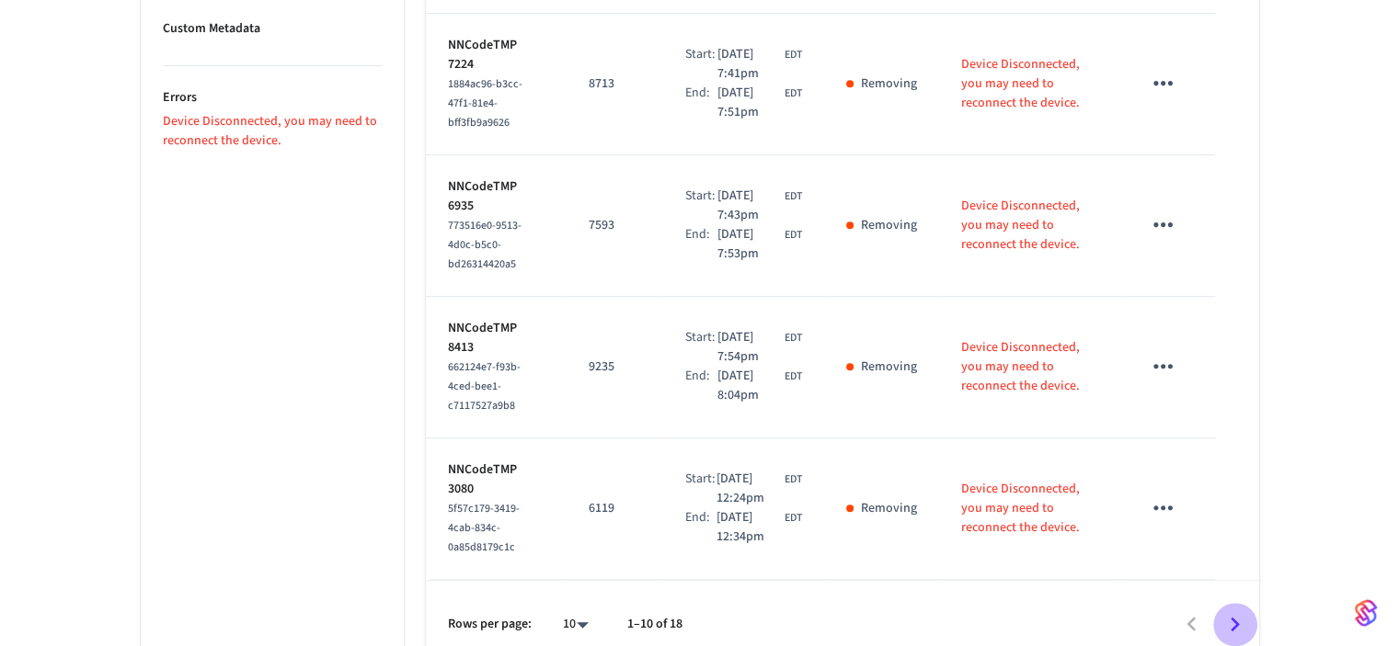
click at [1237, 617] on icon "Go to next page" at bounding box center [1234, 624] width 9 height 15
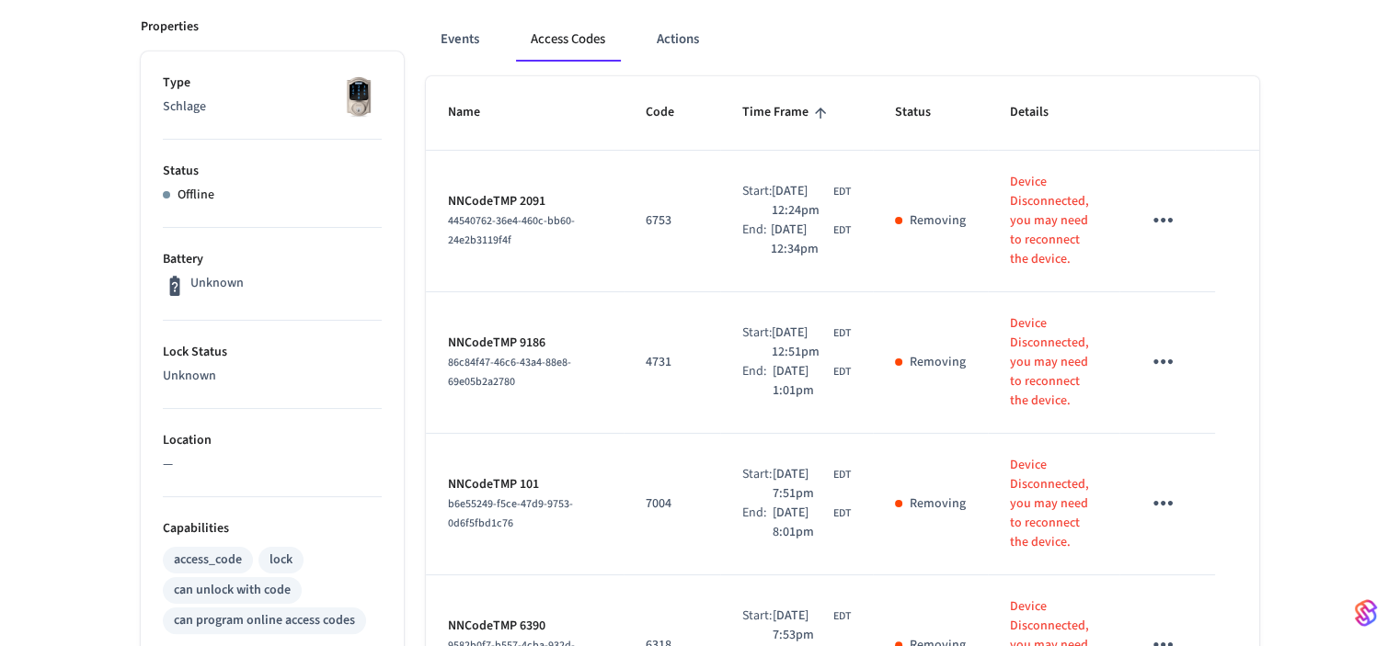
scroll to position [207, 0]
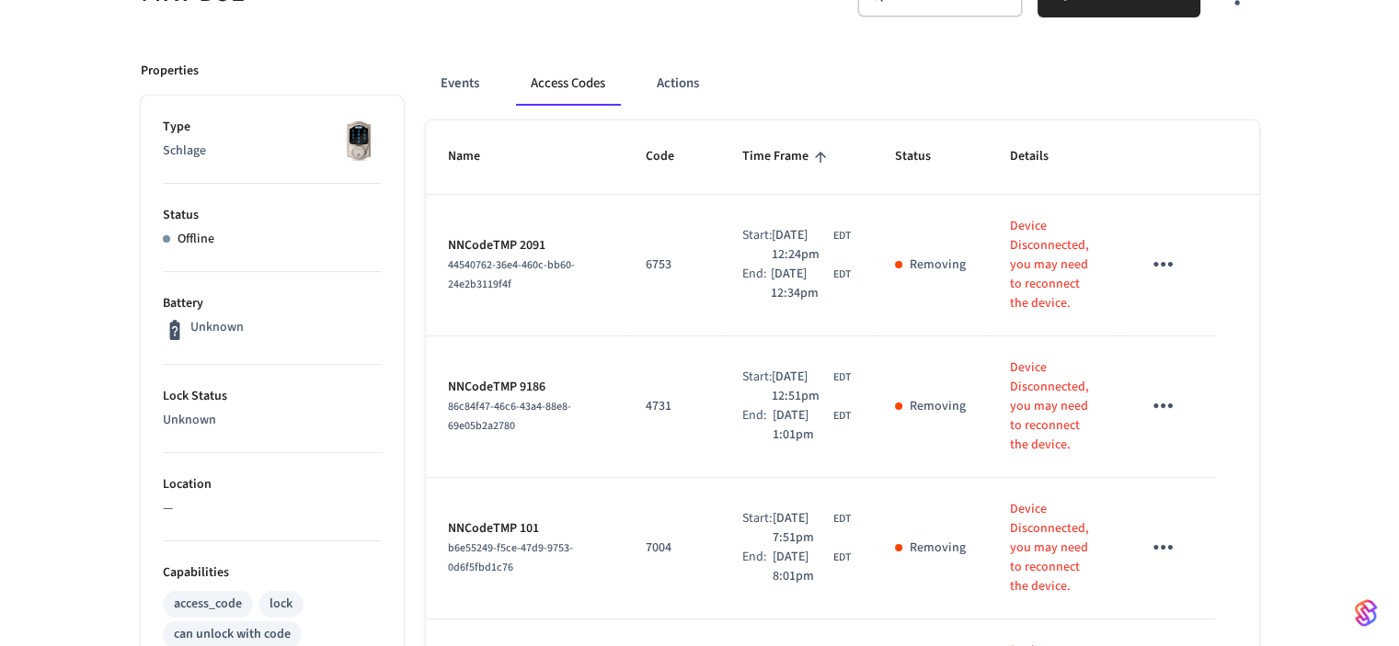
click at [1164, 271] on icon "sticky table" at bounding box center [1163, 264] width 29 height 29
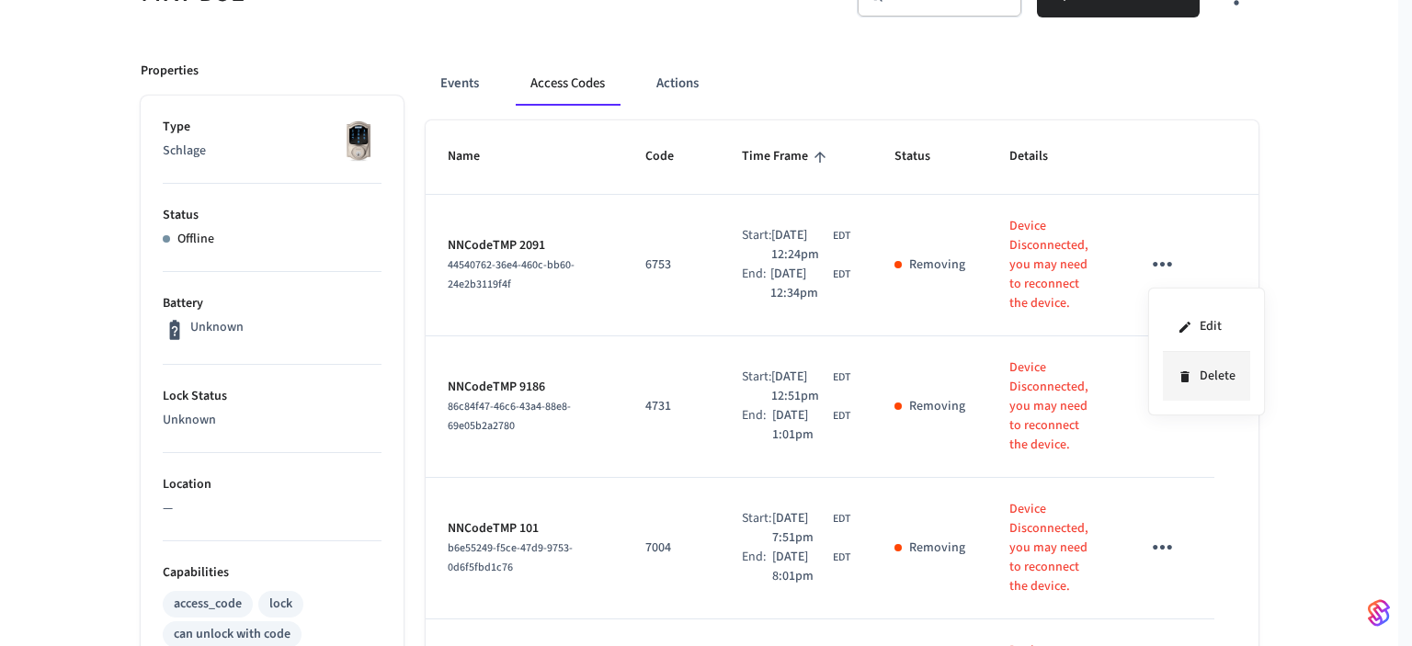
click at [1203, 375] on li "Delete" at bounding box center [1206, 376] width 87 height 49
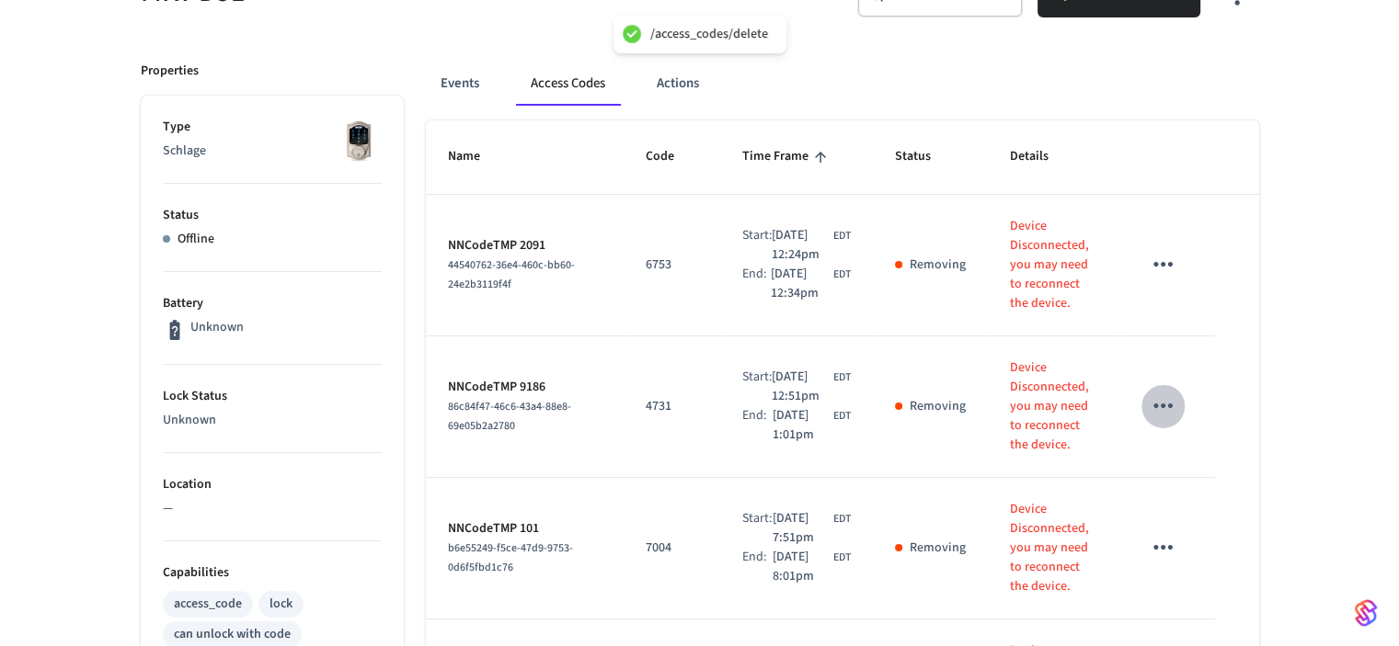
click at [1162, 420] on icon "sticky table" at bounding box center [1163, 406] width 29 height 29
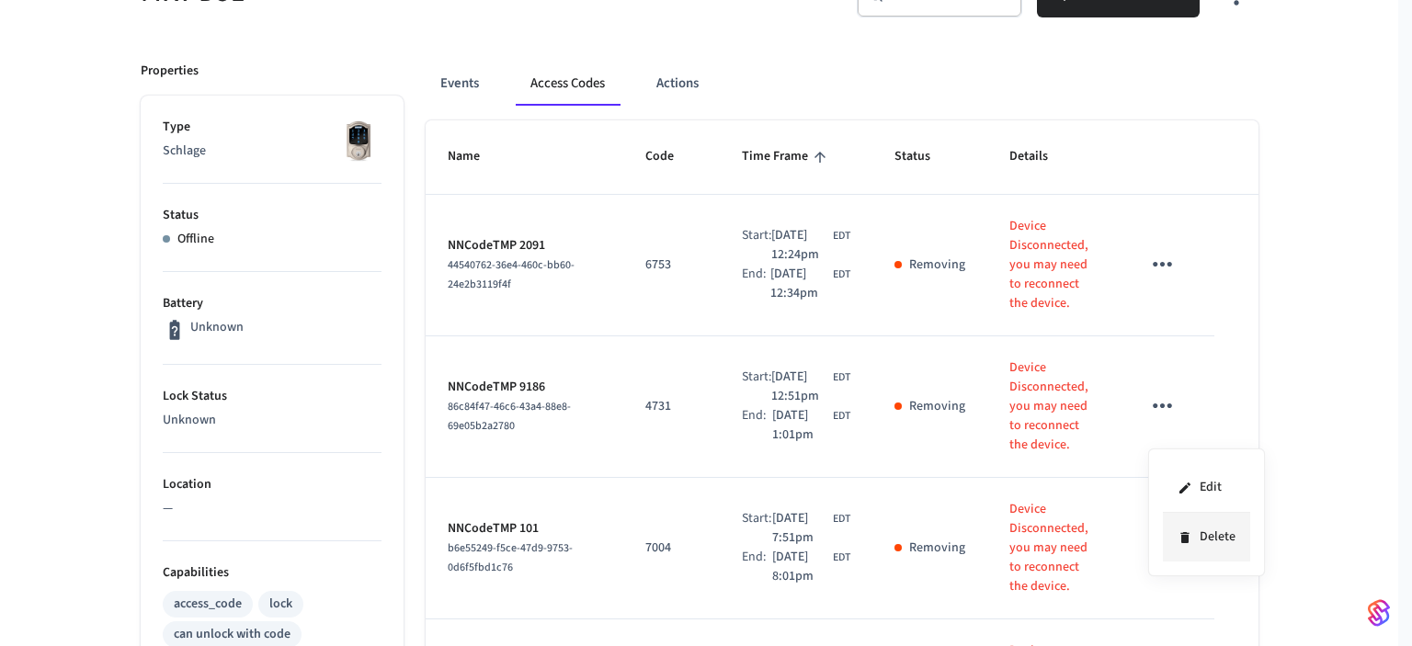
click at [1207, 532] on li "Delete" at bounding box center [1206, 537] width 87 height 49
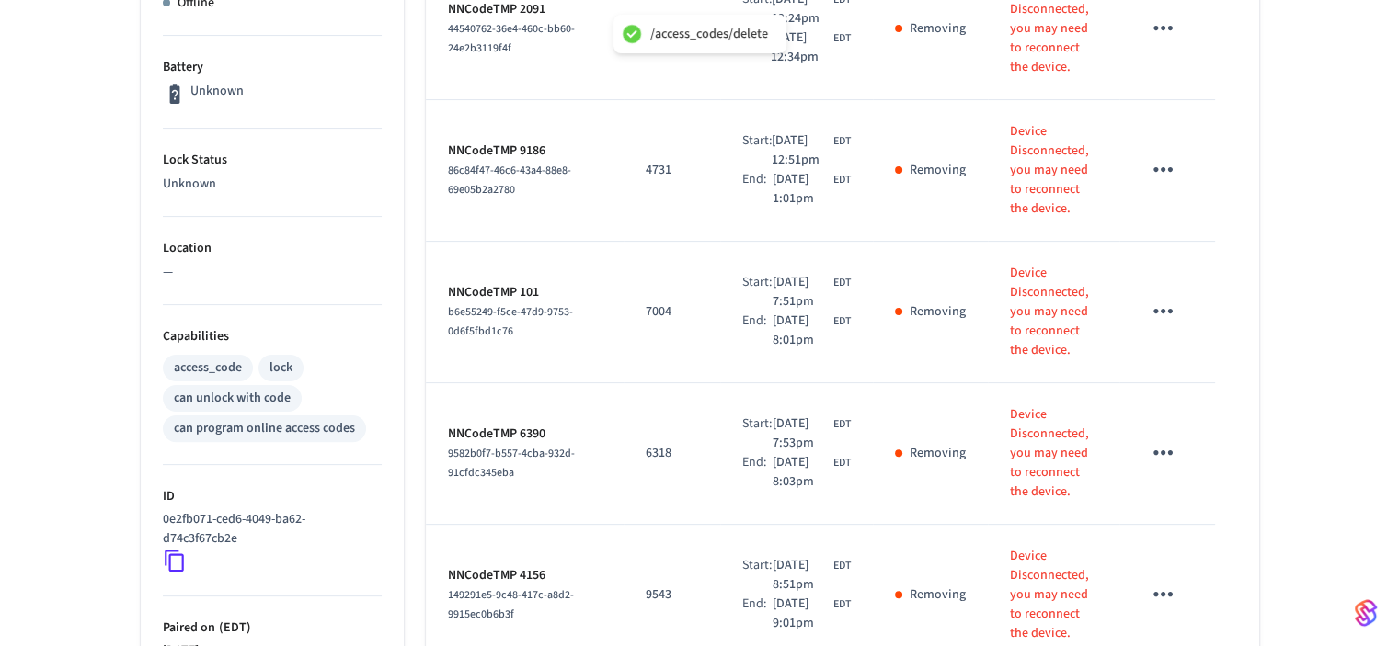
scroll to position [575, 0]
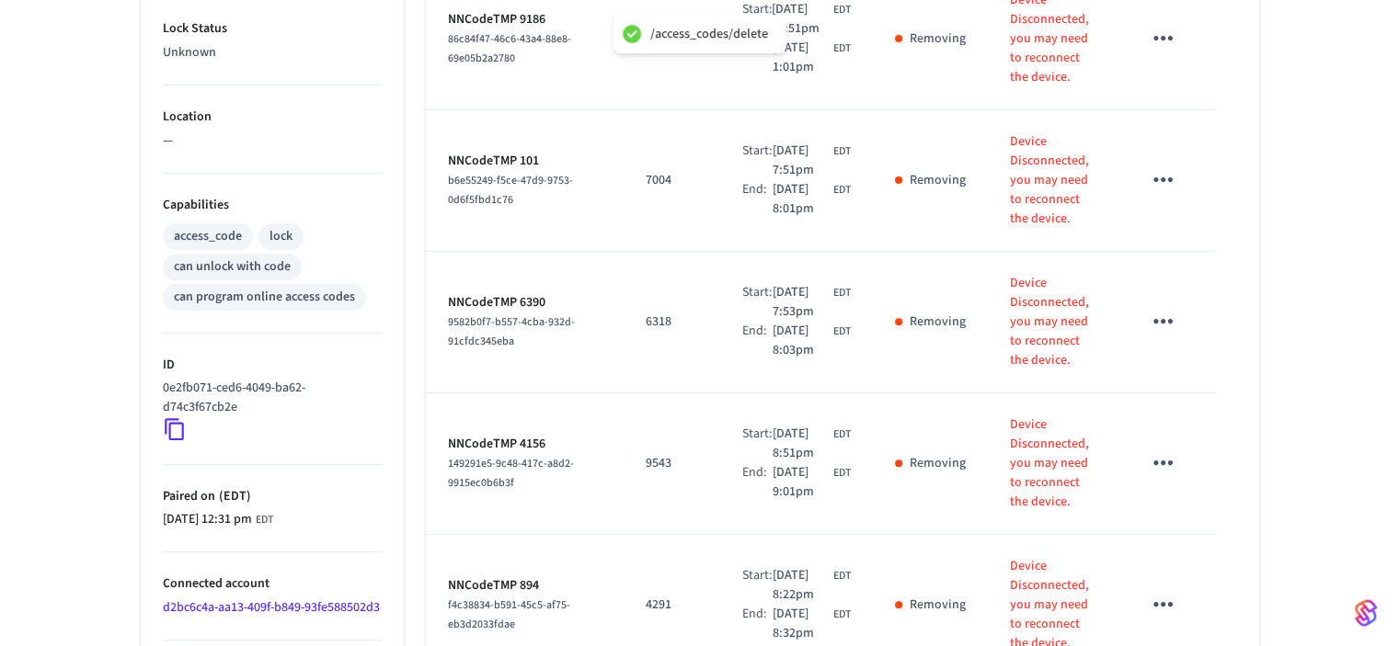
click at [1166, 336] on icon "sticky table" at bounding box center [1163, 321] width 29 height 29
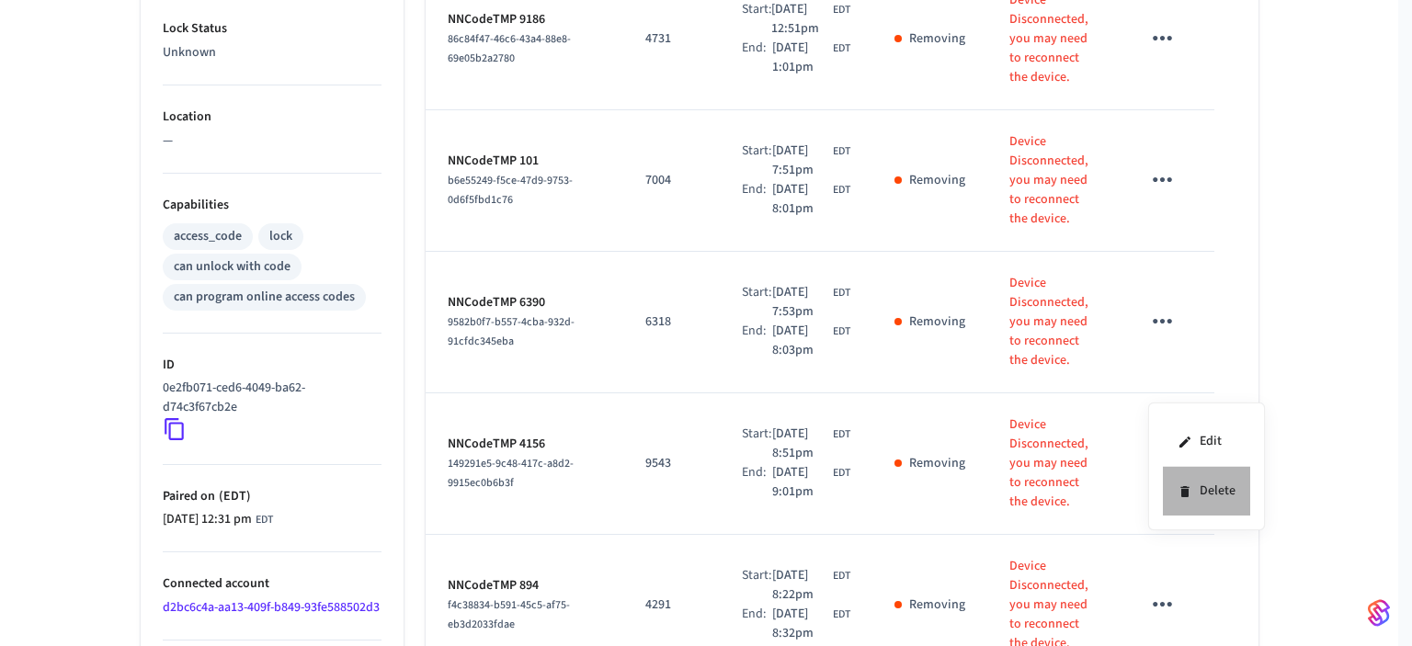
click at [1195, 490] on li "Delete" at bounding box center [1206, 491] width 87 height 49
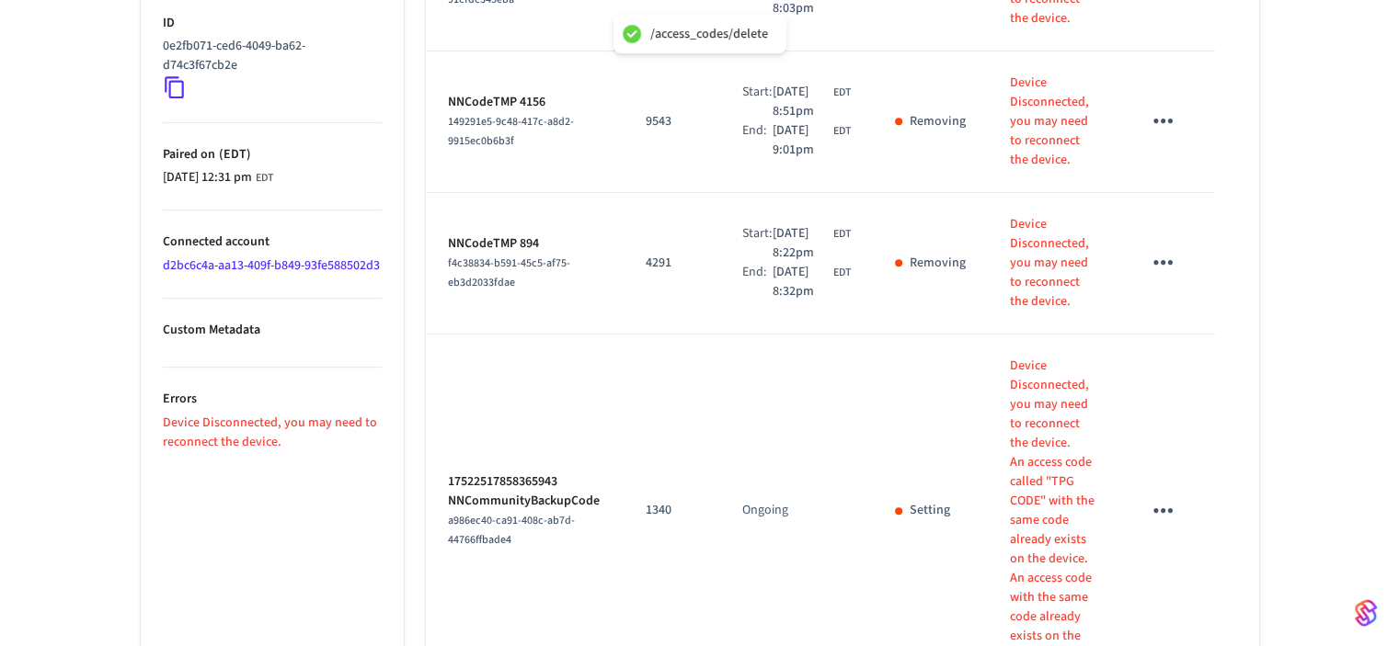
scroll to position [943, 0]
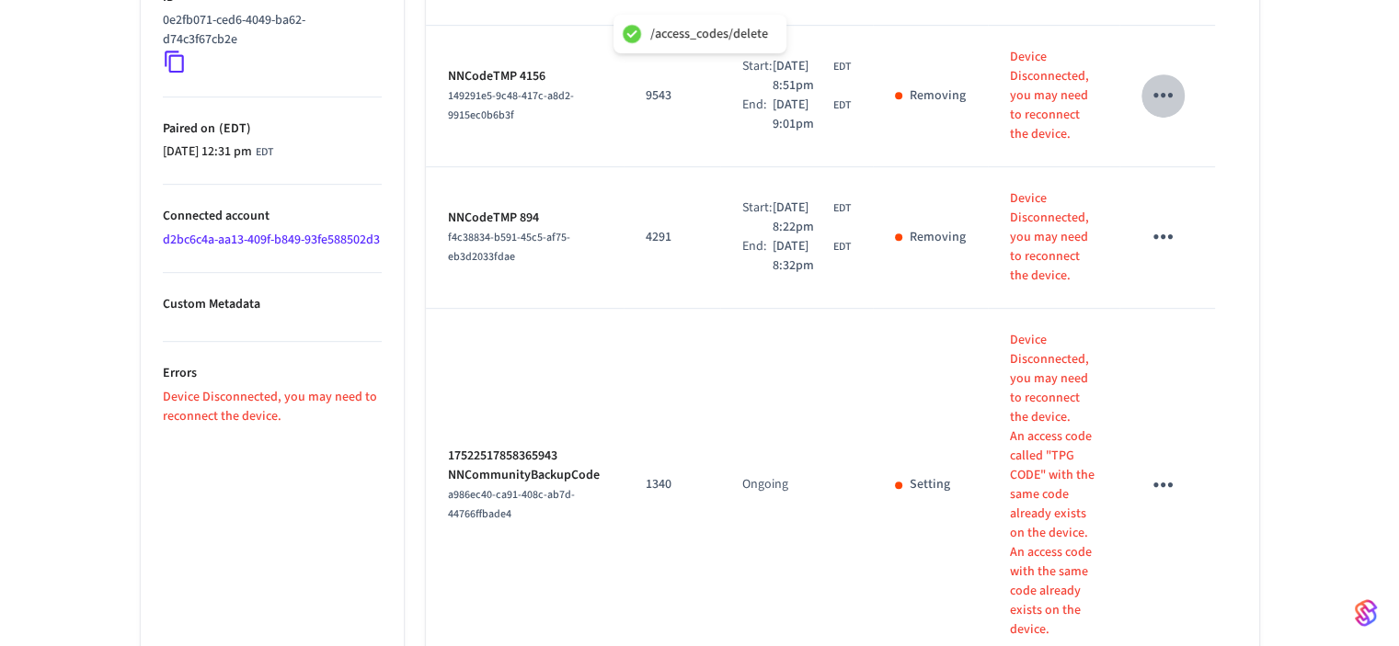
click at [1166, 109] on icon "sticky table" at bounding box center [1163, 95] width 29 height 29
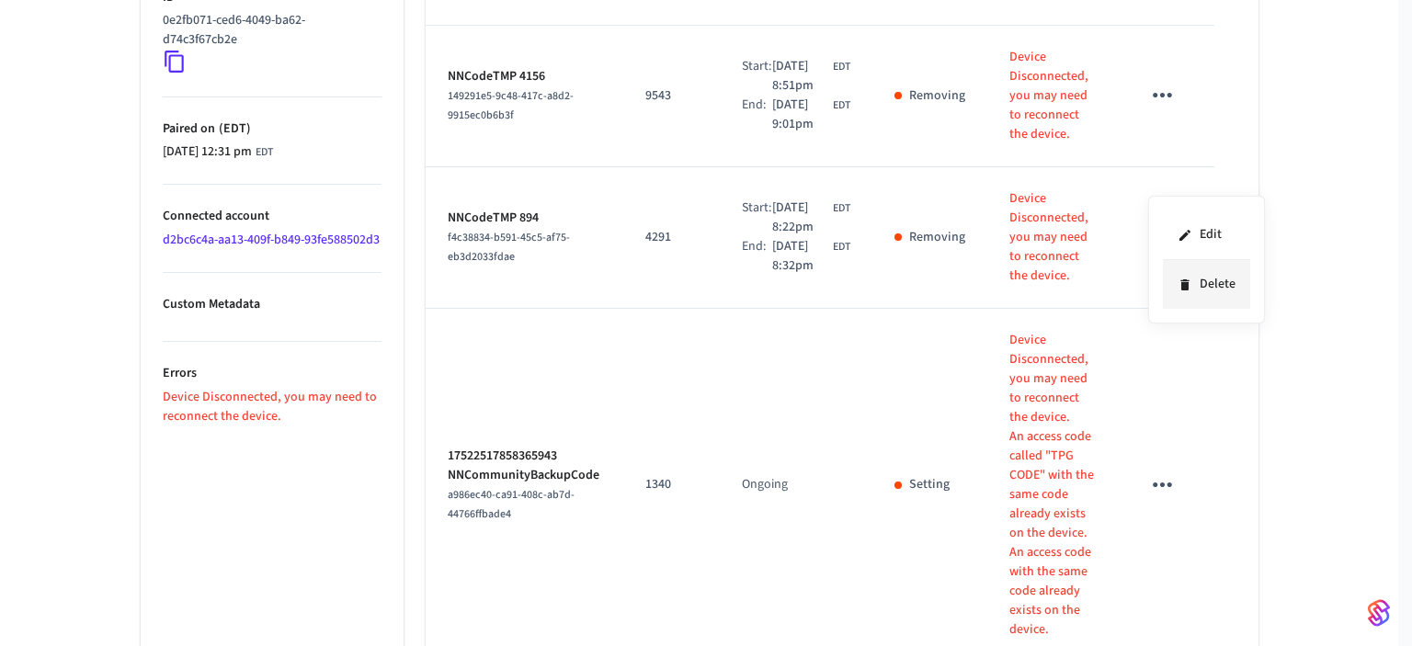
click at [1205, 280] on li "Delete" at bounding box center [1206, 284] width 87 height 49
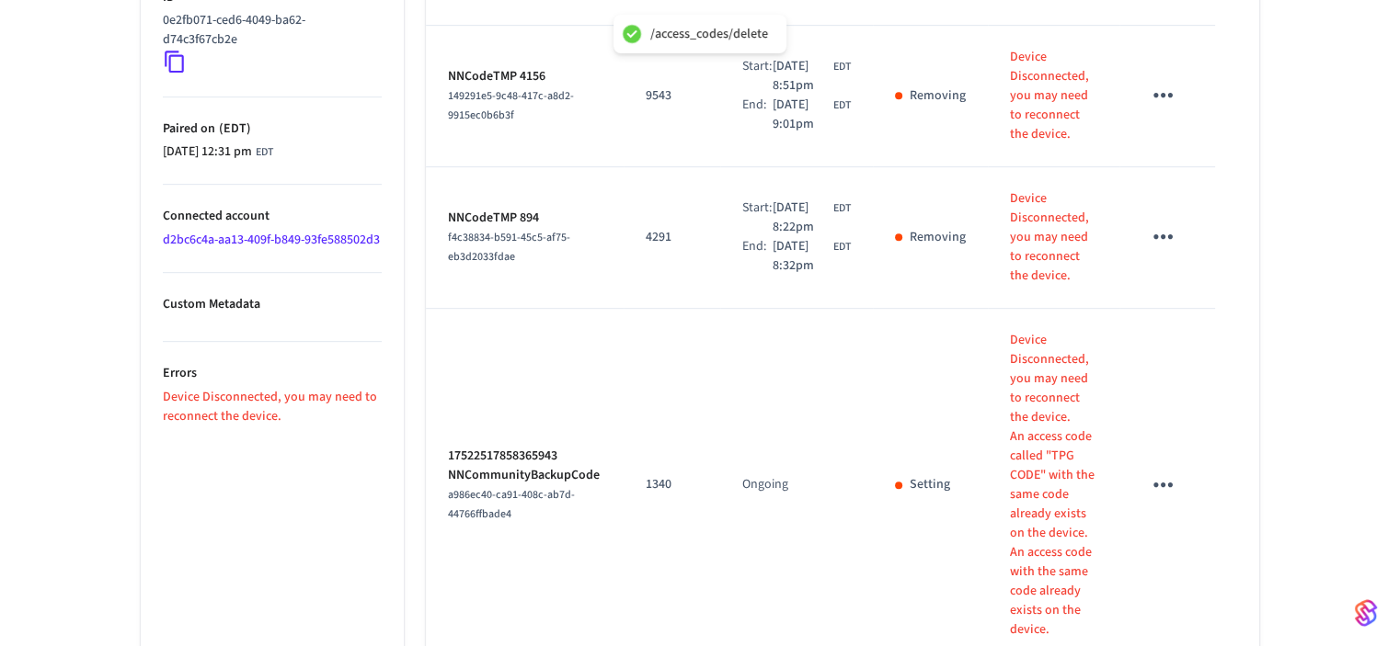
click at [1156, 239] on icon "sticky table" at bounding box center [1162, 236] width 19 height 5
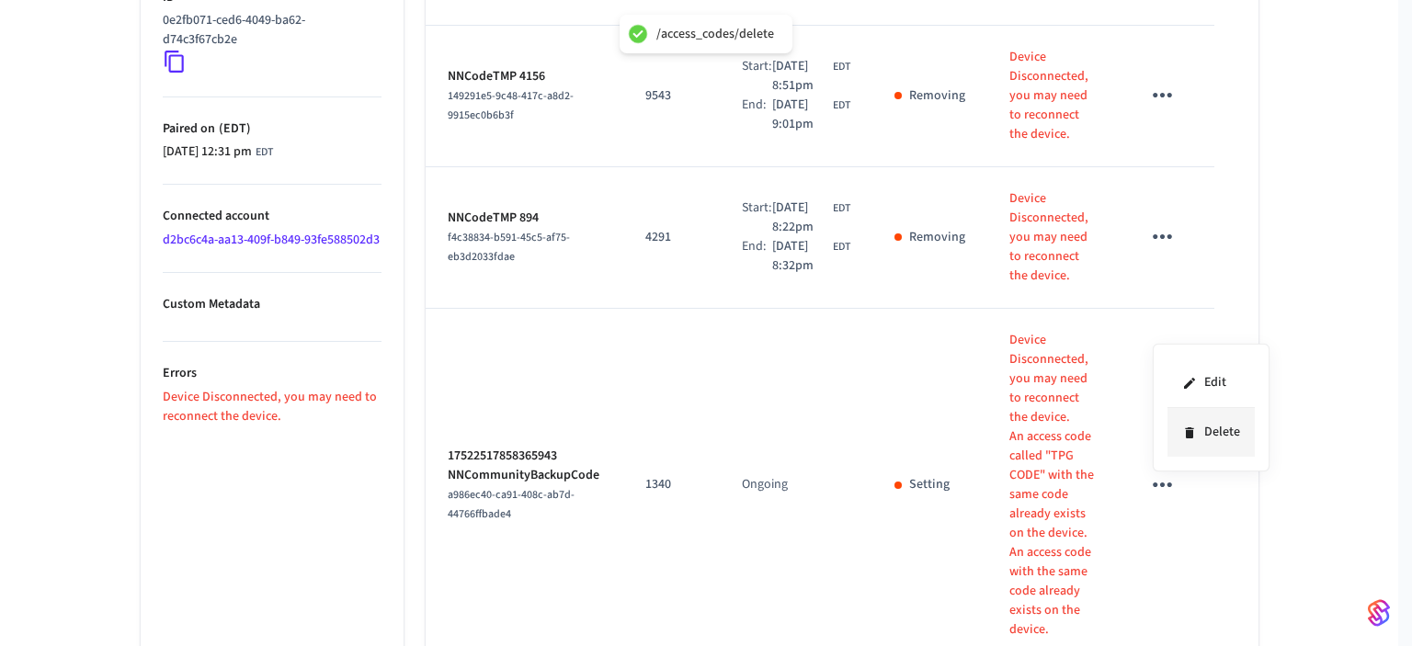
click at [1207, 437] on li "Delete" at bounding box center [1211, 432] width 87 height 49
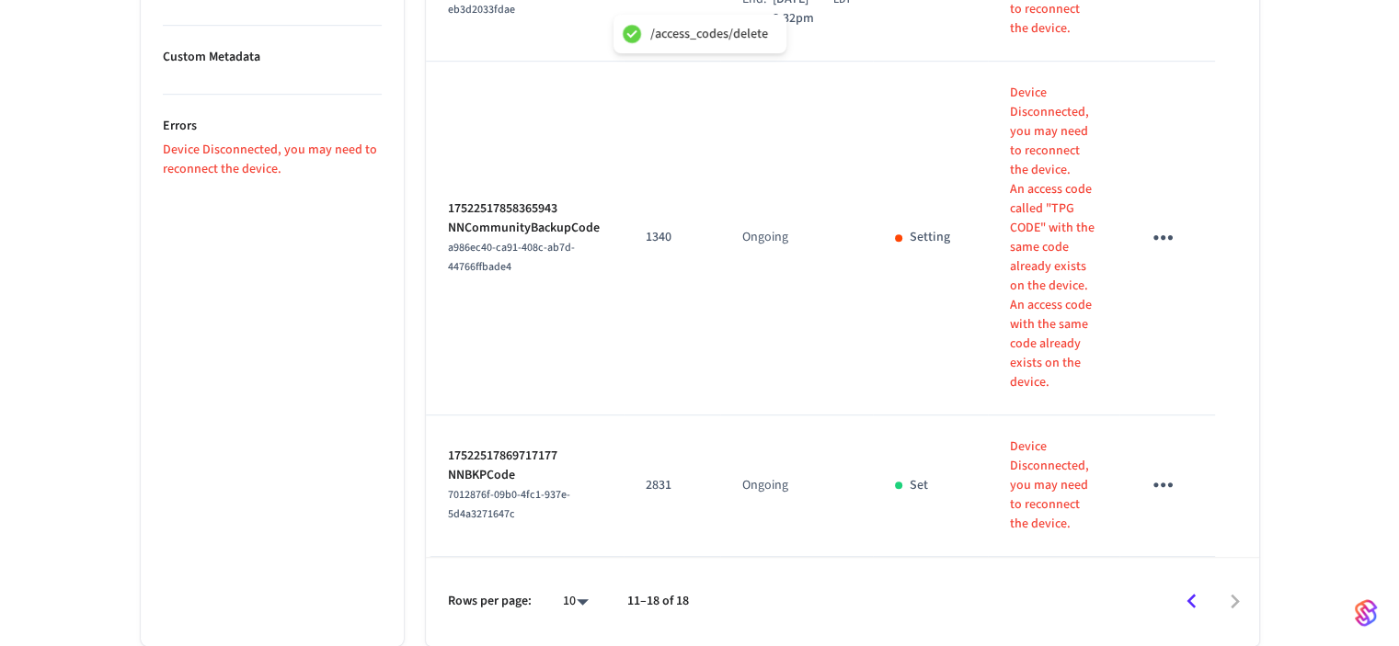
scroll to position [1303, 0]
click at [1168, 238] on icon "sticky table" at bounding box center [1162, 237] width 19 height 5
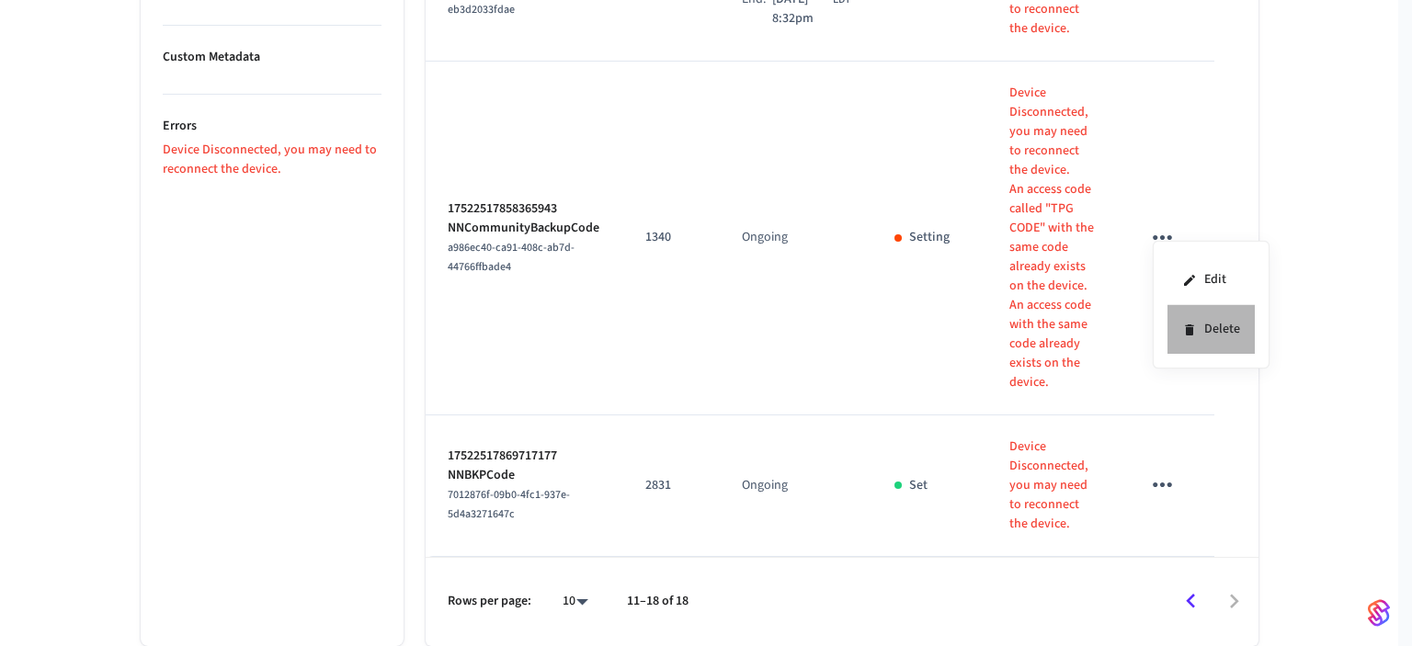
click at [1199, 328] on li "Delete" at bounding box center [1211, 329] width 87 height 49
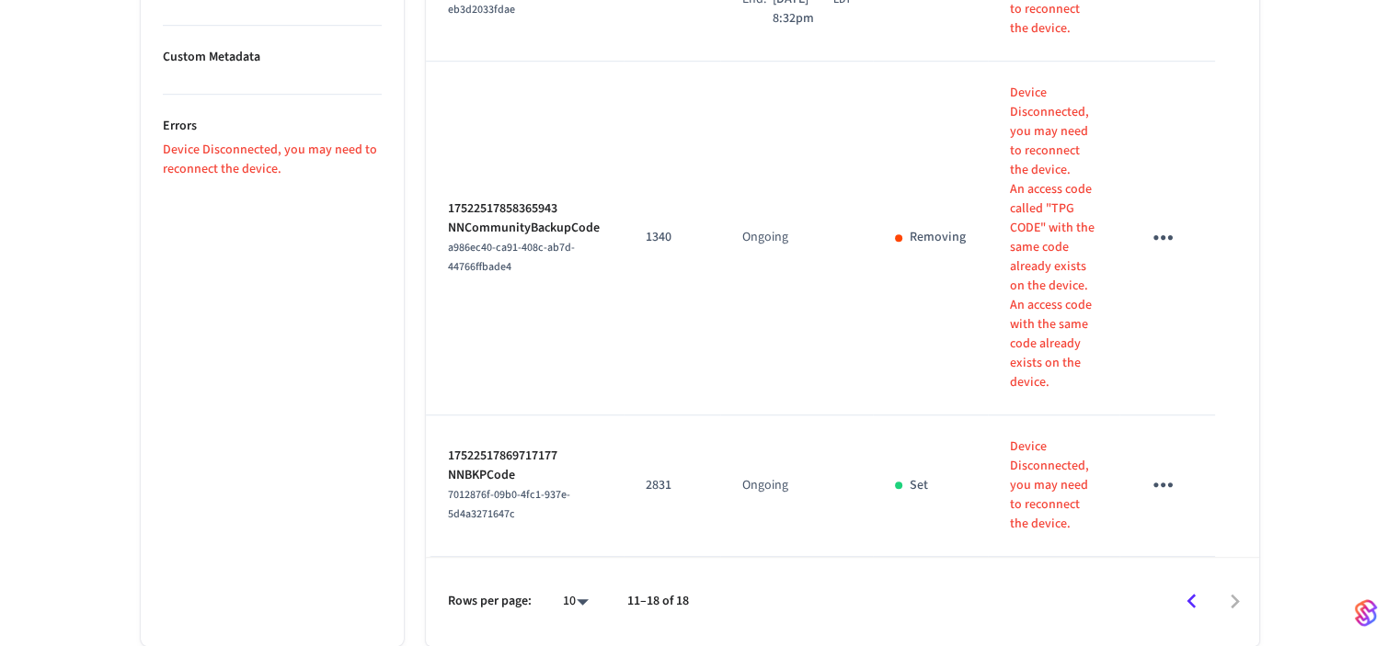
click at [1162, 485] on icon "sticky table" at bounding box center [1162, 485] width 19 height 5
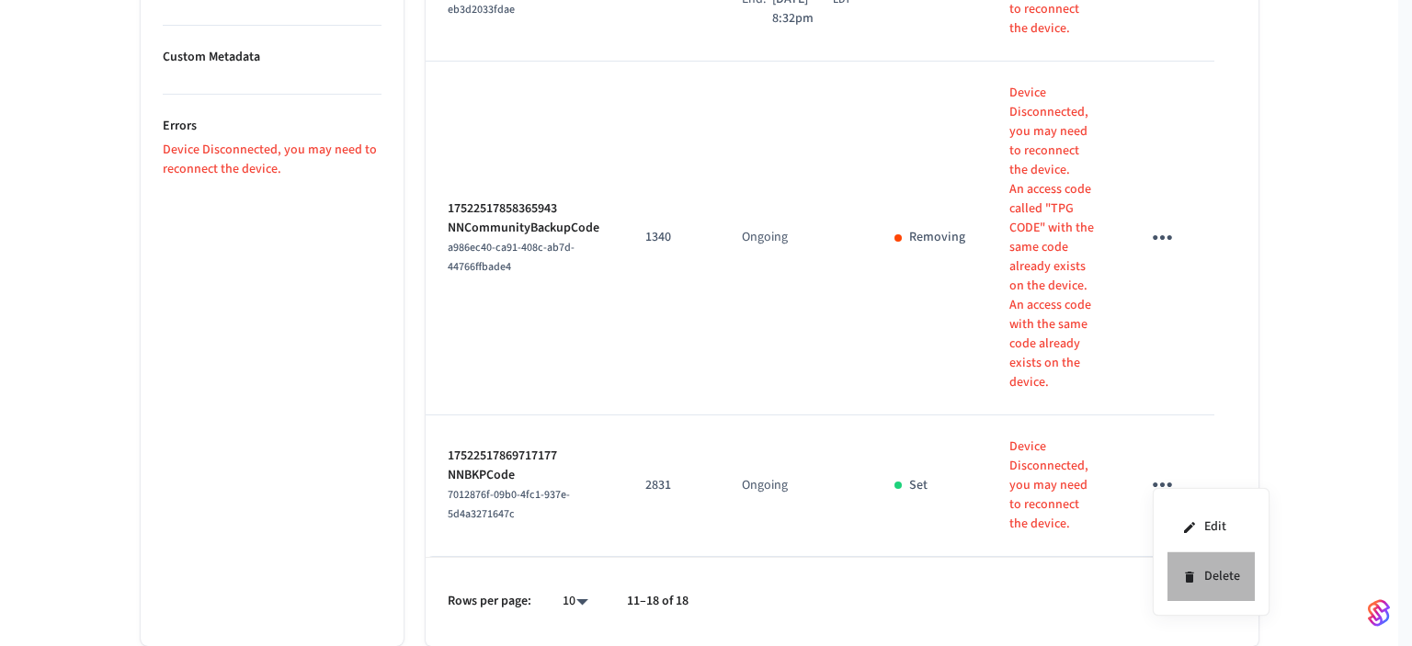
click at [1198, 576] on li "Delete" at bounding box center [1211, 577] width 87 height 49
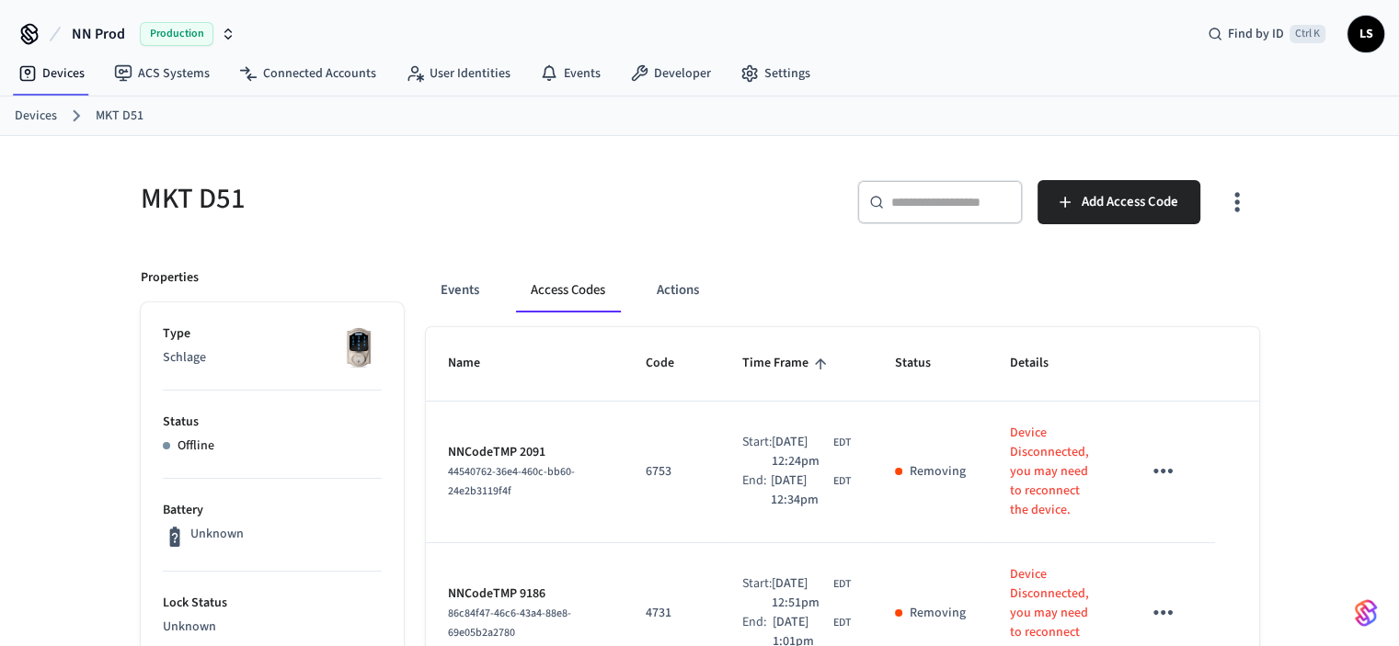
scroll to position [0, 0]
click at [37, 114] on link "Devices" at bounding box center [36, 116] width 42 height 19
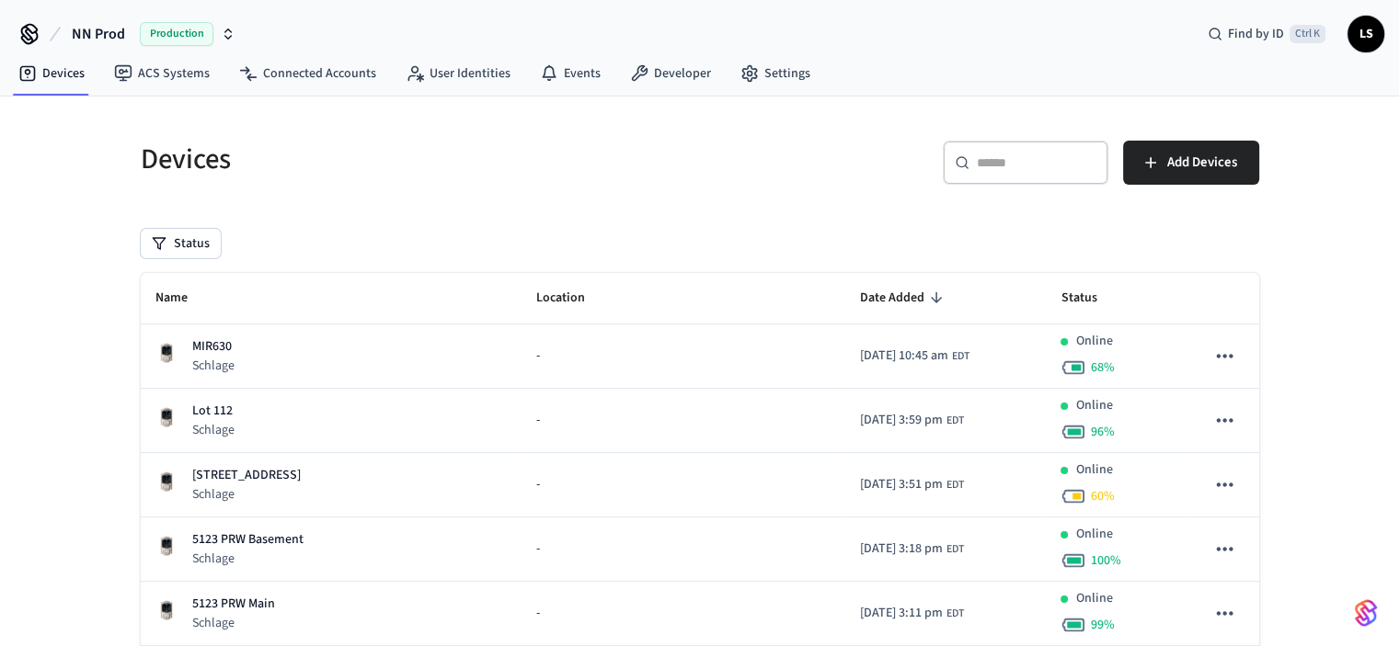
click at [983, 161] on input "text" at bounding box center [1037, 163] width 120 height 18
paste input "**********"
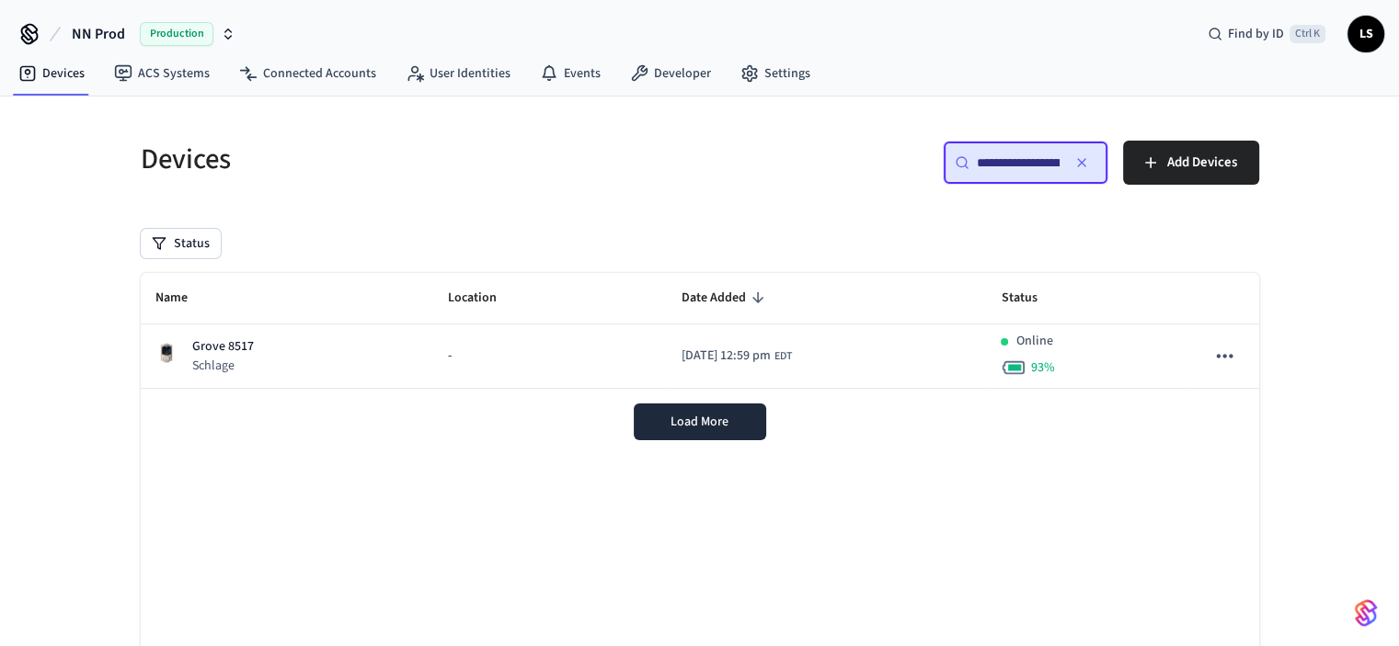
scroll to position [0, 137]
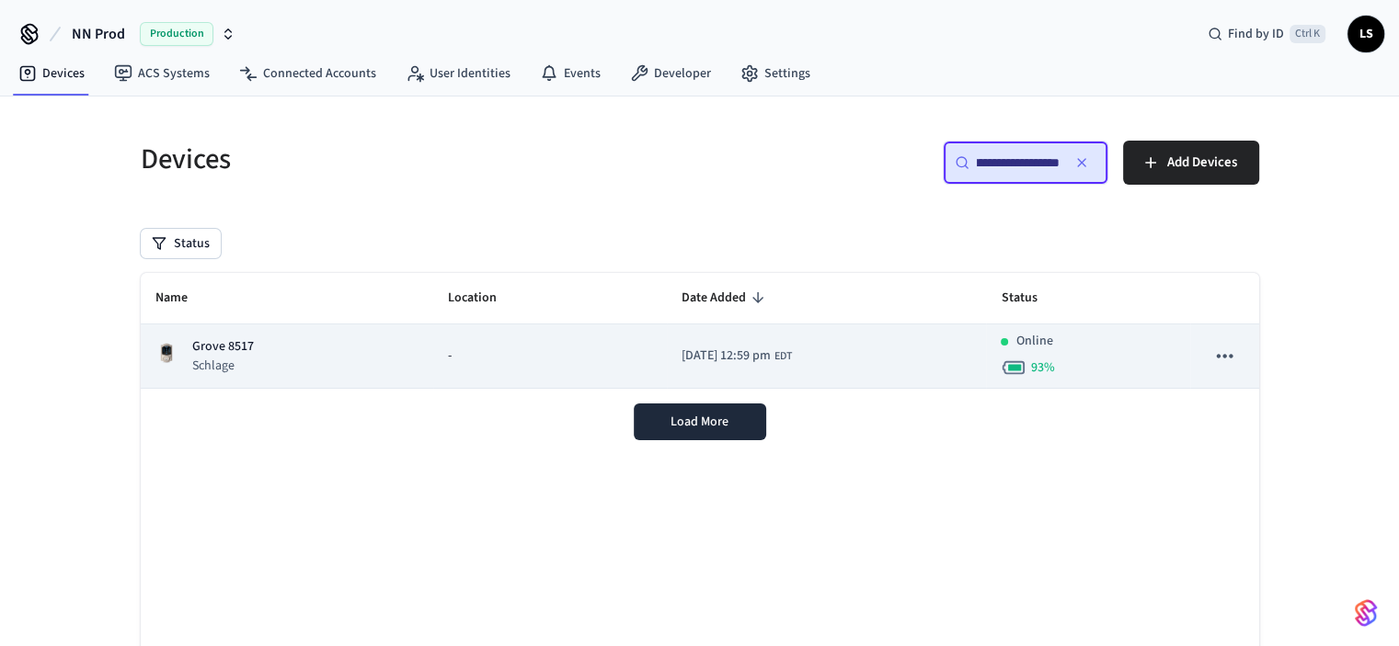
type input "**********"
click at [448, 362] on div "-" at bounding box center [550, 356] width 204 height 19
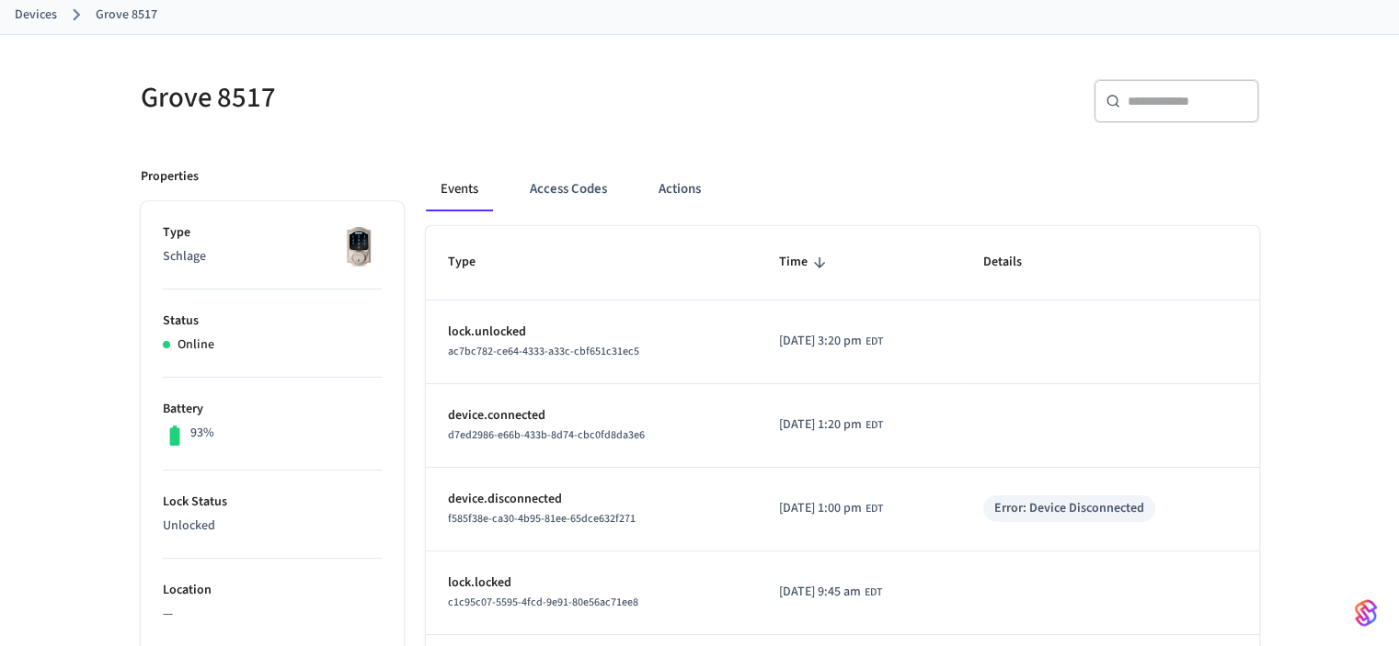
scroll to position [92, 0]
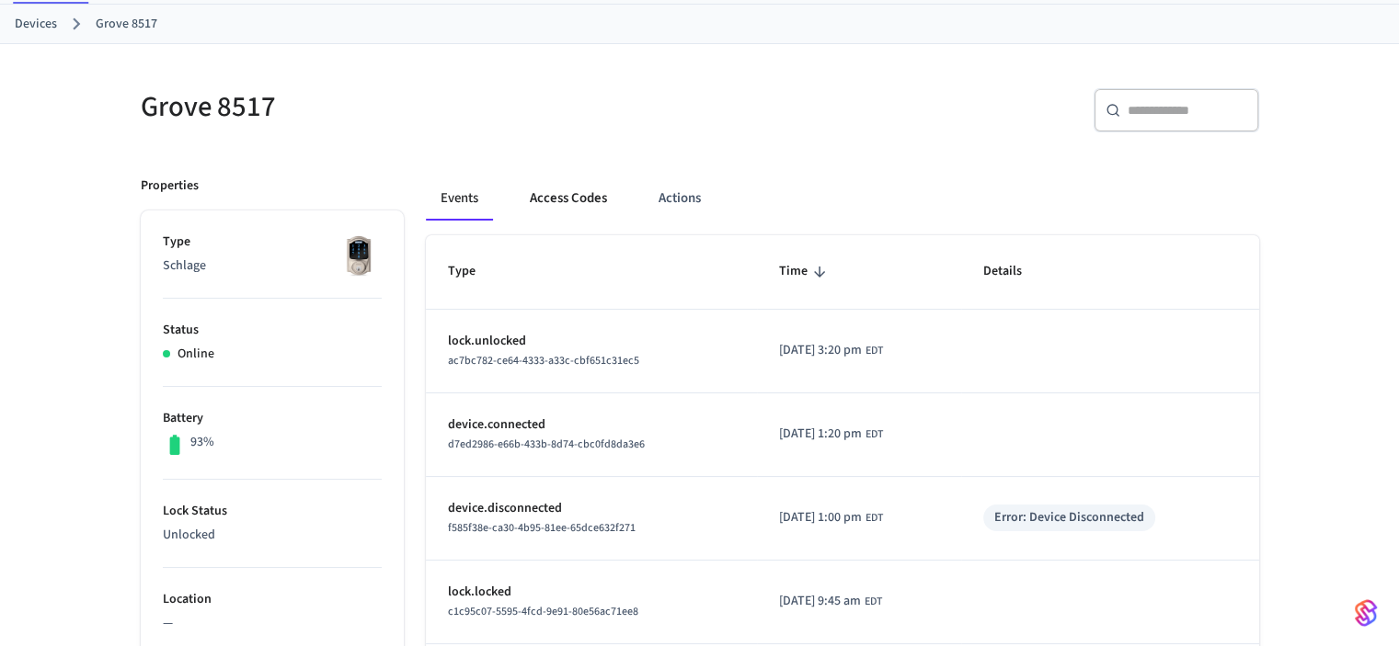
click at [595, 198] on button "Access Codes" at bounding box center [568, 199] width 107 height 44
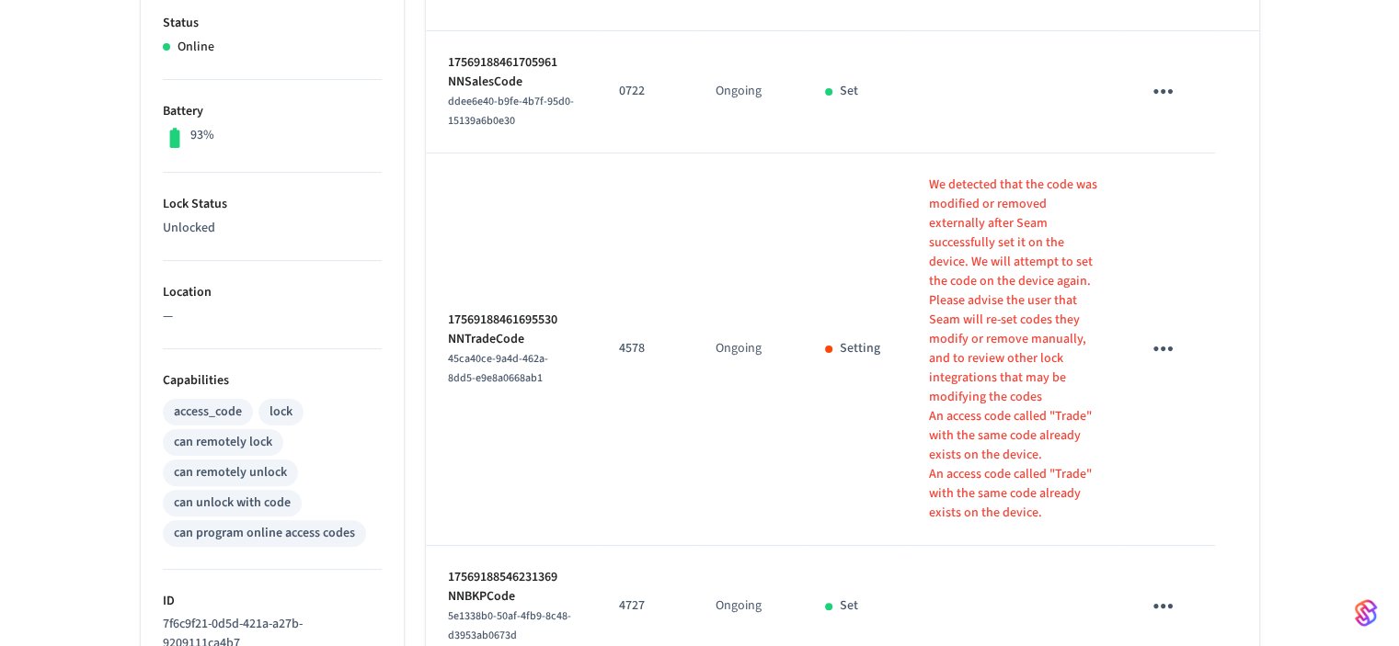
scroll to position [368, 0]
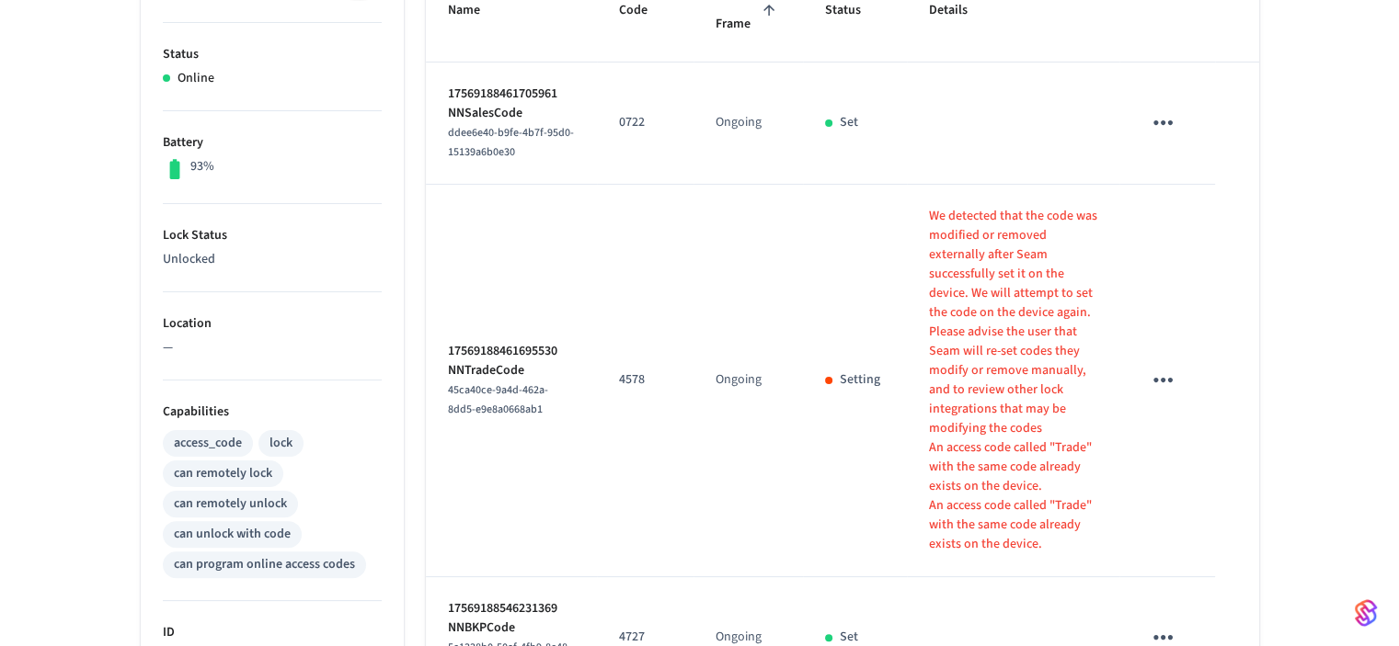
click at [1159, 372] on icon "sticky table" at bounding box center [1163, 380] width 29 height 29
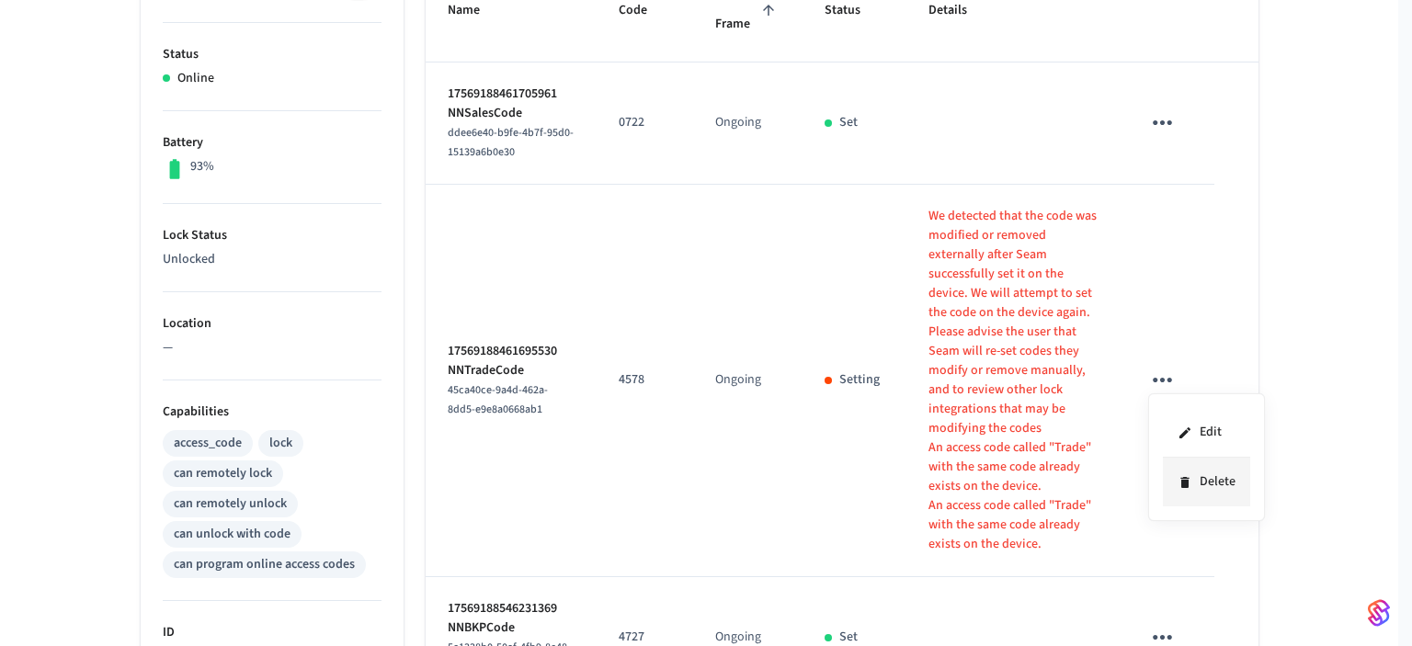
click at [1208, 483] on li "Delete" at bounding box center [1206, 482] width 87 height 49
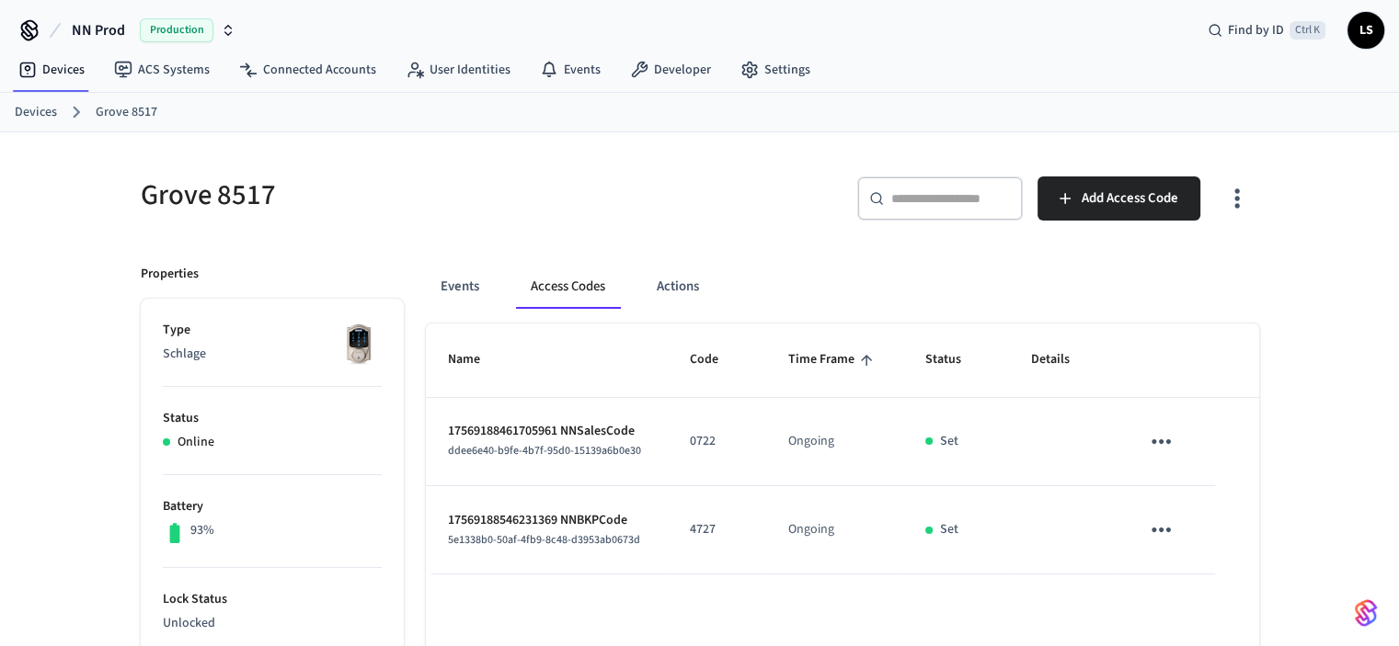
scroll to position [0, 0]
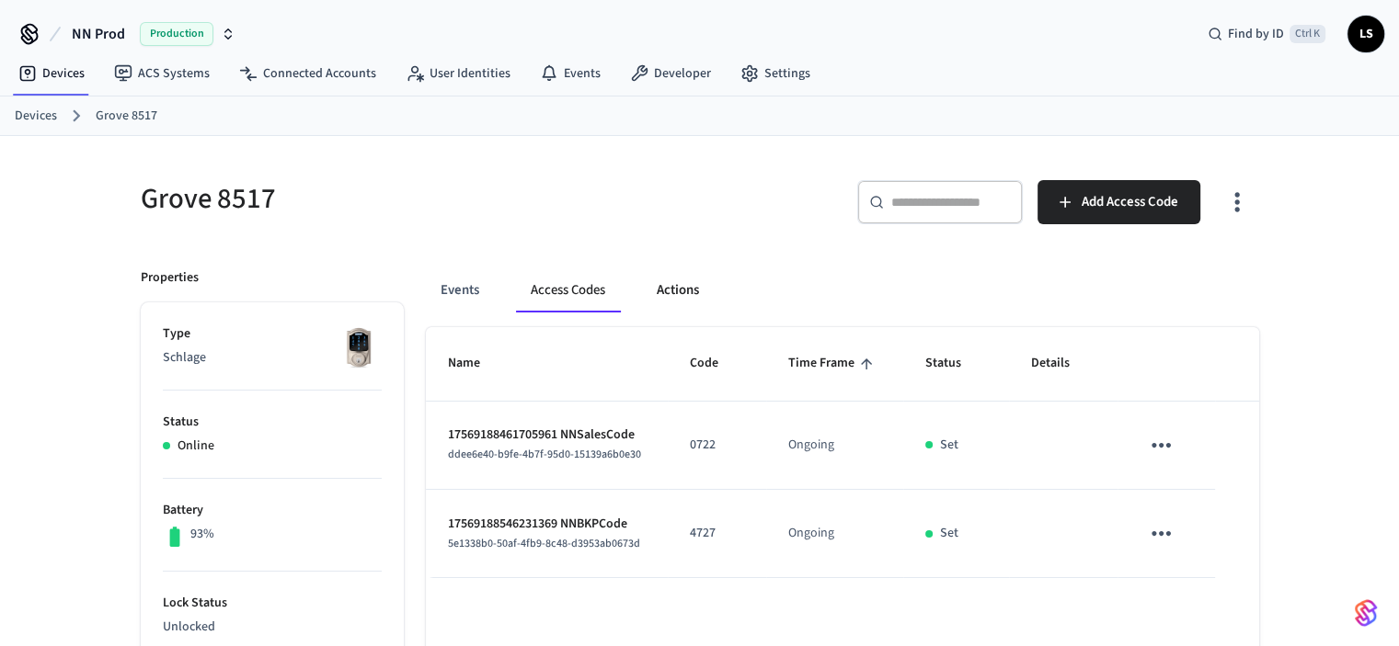
click at [677, 288] on button "Actions" at bounding box center [678, 291] width 72 height 44
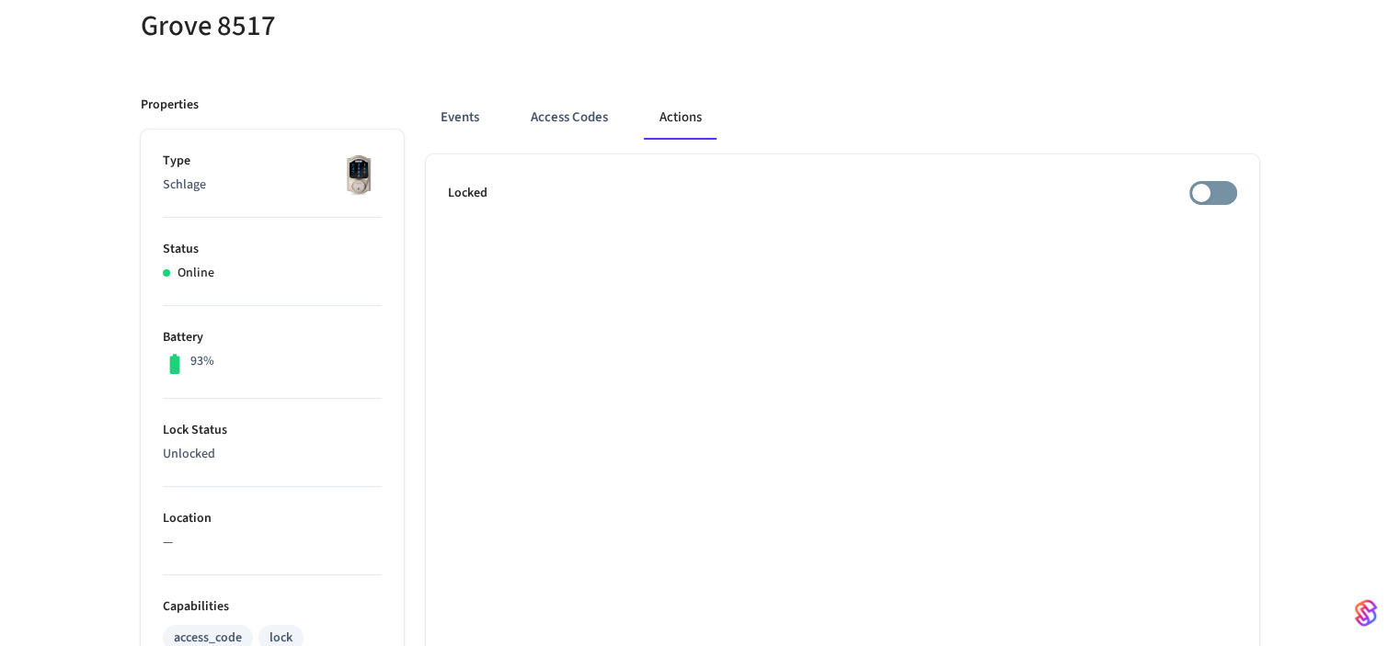
scroll to position [184, 0]
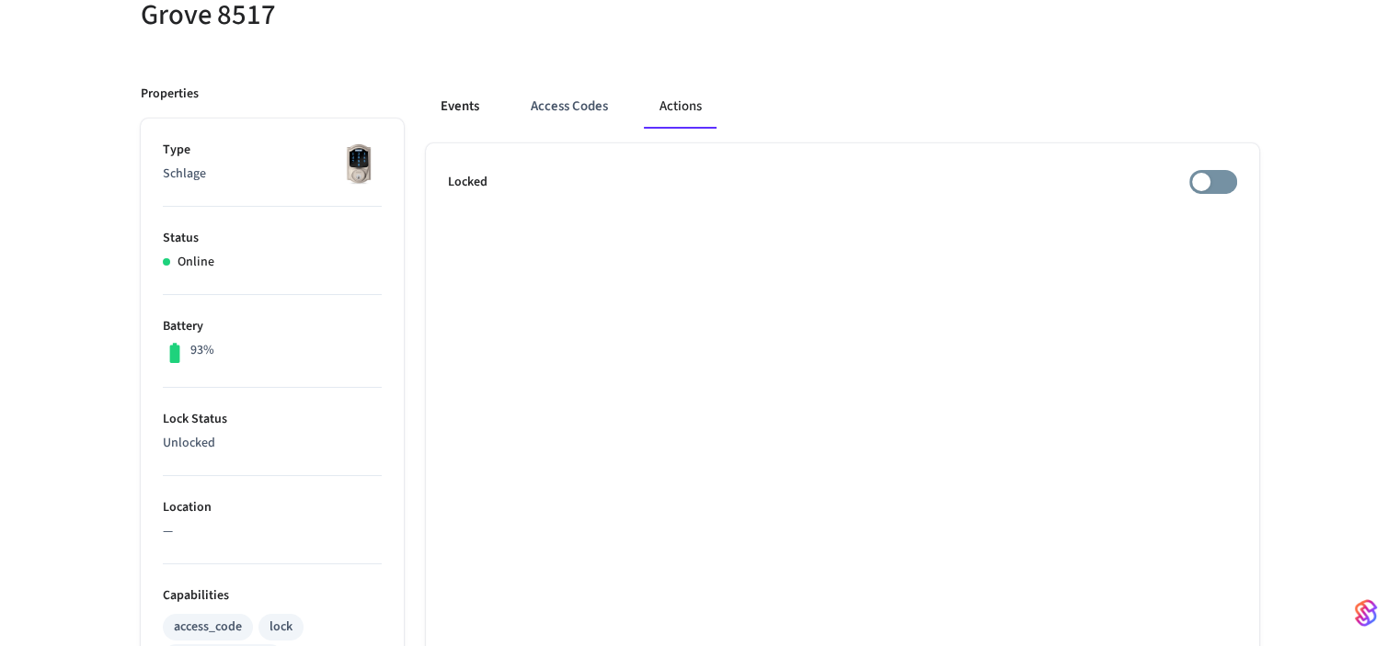
click at [459, 106] on button "Events" at bounding box center [460, 107] width 68 height 44
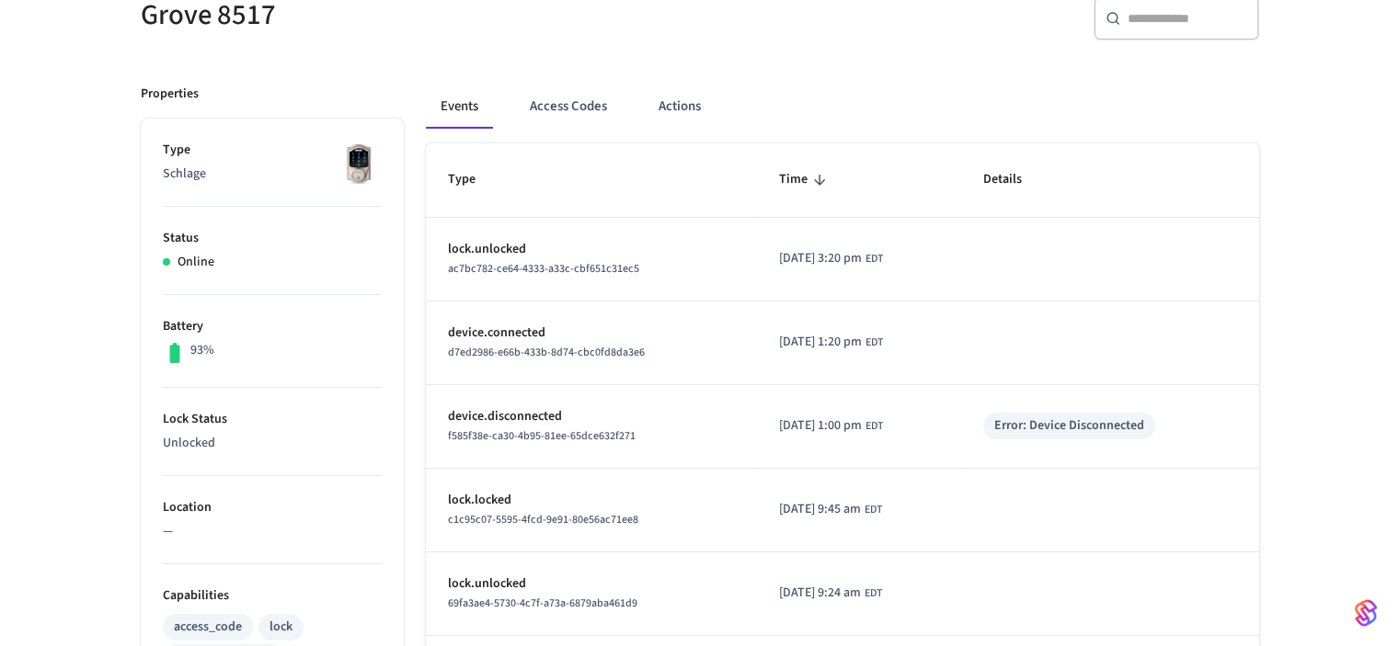
click at [39, 161] on div "Grove 8517 ​ ​ Properties Type Schlage Status Online Battery 93% Lock Status Un…" at bounding box center [699, 556] width 1399 height 1208
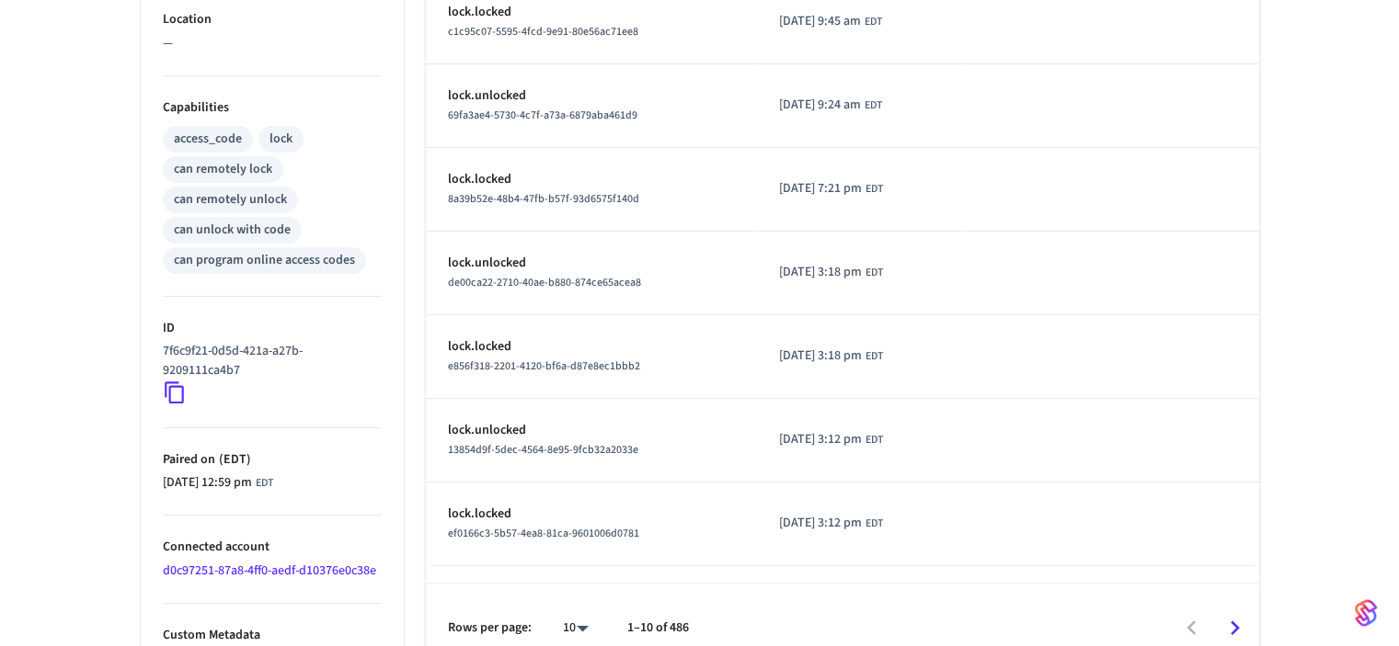
scroll to position [695, 0]
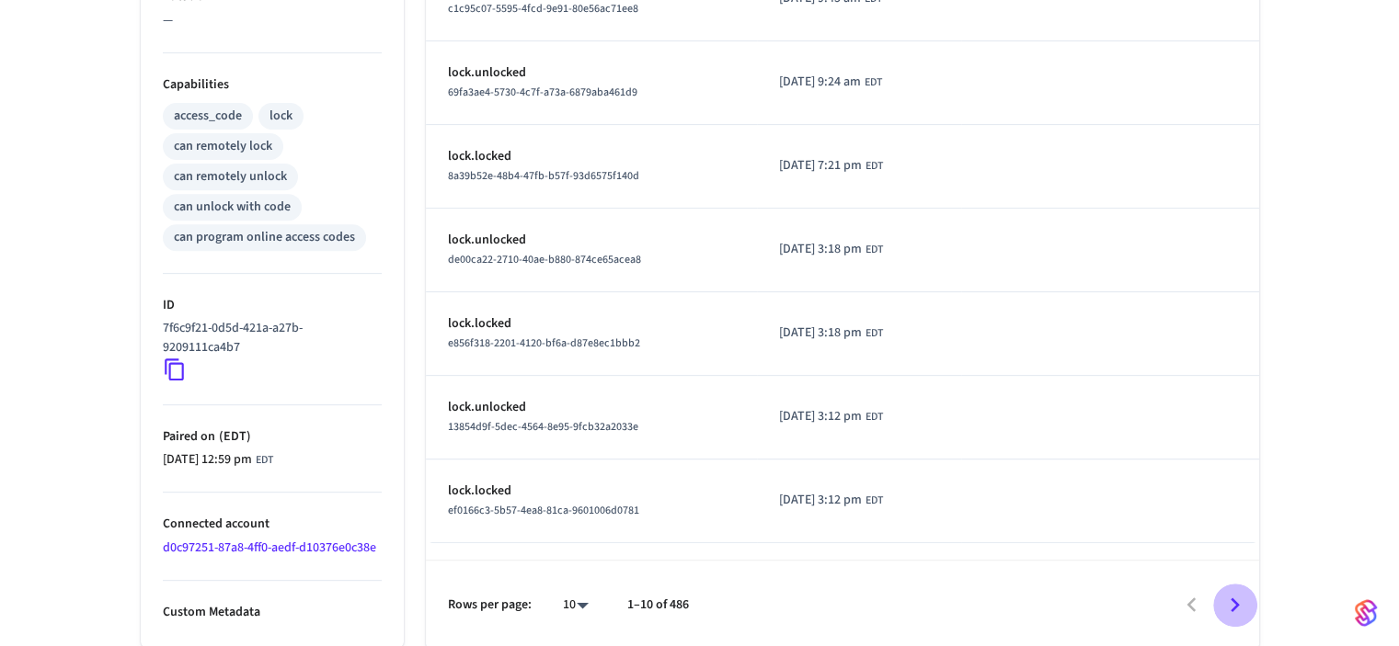
click at [1232, 600] on icon "Go to next page" at bounding box center [1234, 605] width 29 height 29
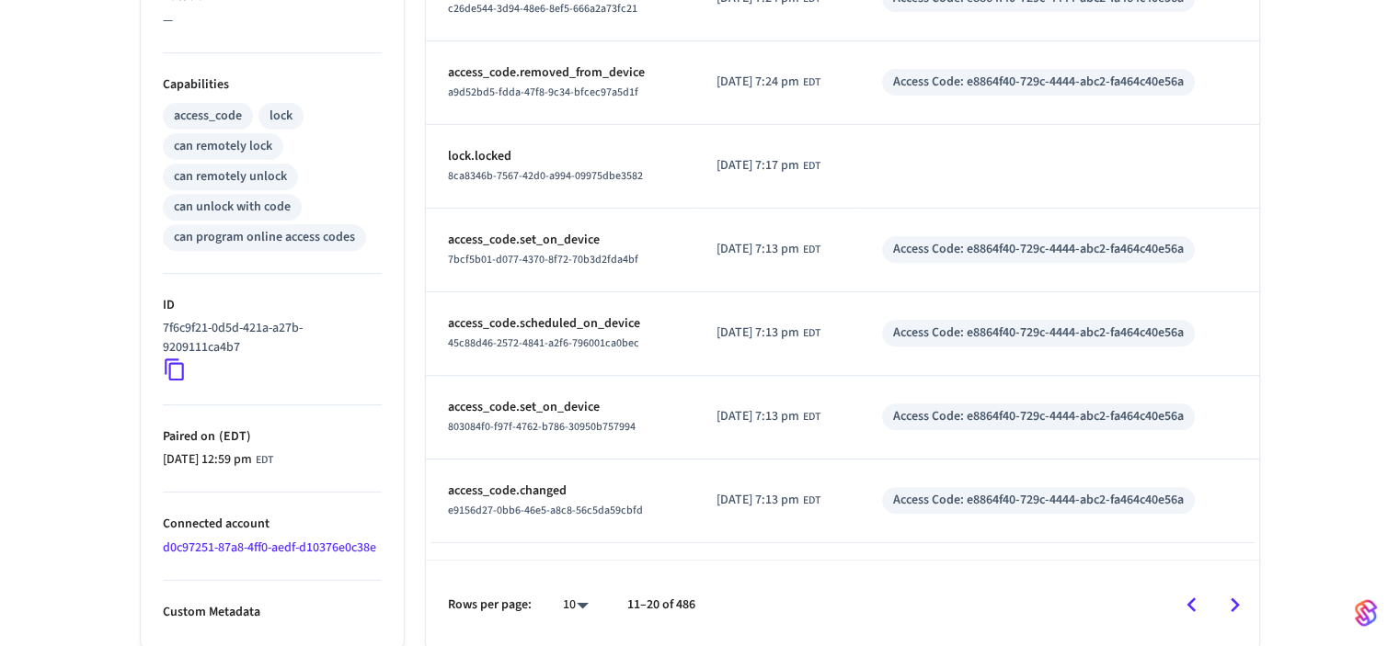
click at [1229, 599] on icon "Go to next page" at bounding box center [1234, 605] width 29 height 29
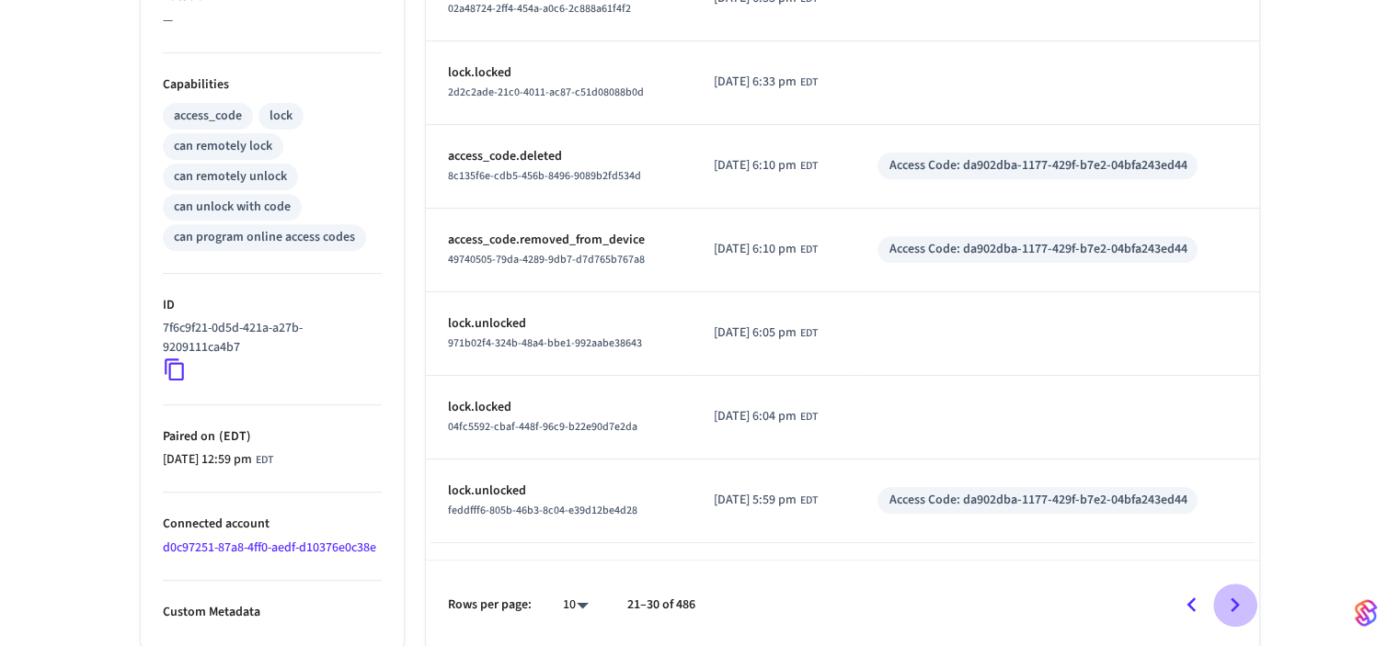
click at [1229, 599] on icon "Go to next page" at bounding box center [1234, 605] width 29 height 29
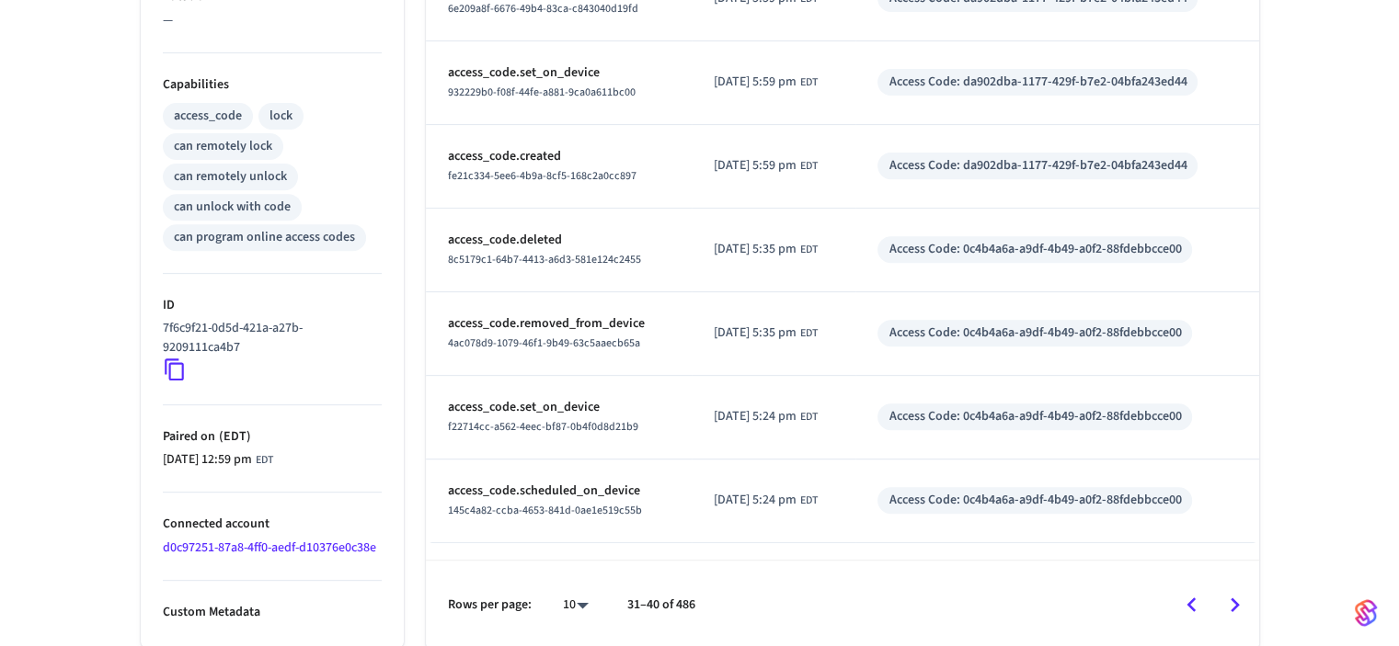
click at [1232, 600] on icon "Go to next page" at bounding box center [1234, 605] width 29 height 29
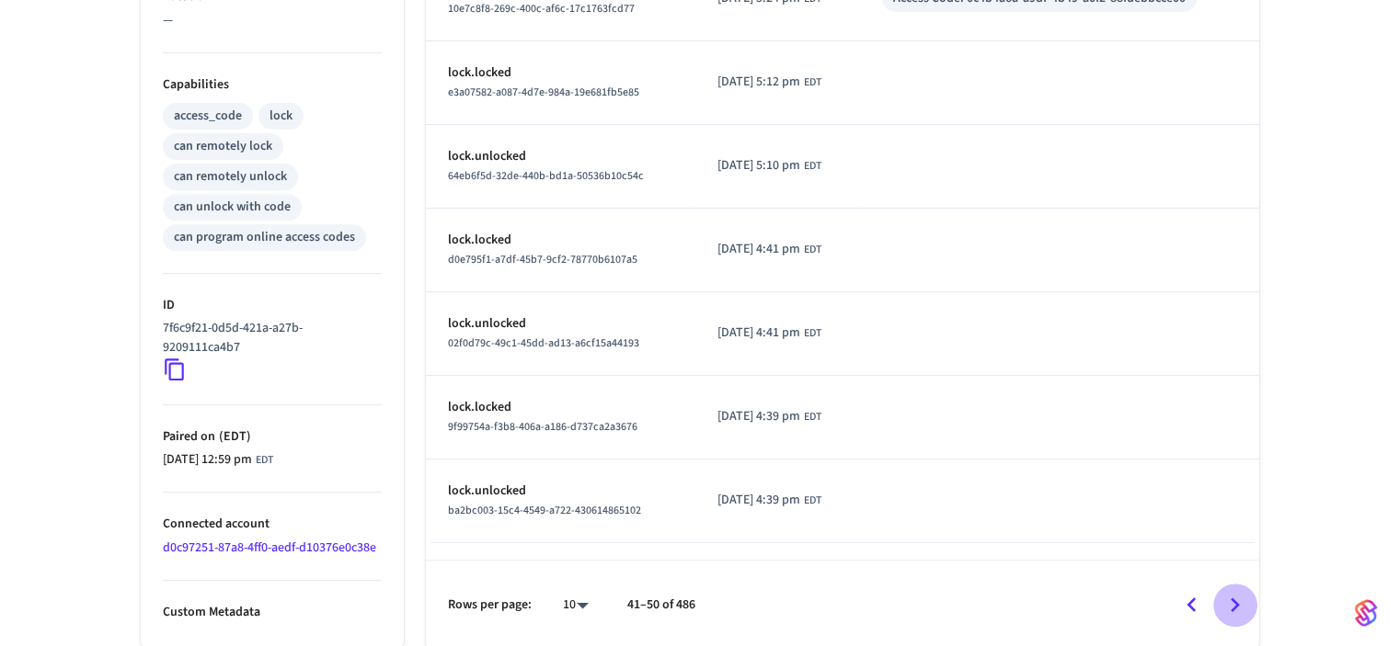
click at [1232, 598] on icon "Go to next page" at bounding box center [1234, 605] width 9 height 15
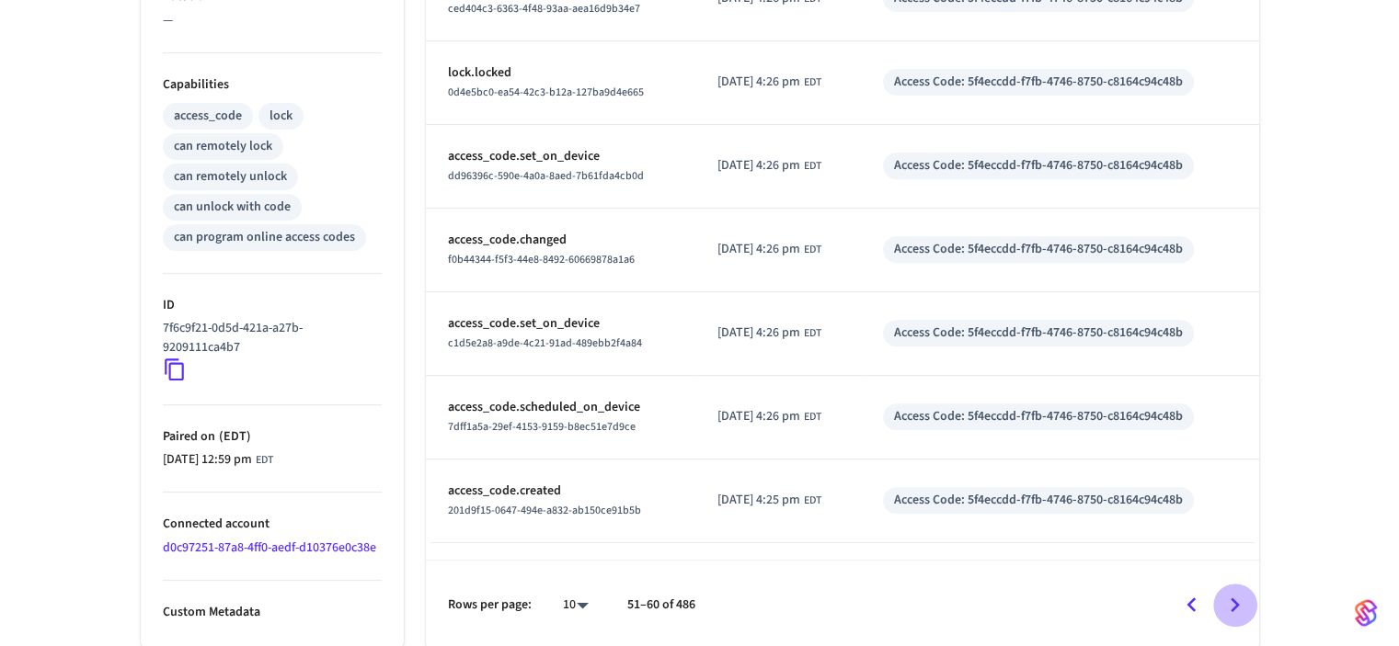
click at [1232, 598] on icon "Go to next page" at bounding box center [1234, 605] width 9 height 15
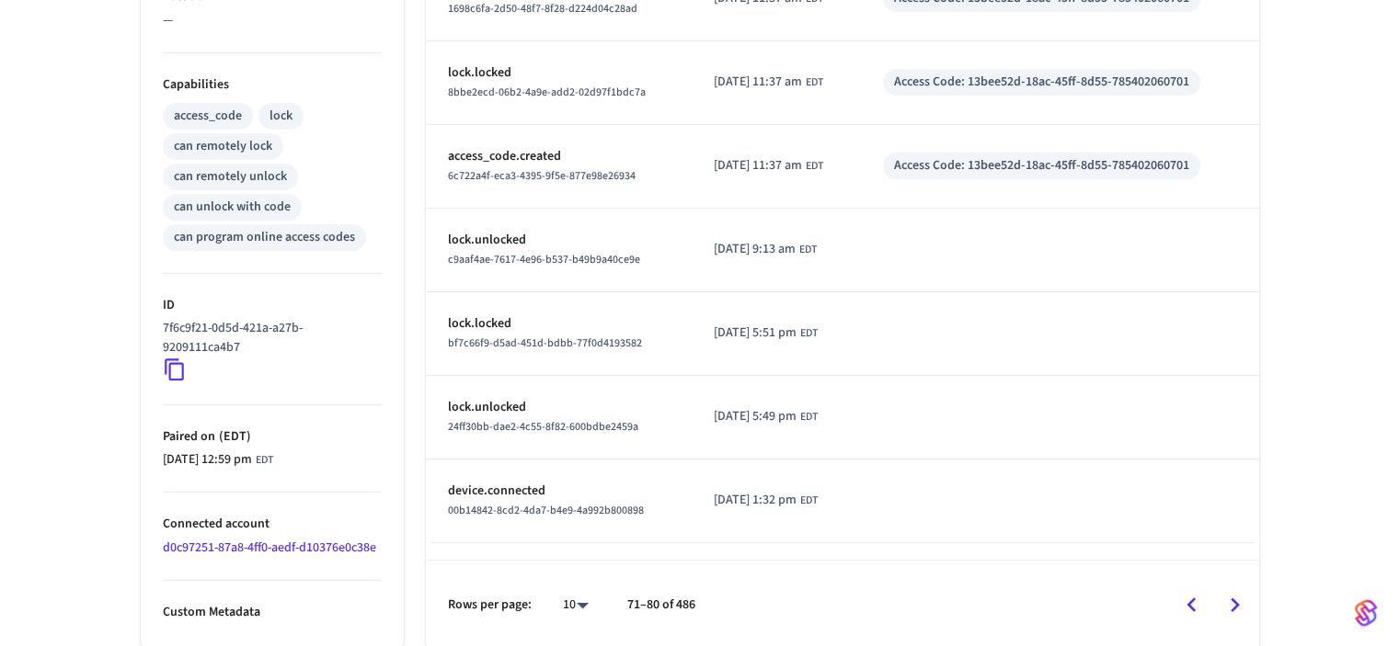
click at [1232, 598] on icon "Go to next page" at bounding box center [1234, 605] width 9 height 15
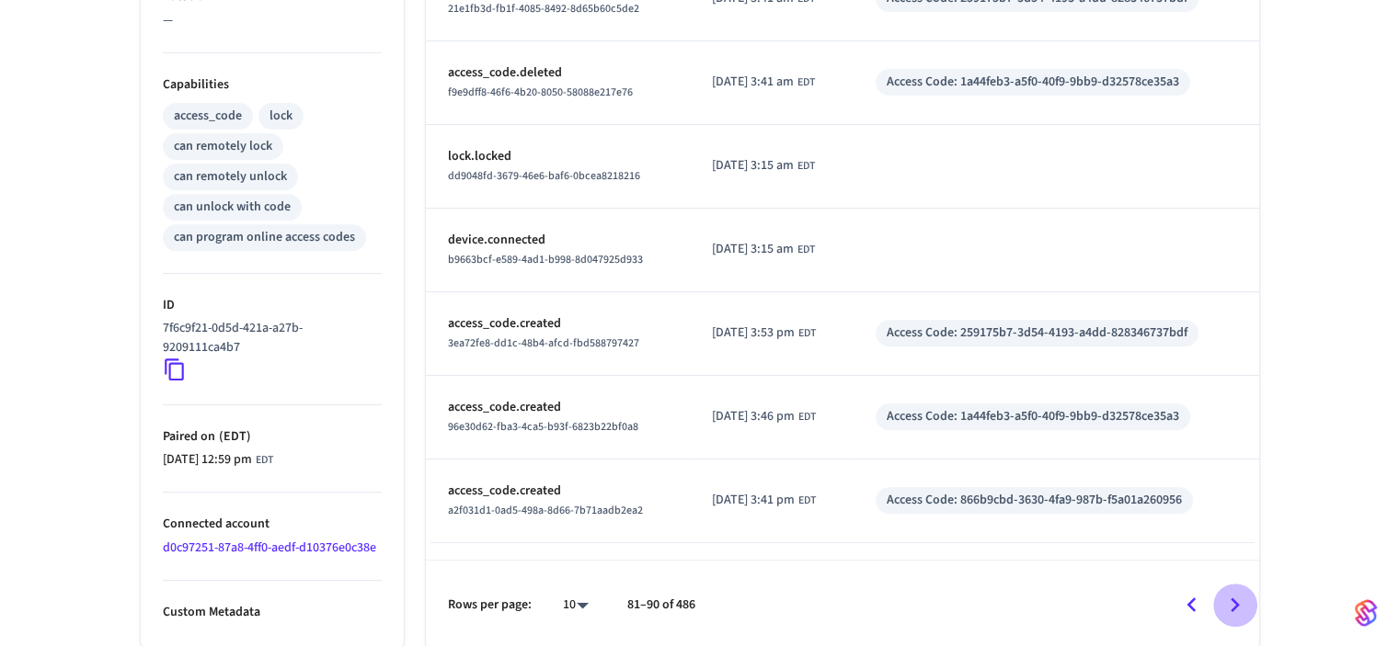
click at [1232, 598] on icon "Go to next page" at bounding box center [1234, 605] width 9 height 15
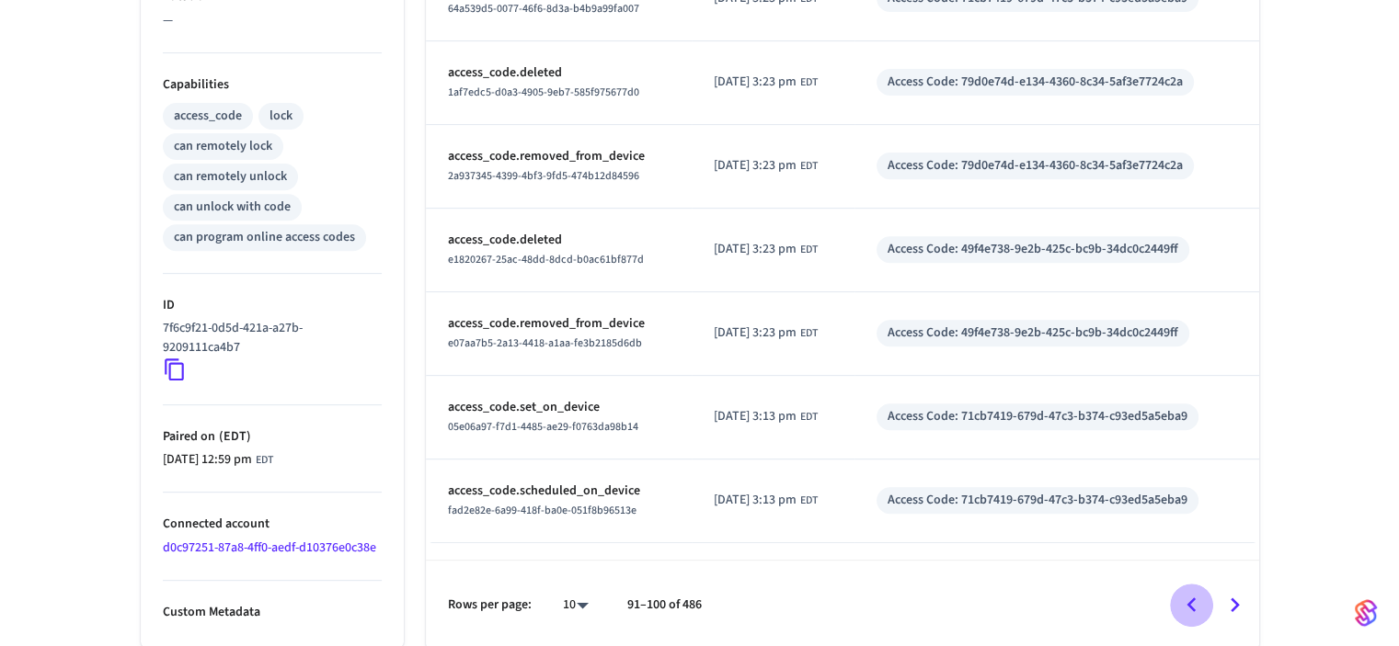
click at [1189, 602] on icon "Go to previous page" at bounding box center [1190, 605] width 9 height 15
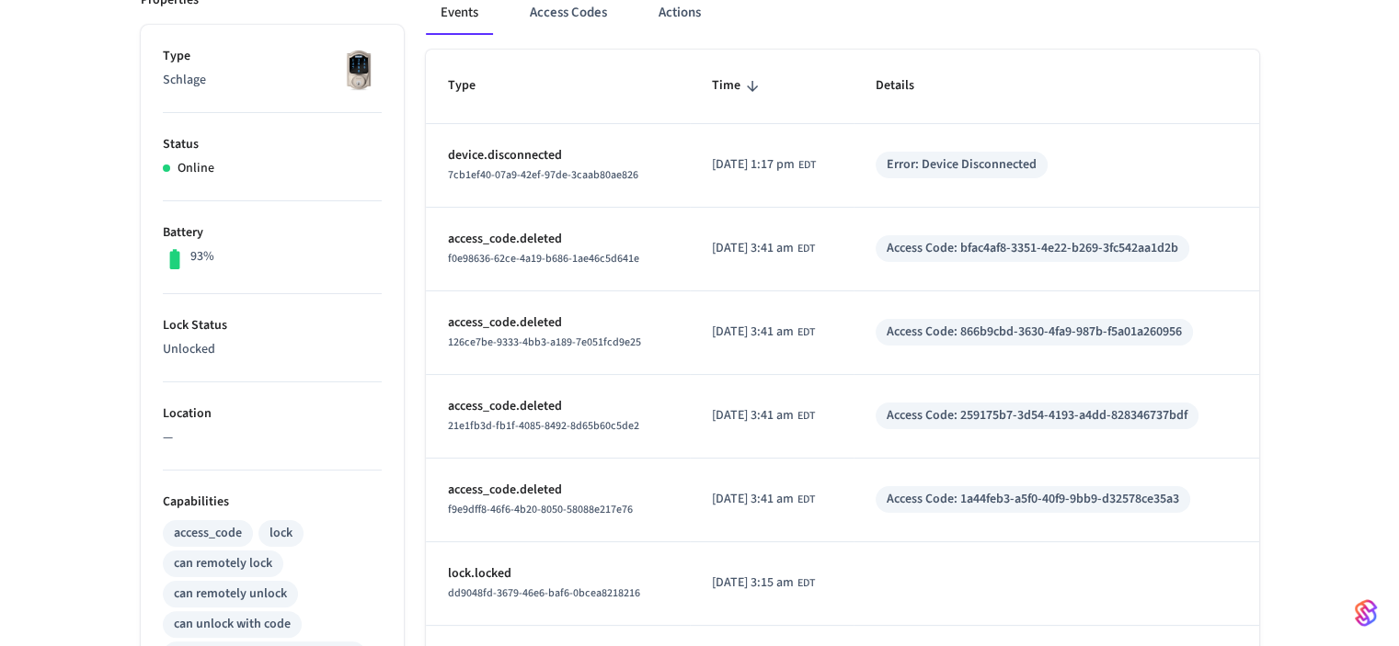
scroll to position [235, 0]
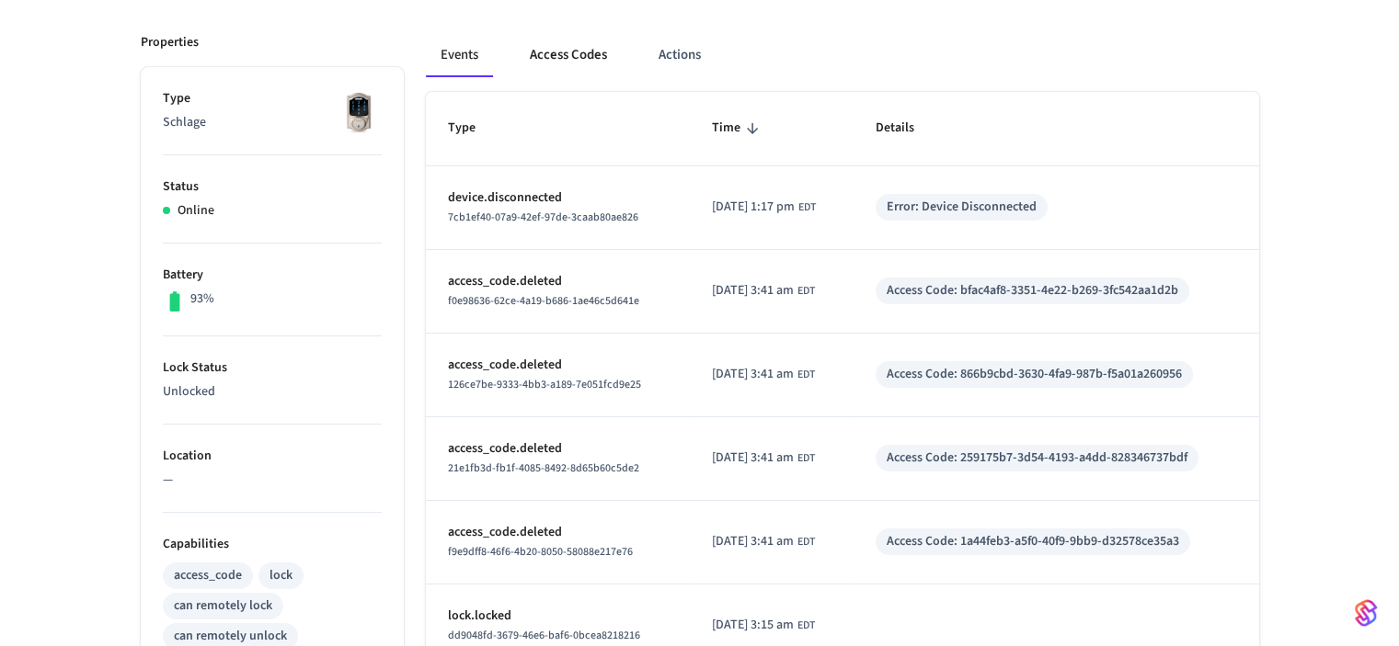
click at [566, 54] on button "Access Codes" at bounding box center [568, 55] width 107 height 44
